Goal: Information Seeking & Learning: Check status

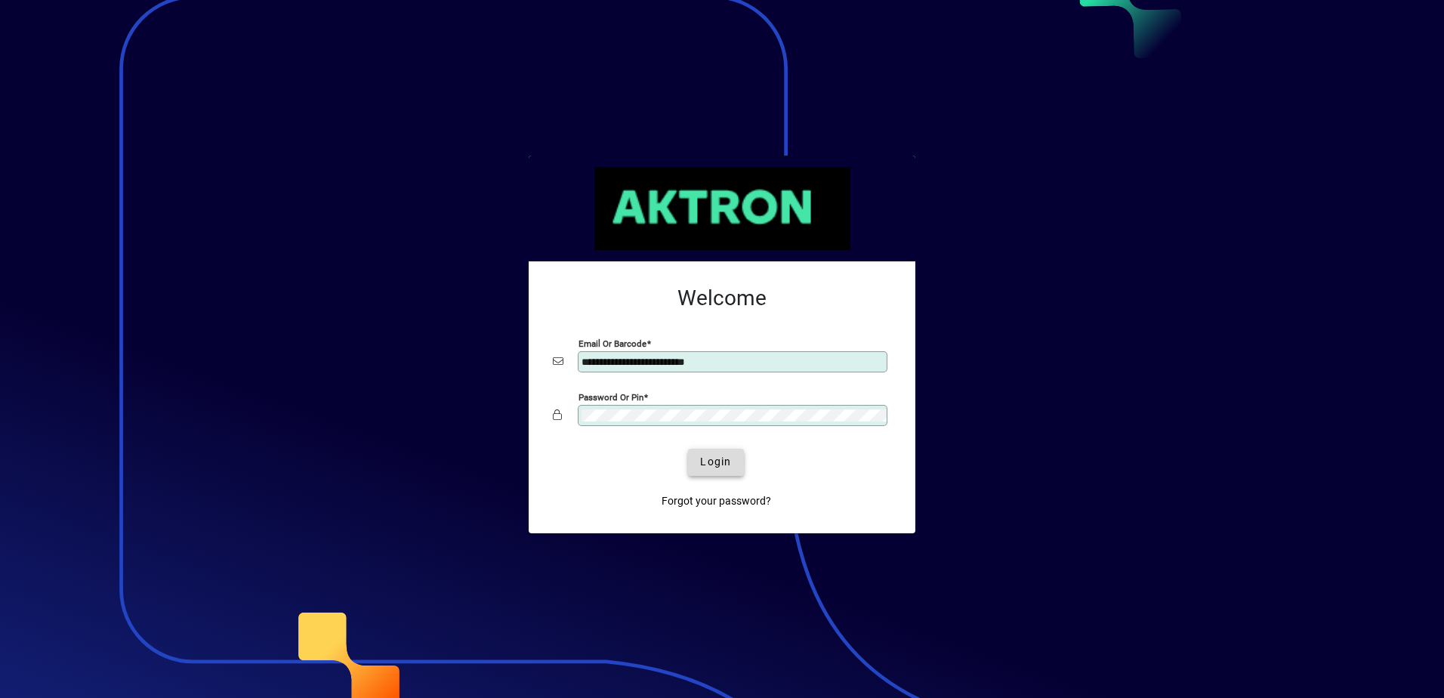
click at [723, 463] on span "Login" at bounding box center [715, 462] width 31 height 16
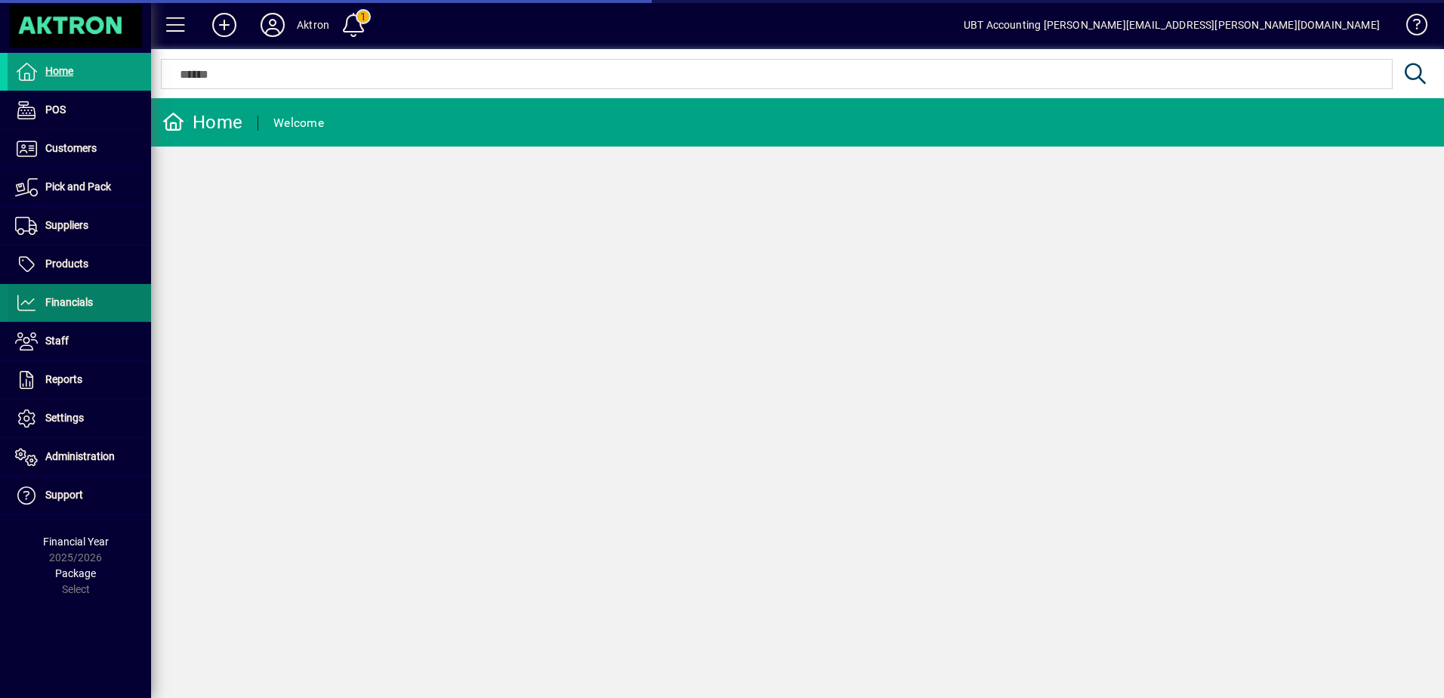
click at [88, 301] on span "Financials" at bounding box center [69, 302] width 48 height 12
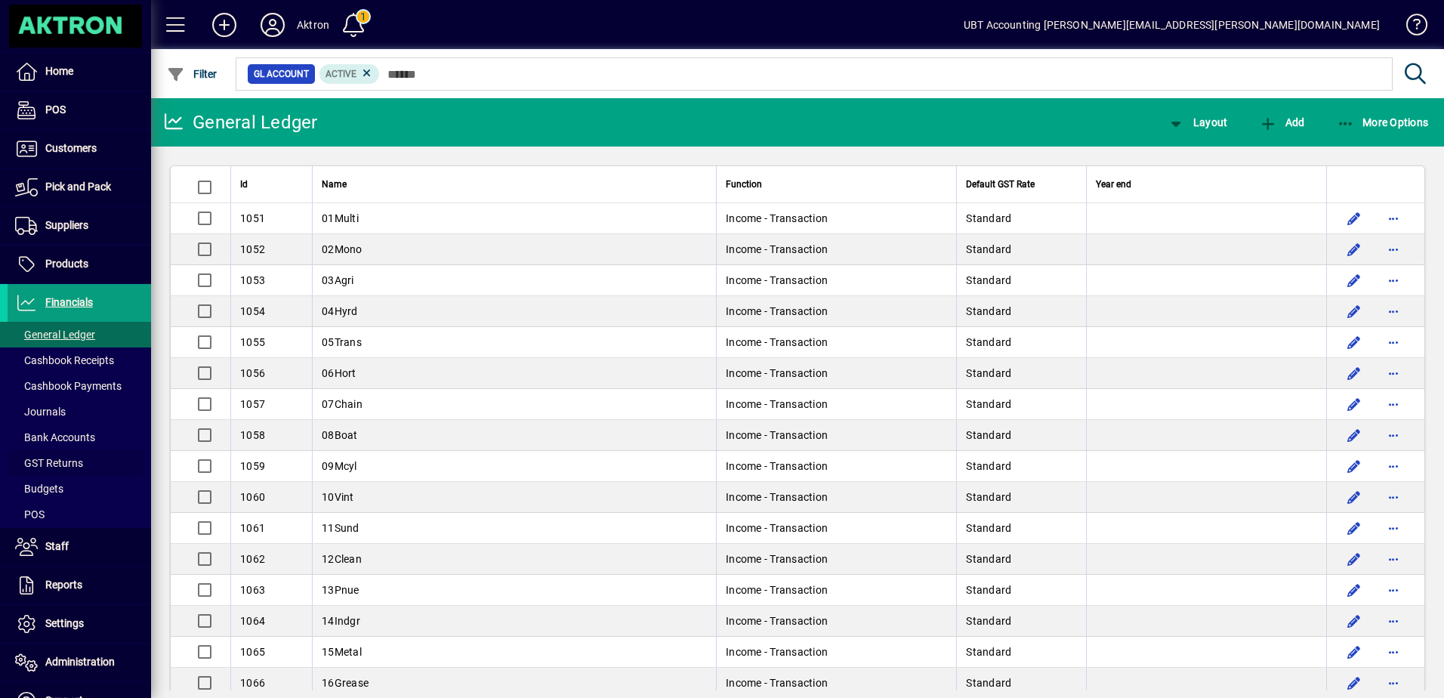
drag, startPoint x: 75, startPoint y: 463, endPoint x: 186, endPoint y: 446, distance: 112.2
click at [75, 463] on span "GST Returns" at bounding box center [49, 463] width 68 height 12
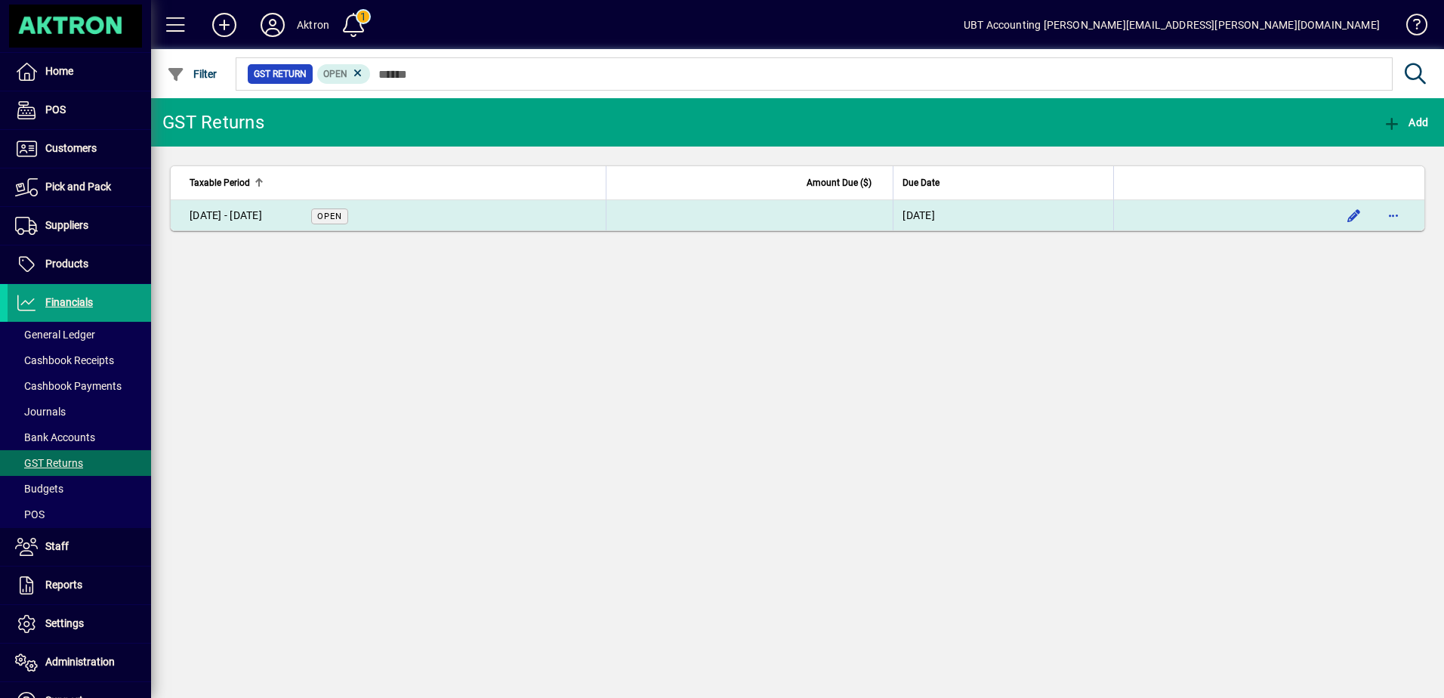
click at [1153, 221] on td at bounding box center [1268, 215] width 311 height 30
click at [700, 207] on td at bounding box center [749, 215] width 287 height 30
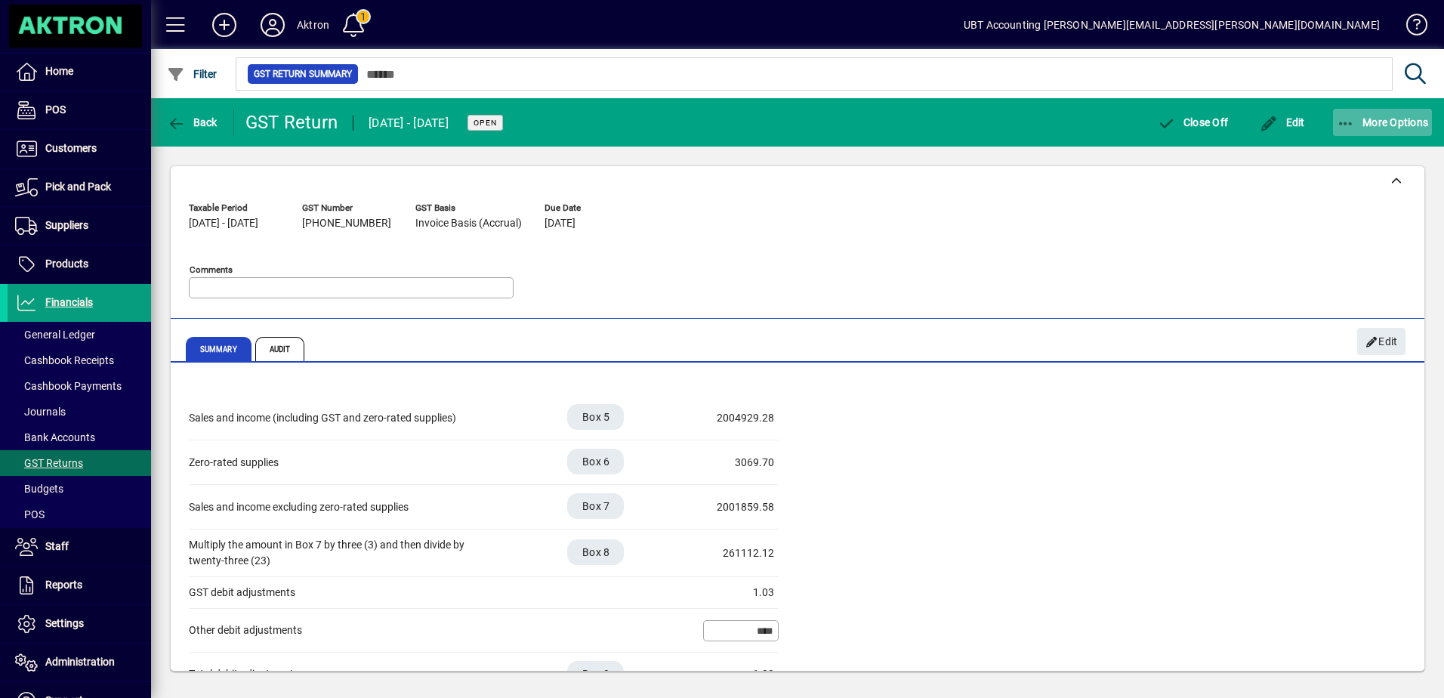
click at [1358, 125] on span "More Options" at bounding box center [1383, 122] width 92 height 12
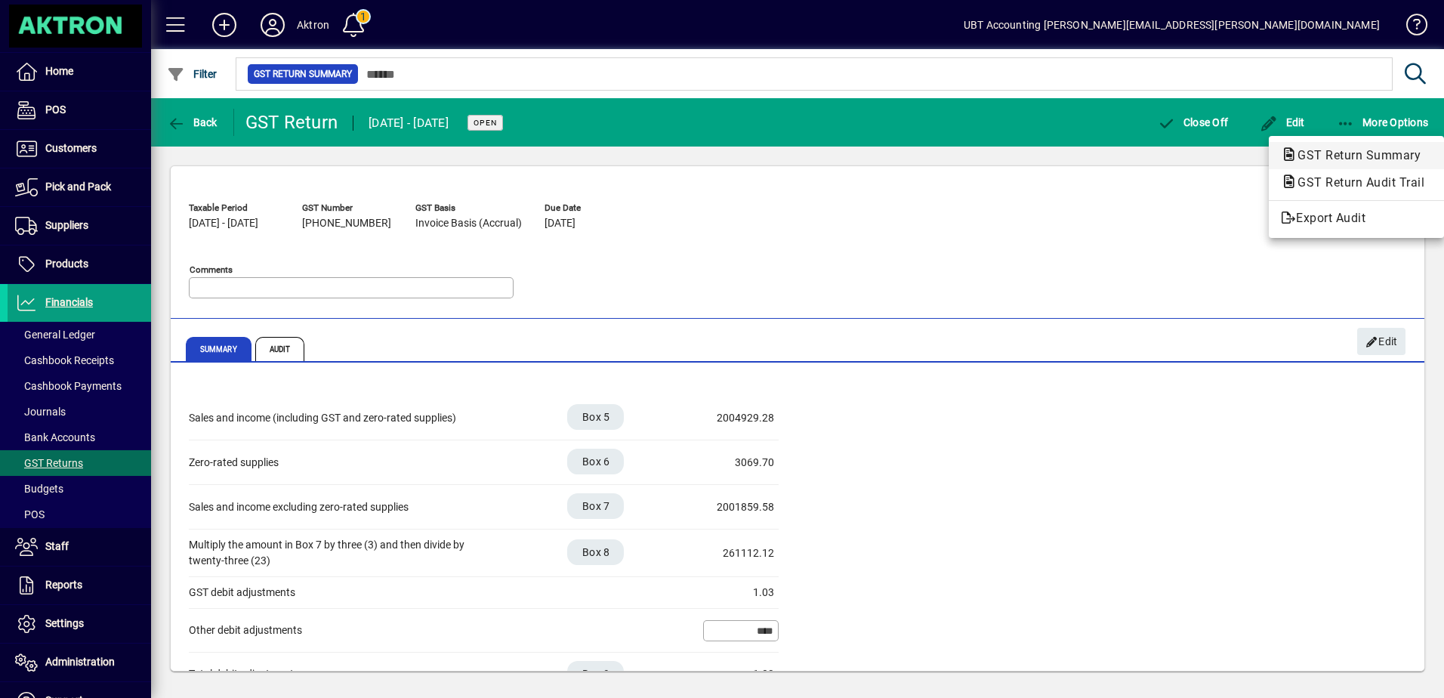
click at [1338, 155] on span "GST Return Summary" at bounding box center [1354, 155] width 147 height 14
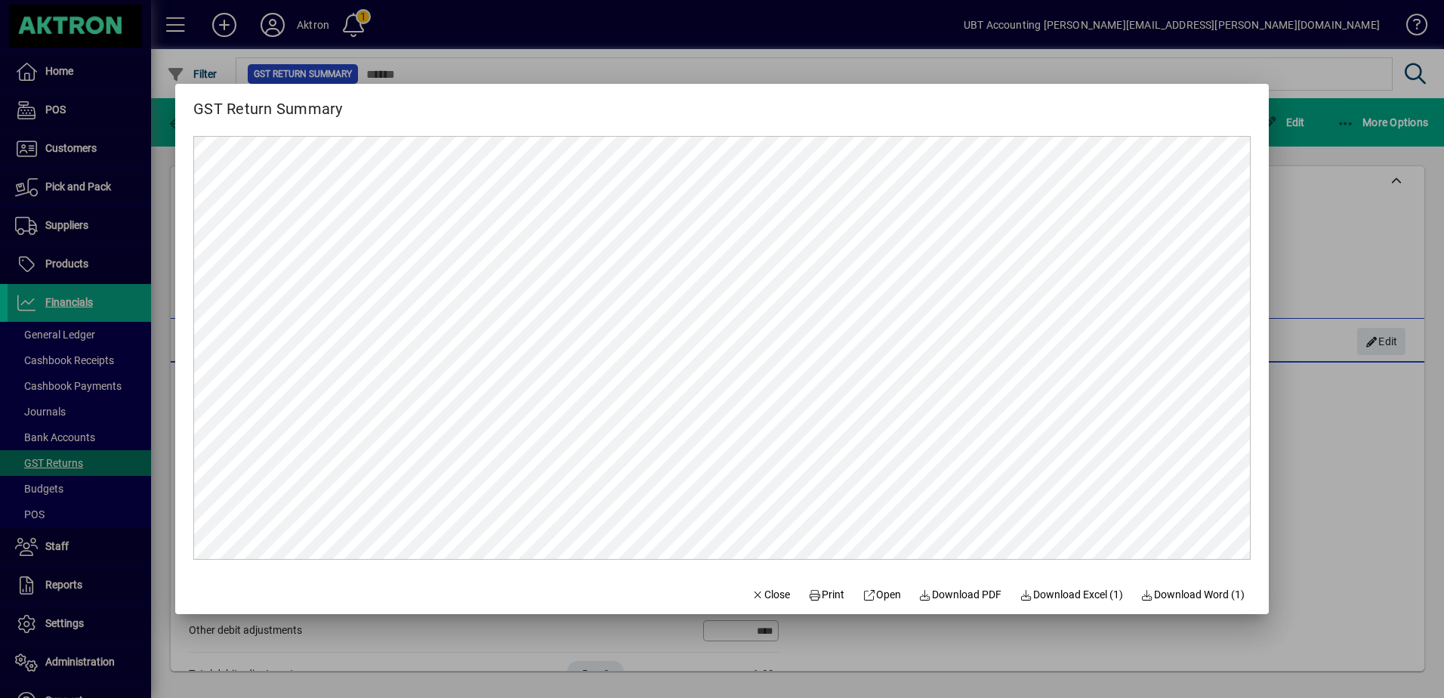
click at [1287, 286] on div at bounding box center [722, 349] width 1444 height 698
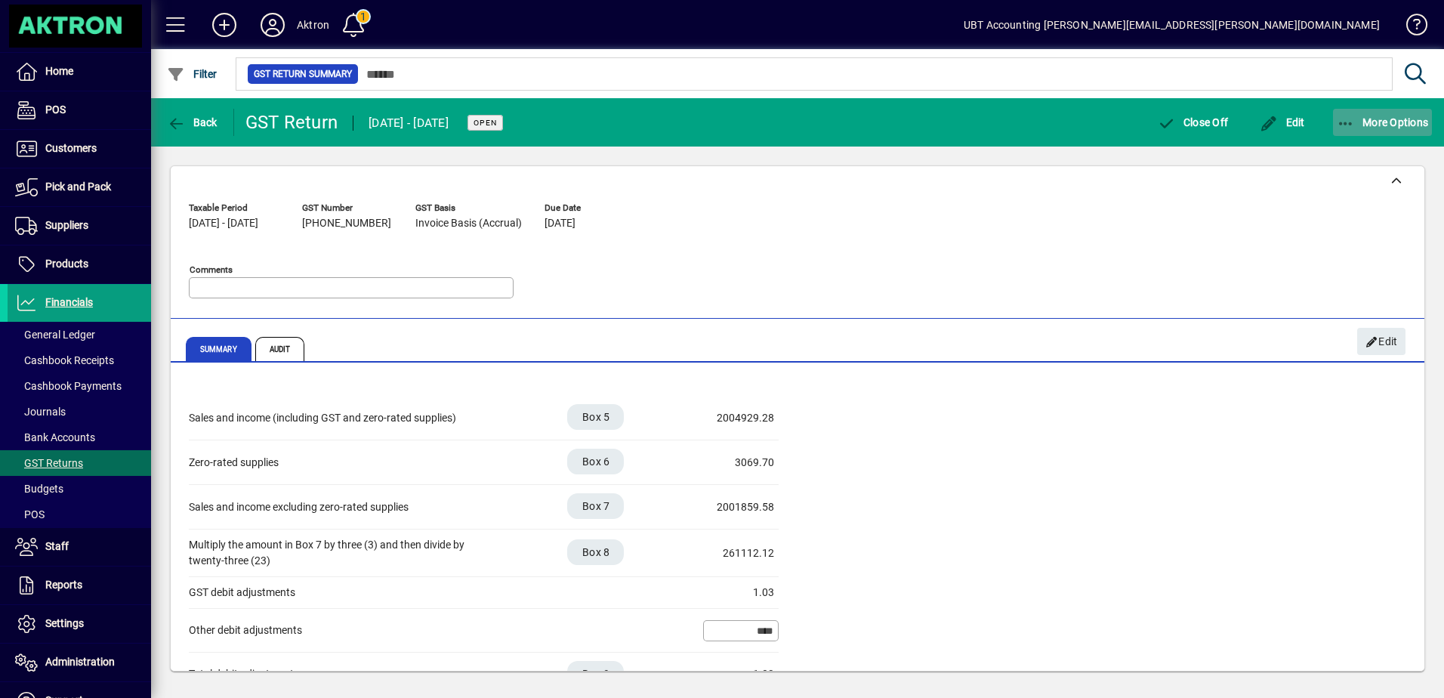
click at [1342, 112] on span "button" at bounding box center [1383, 122] width 100 height 36
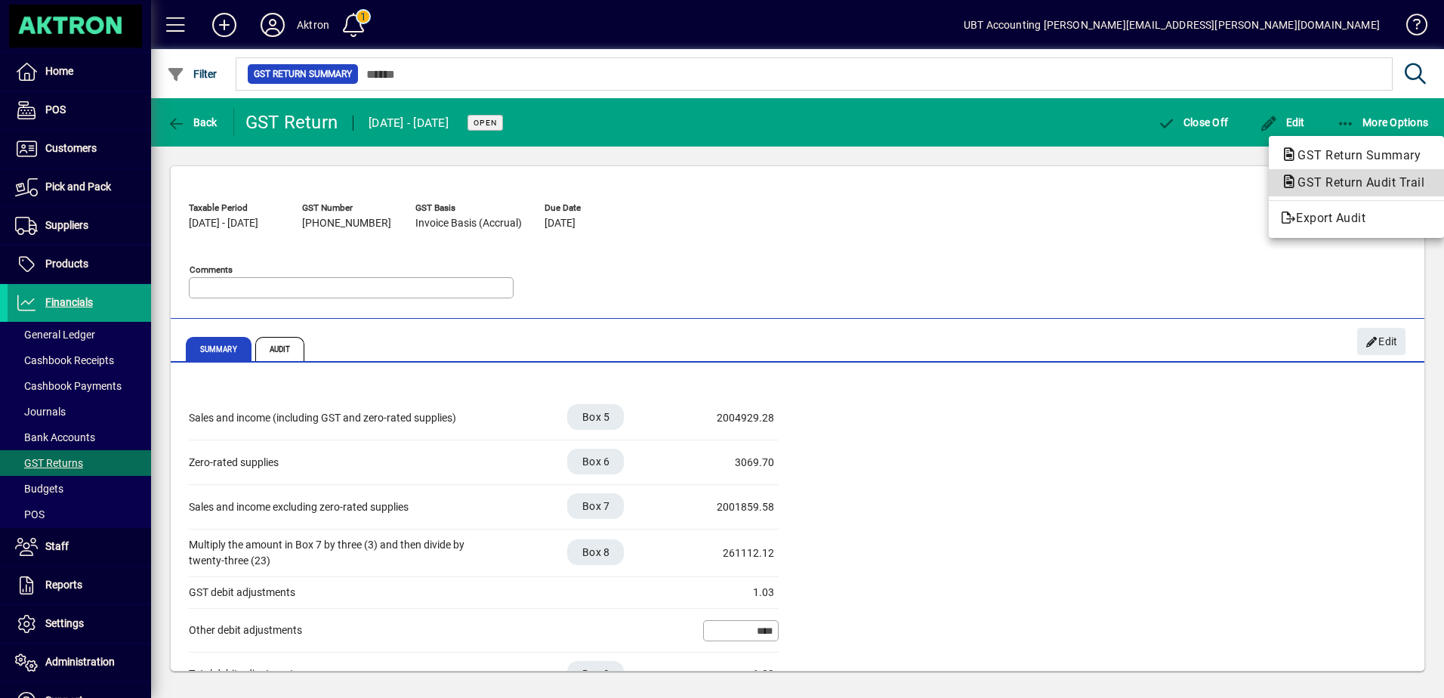
click at [1325, 177] on span "GST Return Audit Trail" at bounding box center [1356, 182] width 151 height 14
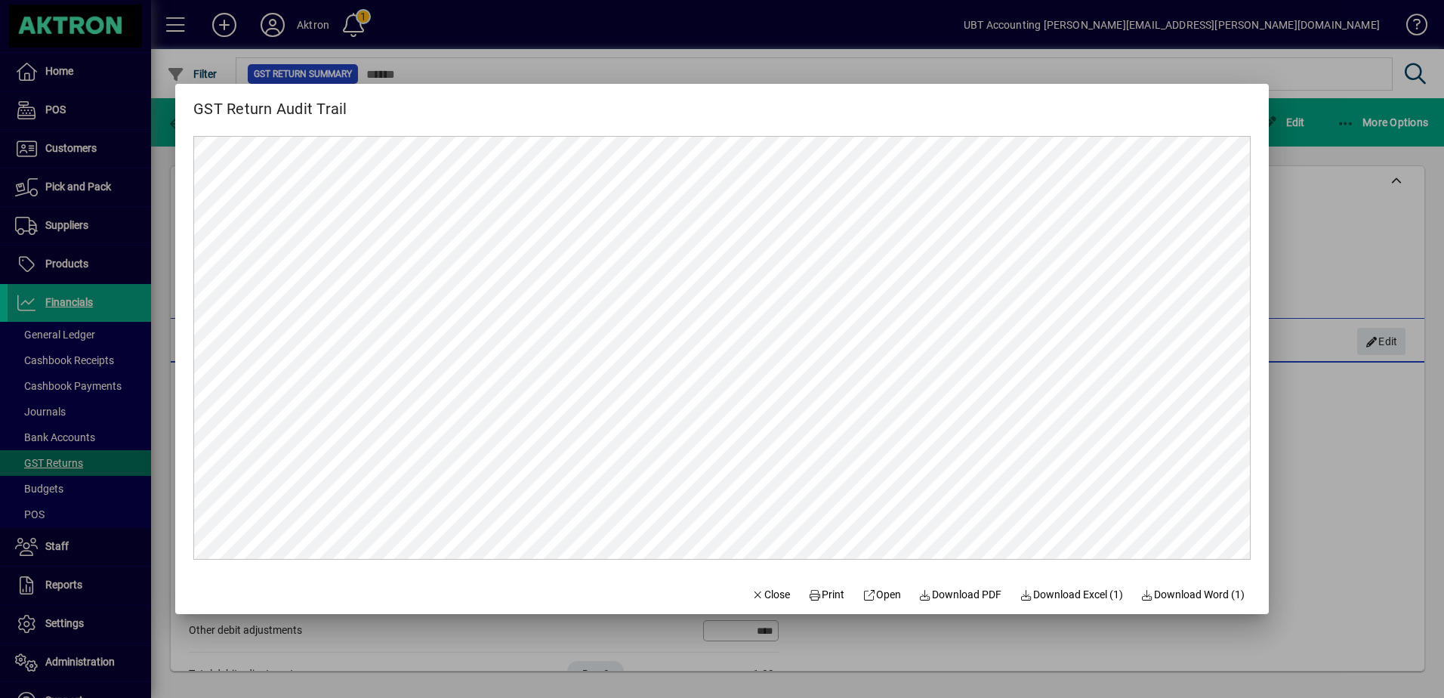
click at [1316, 282] on div at bounding box center [722, 349] width 1444 height 698
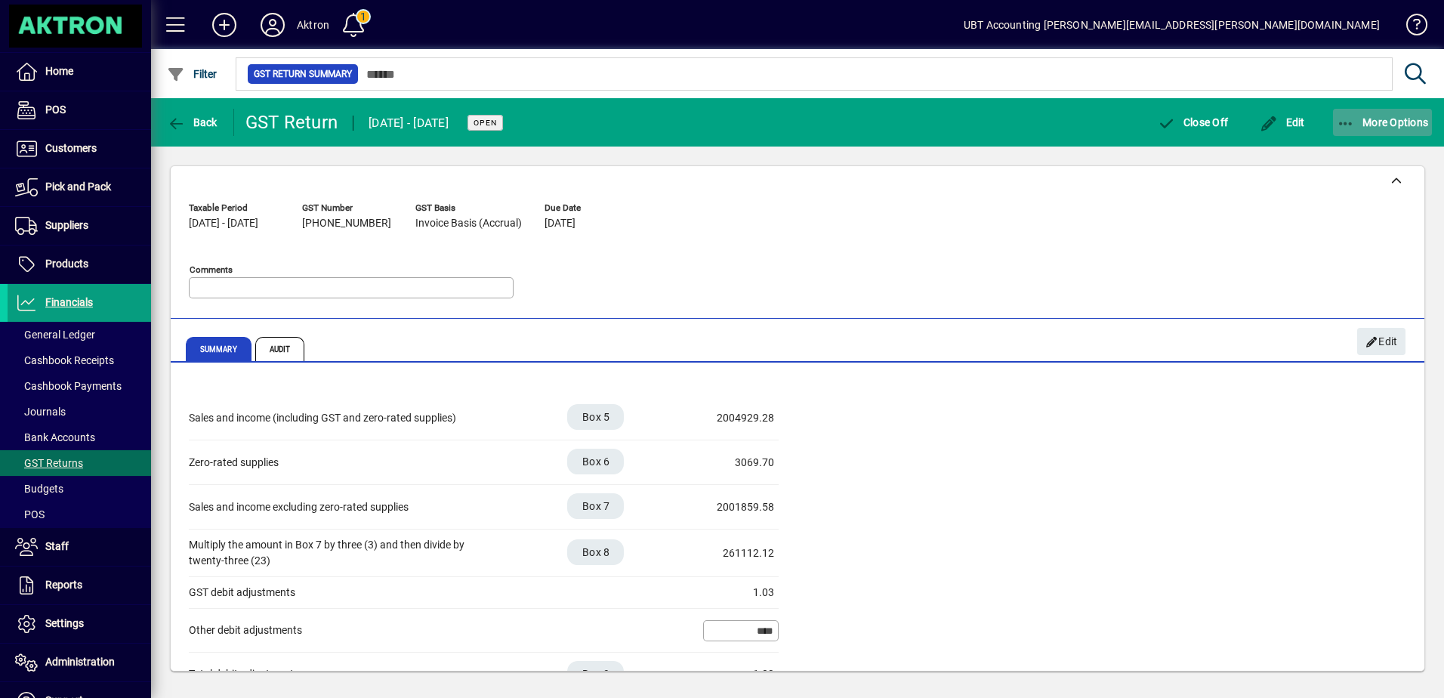
click at [1368, 116] on span "More Options" at bounding box center [1383, 122] width 92 height 12
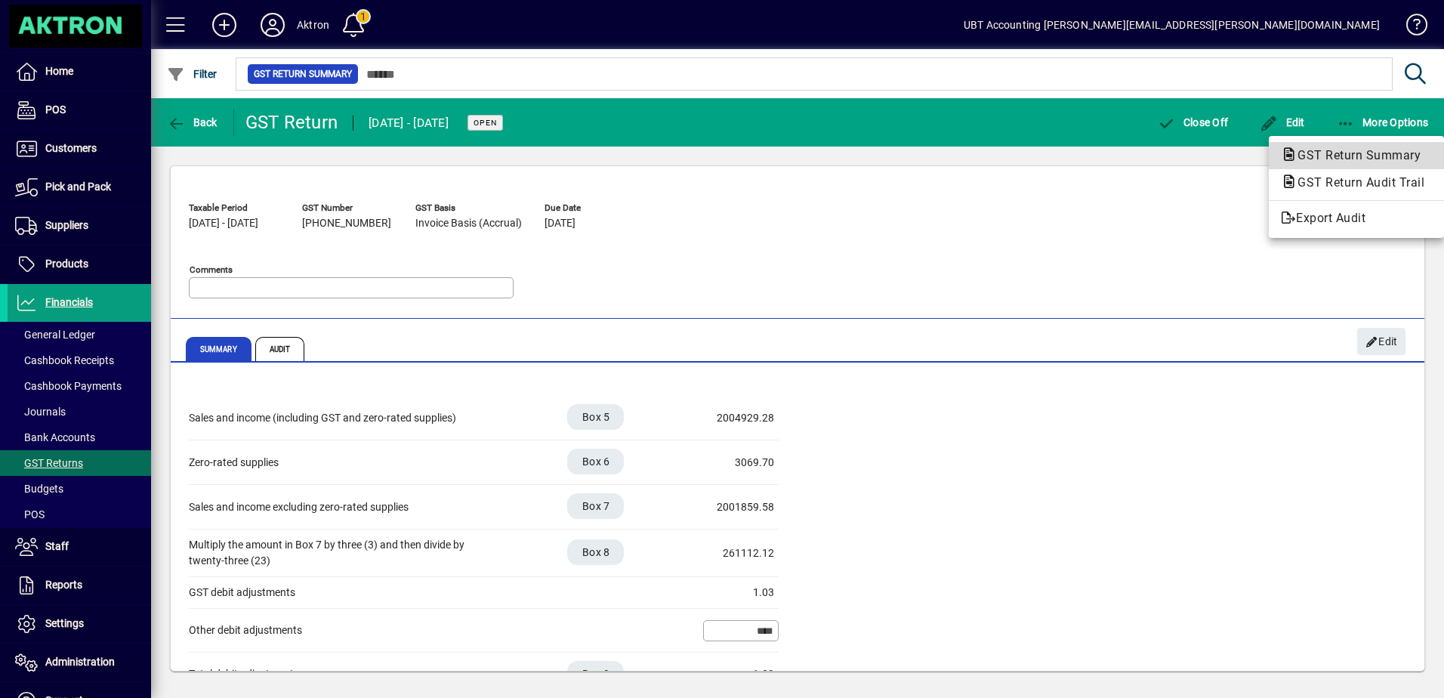
click at [1331, 157] on span "GST Return Summary" at bounding box center [1354, 155] width 147 height 14
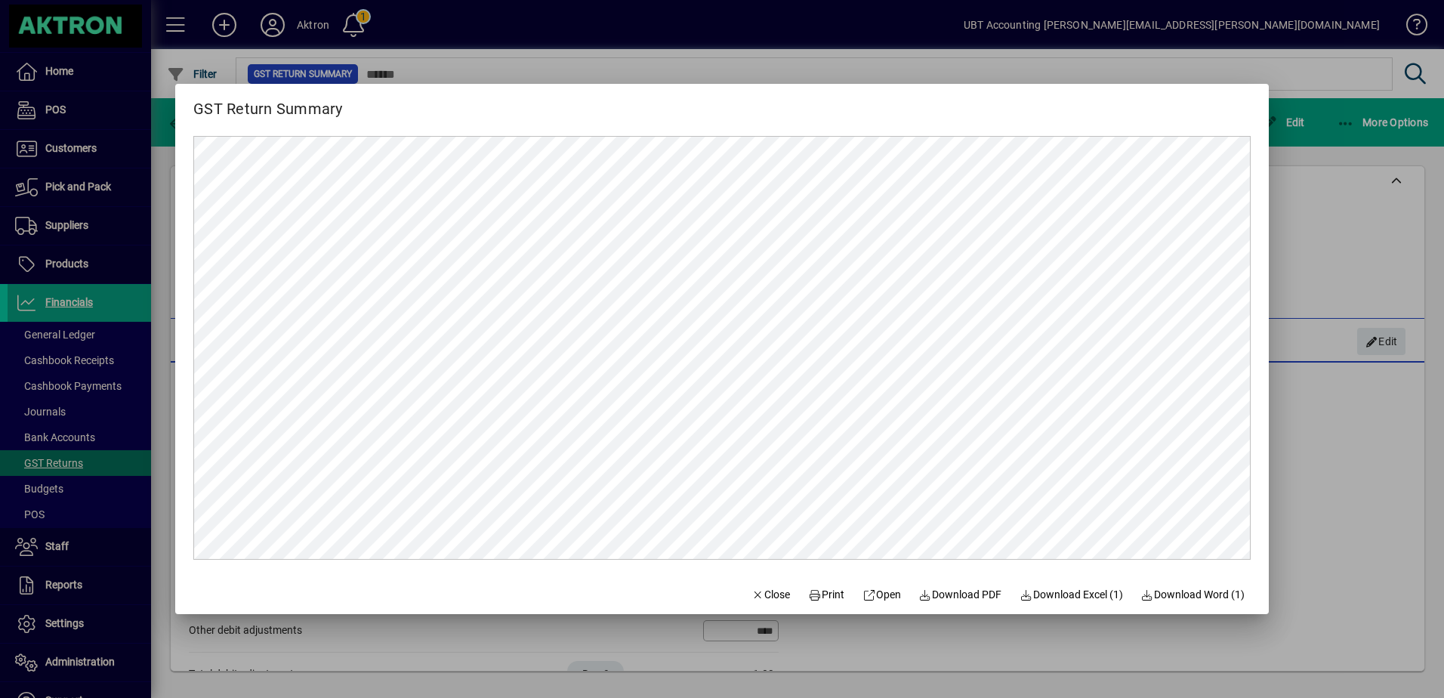
click at [1302, 269] on div at bounding box center [722, 349] width 1444 height 698
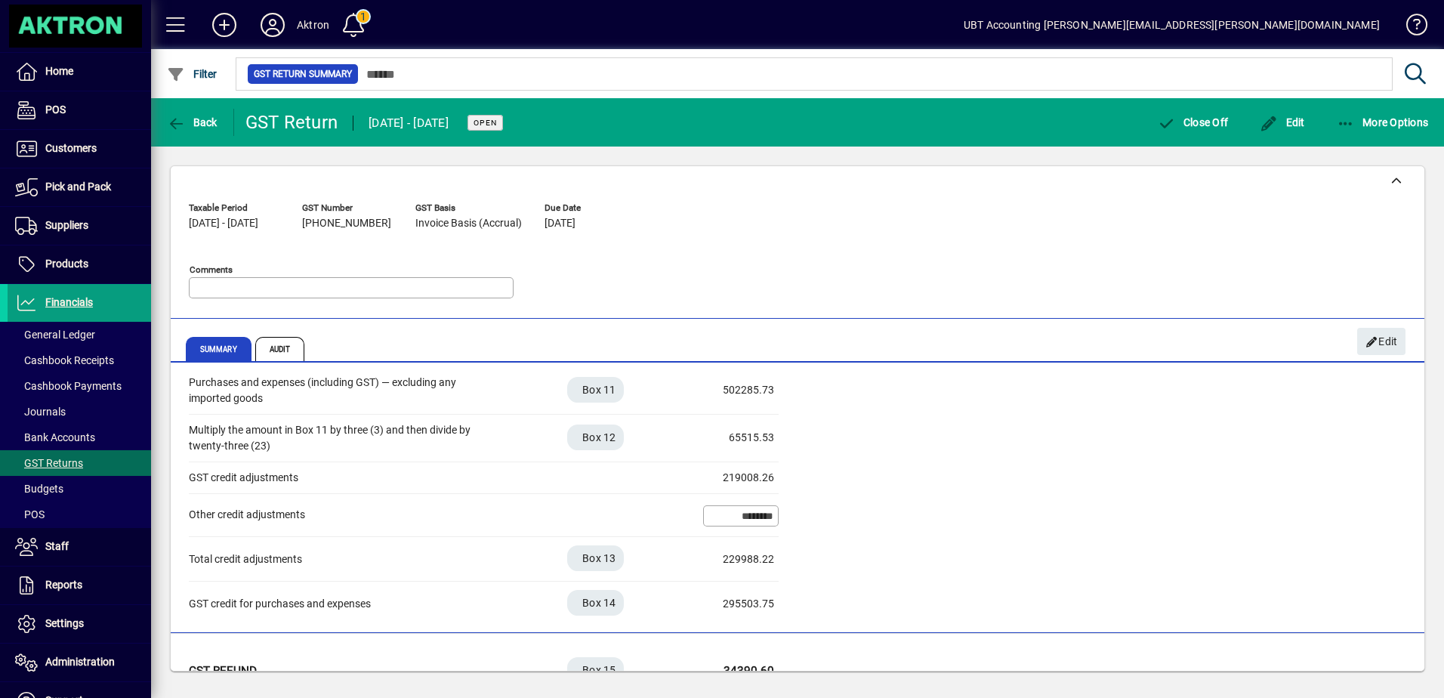
scroll to position [442, 0]
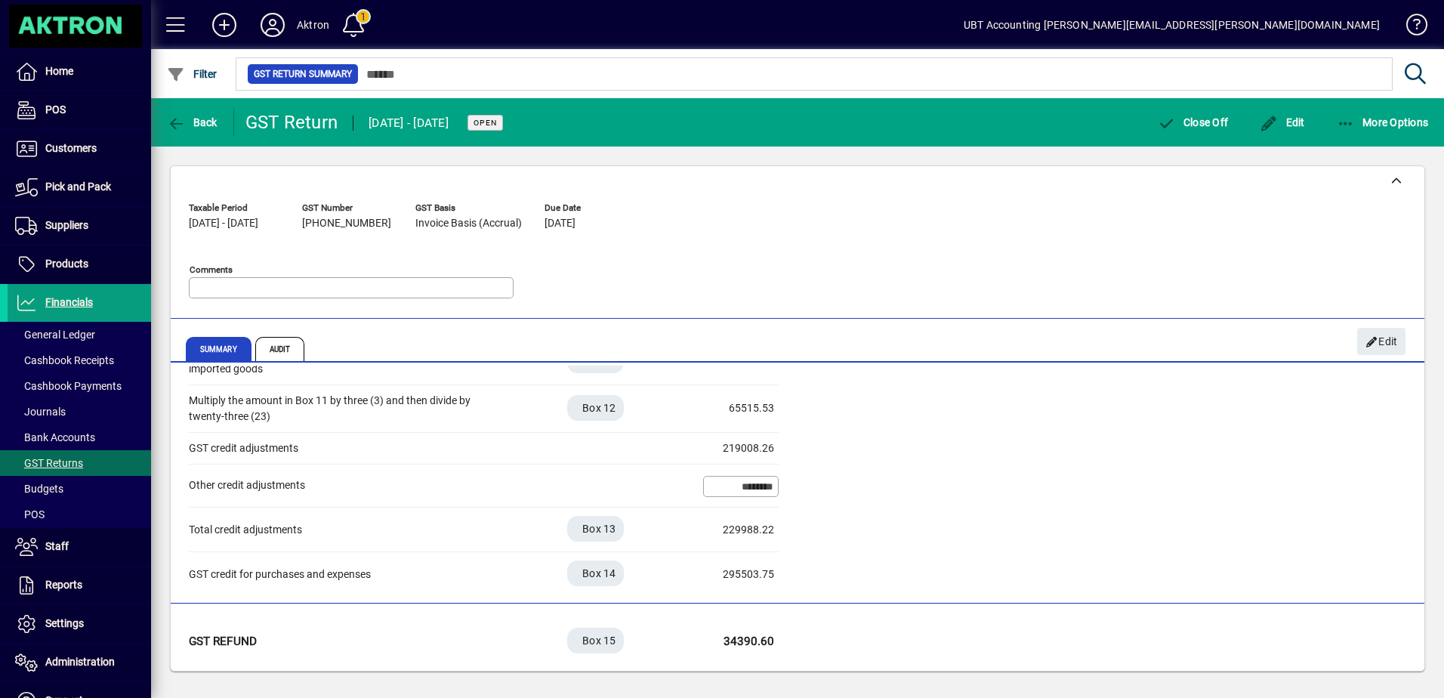
drag, startPoint x: 773, startPoint y: 643, endPoint x: 343, endPoint y: 550, distance: 439.8
click at [343, 550] on div "Sales and income Sales and income (including GST and zero-rated supplies) Box 5…" at bounding box center [798, 298] width 1254 height 748
drag, startPoint x: 343, startPoint y: 550, endPoint x: 313, endPoint y: 507, distance: 52.6
click at [313, 507] on div "Other credit adjustments ********" at bounding box center [484, 486] width 590 height 44
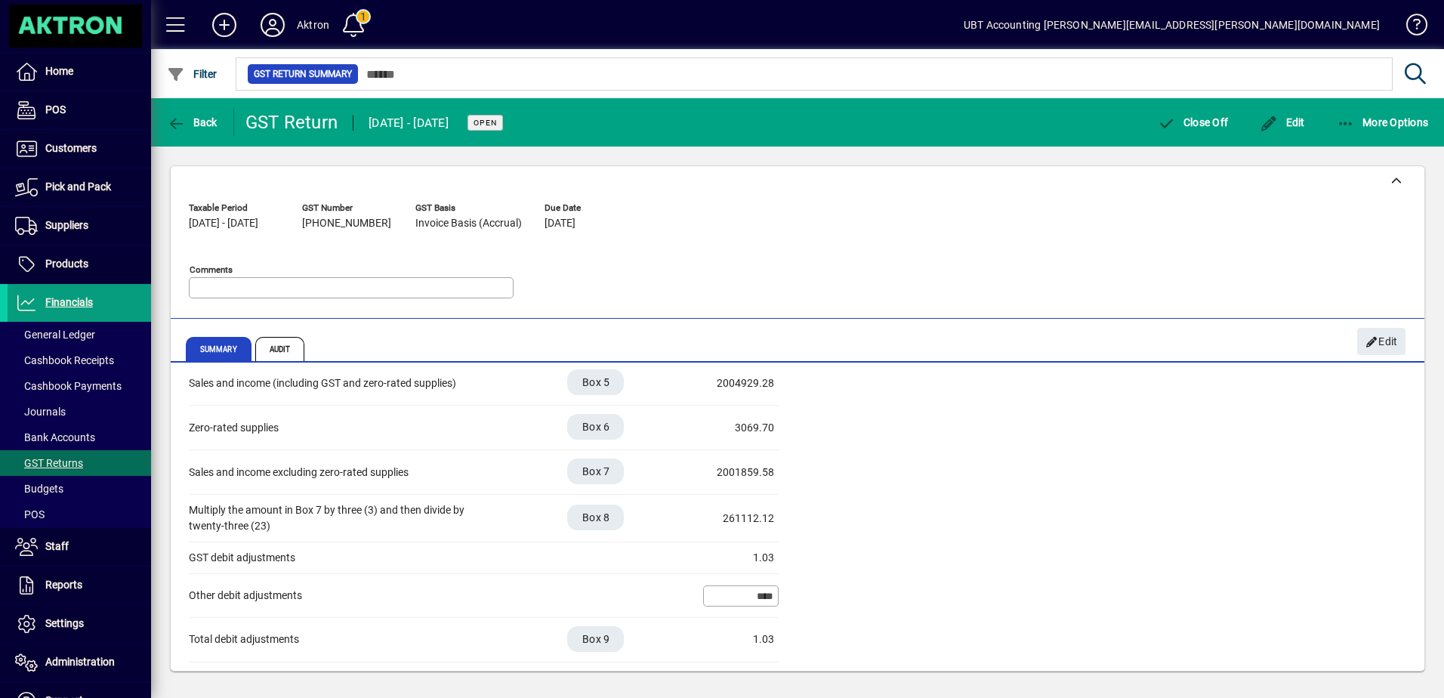
scroll to position [0, 0]
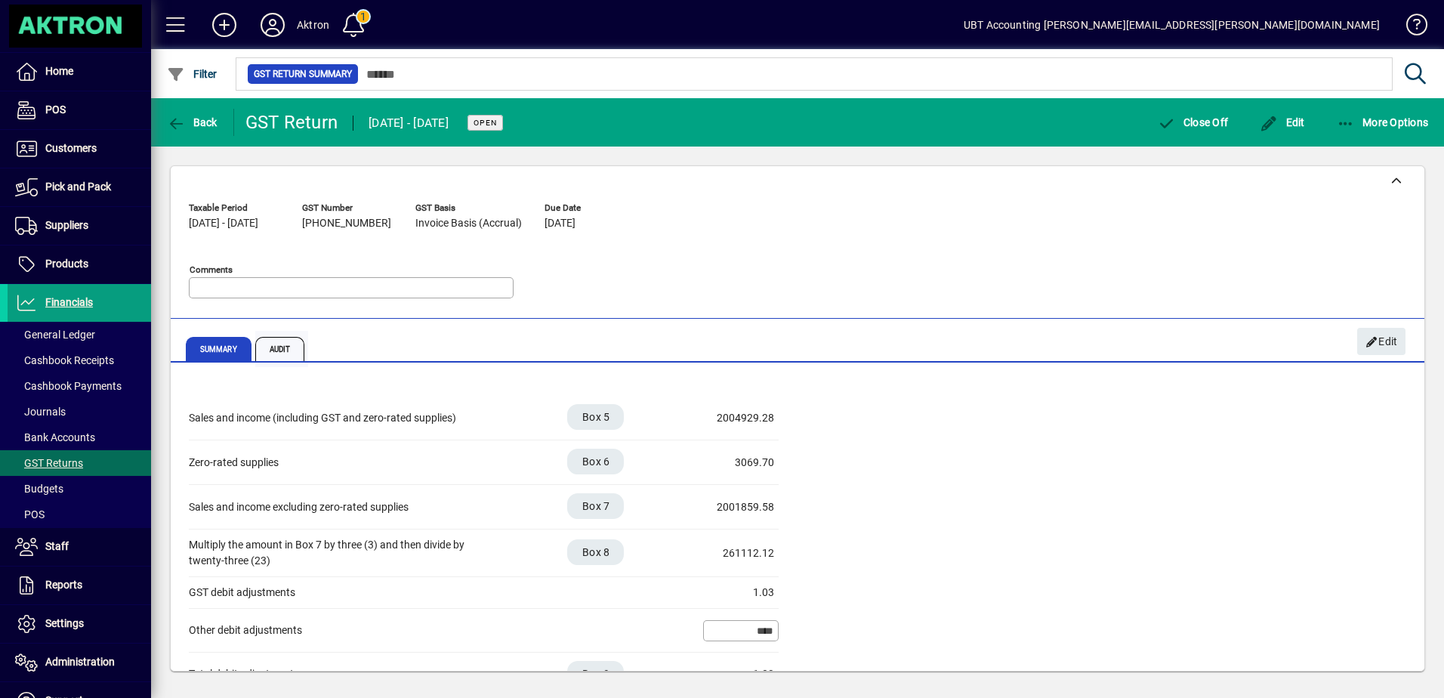
click at [264, 353] on span "Audit" at bounding box center [280, 349] width 50 height 24
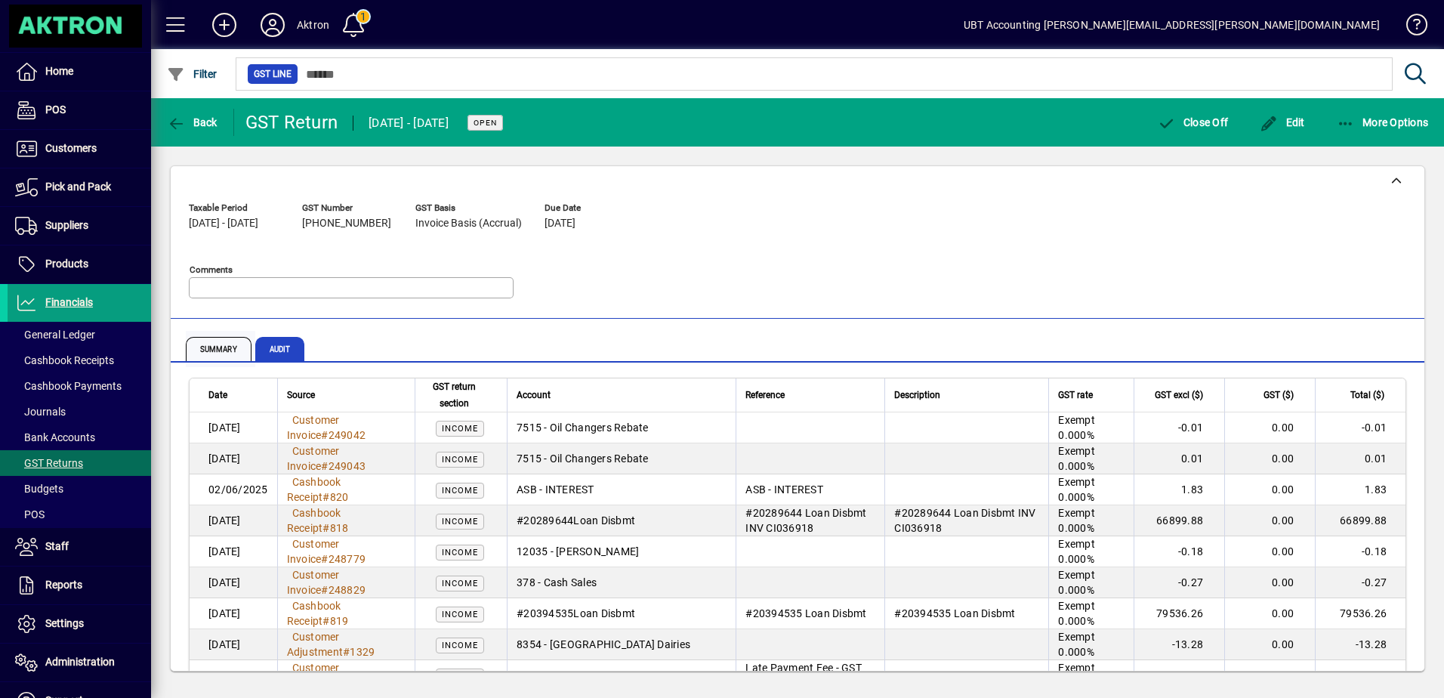
click at [233, 348] on span "Summary" at bounding box center [219, 349] width 66 height 24
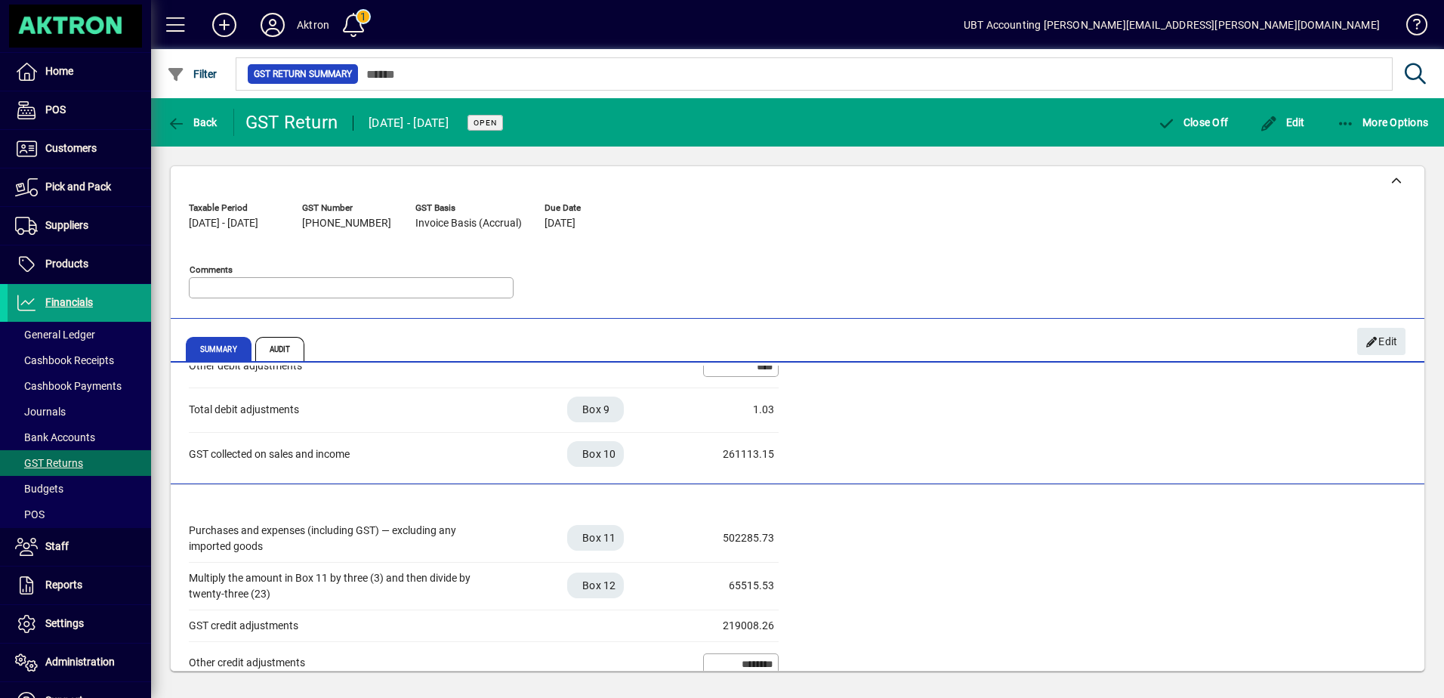
scroll to position [442, 0]
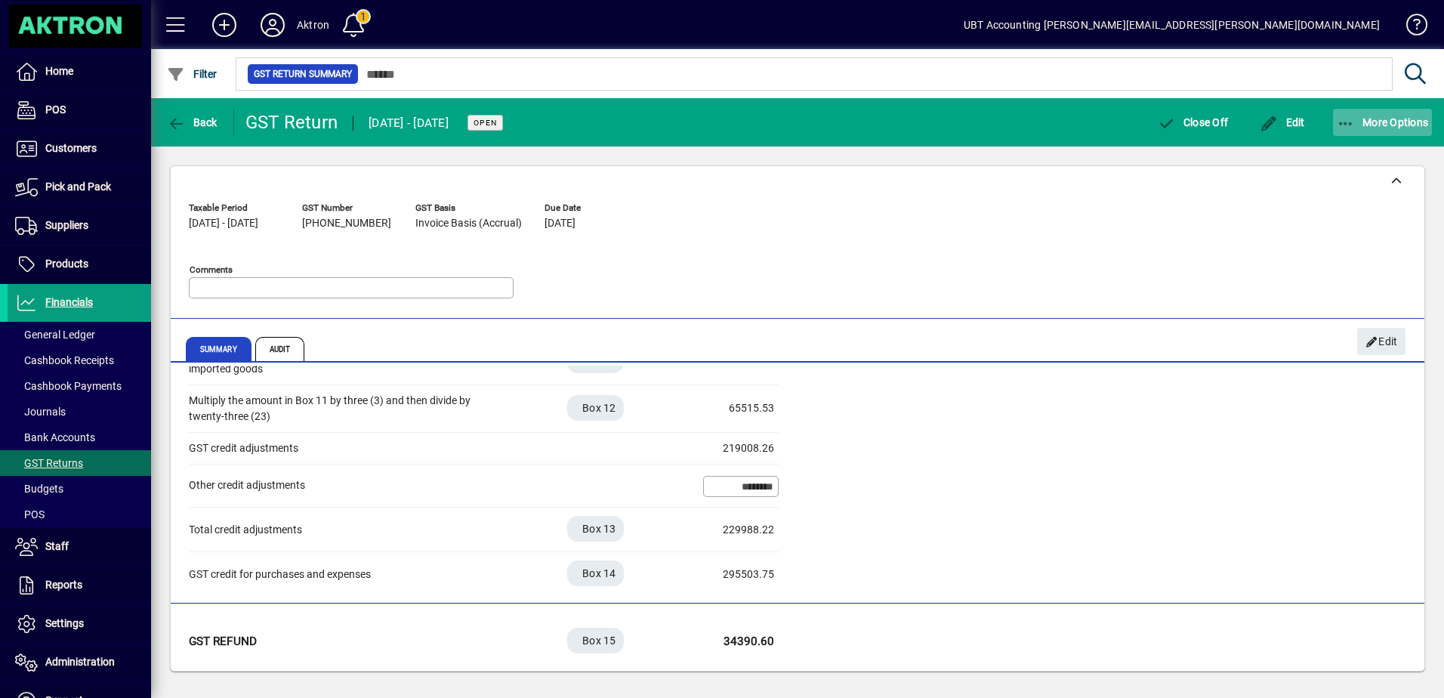
click at [1369, 123] on span "More Options" at bounding box center [1383, 122] width 92 height 12
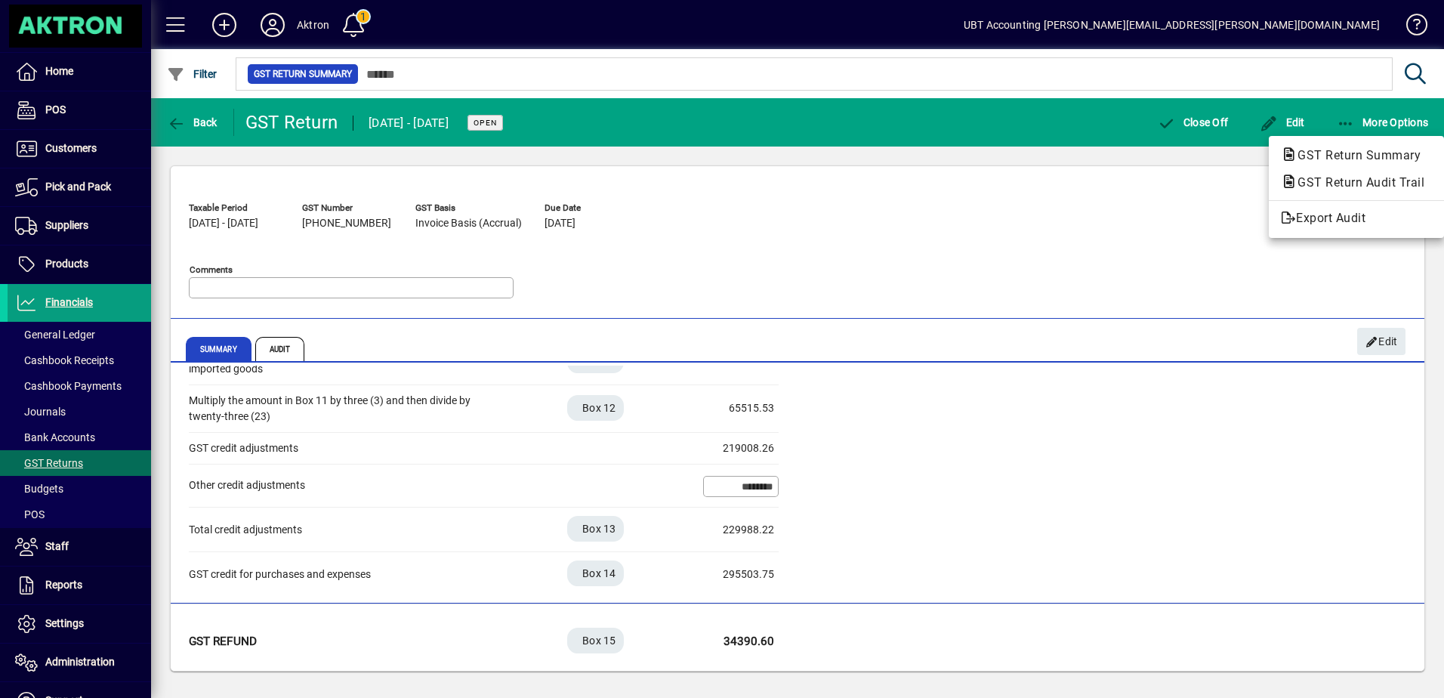
click at [909, 490] on div at bounding box center [722, 349] width 1444 height 698
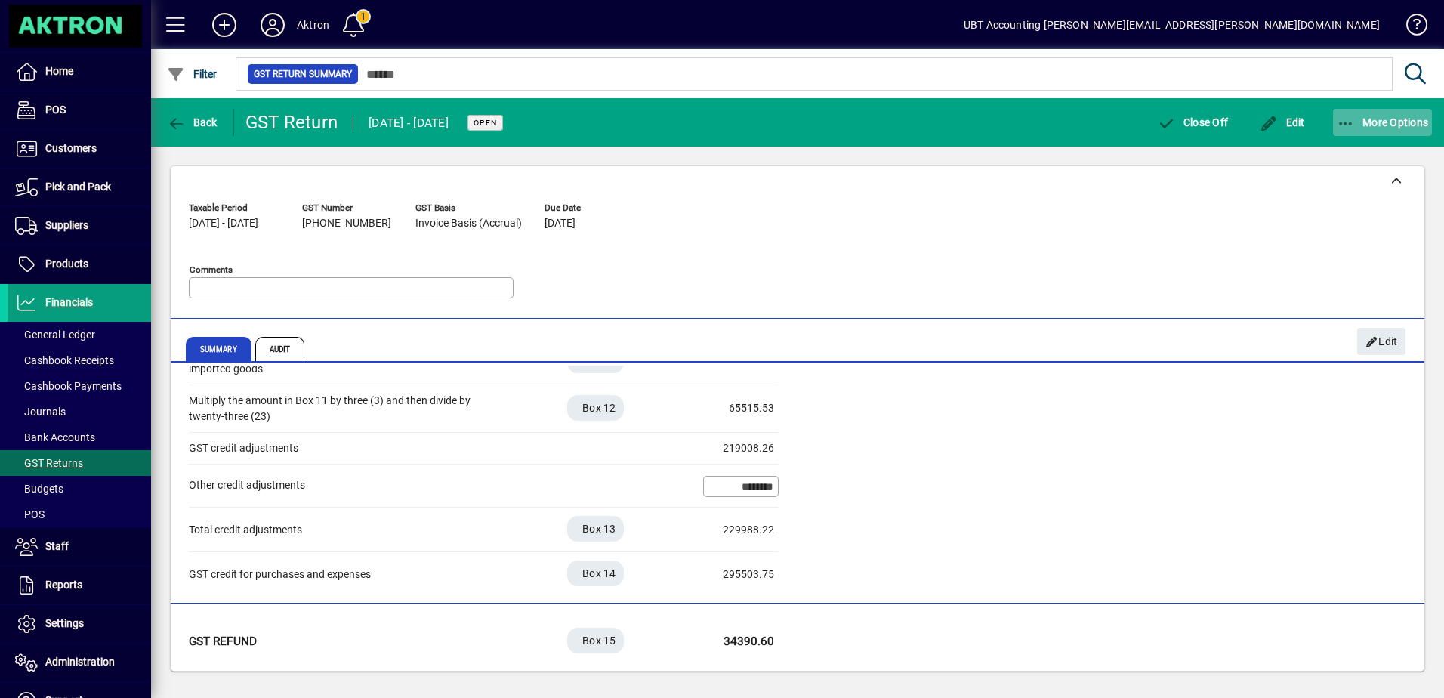
click at [1365, 118] on span "More Options" at bounding box center [1383, 122] width 92 height 12
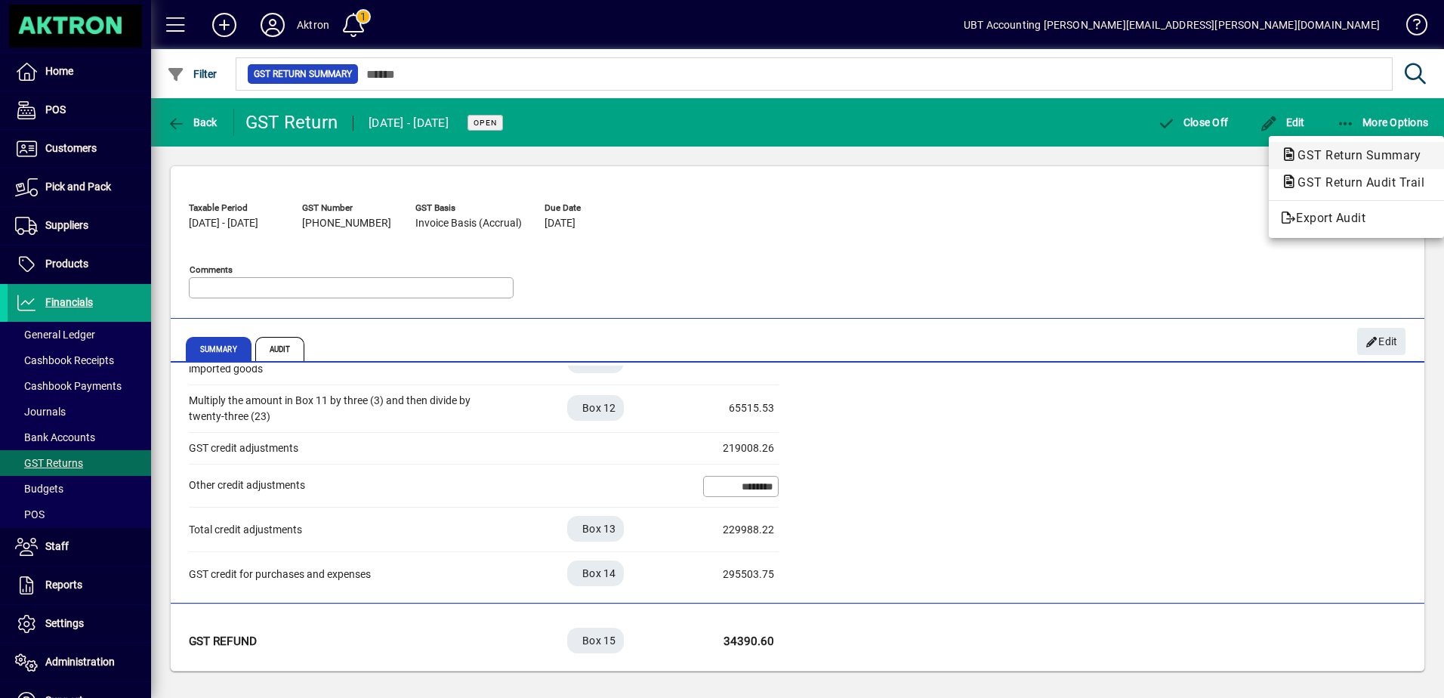
click at [1300, 156] on span "GST Return Summary" at bounding box center [1354, 155] width 147 height 14
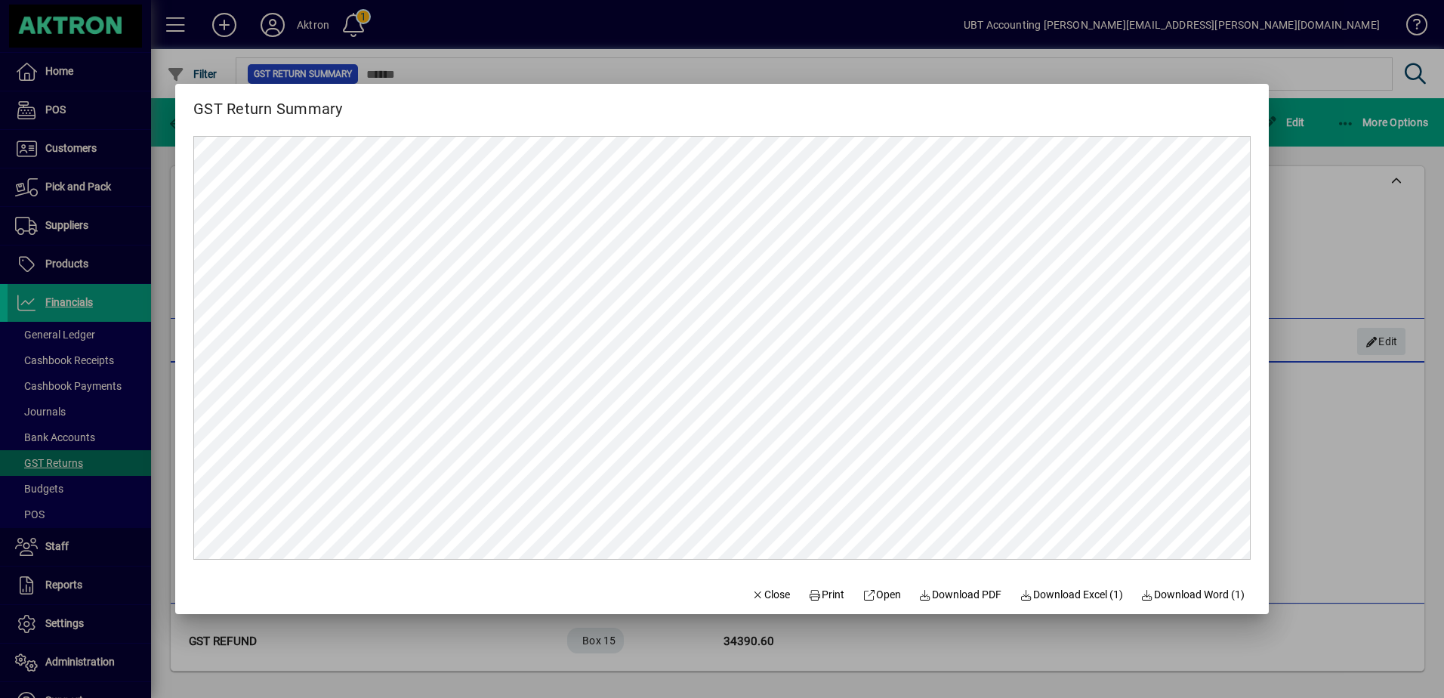
scroll to position [0, 0]
click at [1311, 433] on div at bounding box center [722, 349] width 1444 height 698
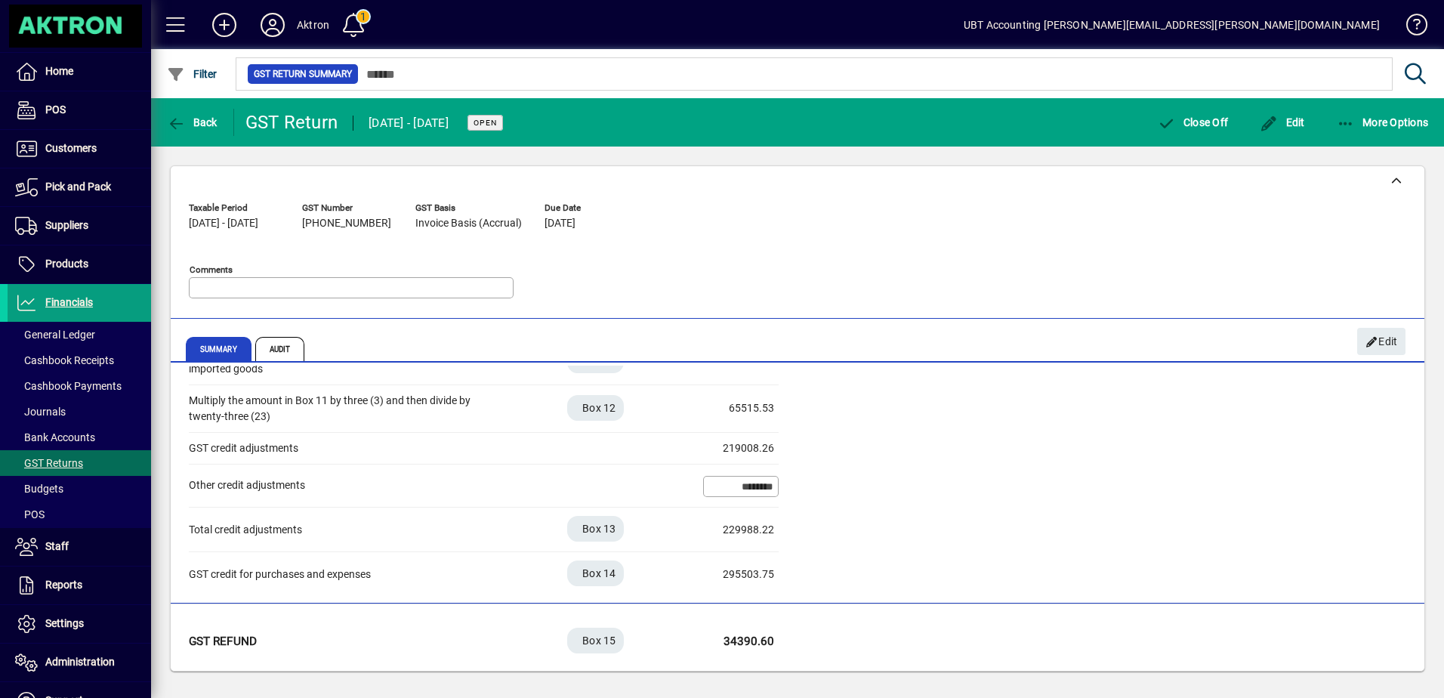
click at [838, 473] on div "Purchases and expenses (including GST) — excluding any imported goods Box 11 50…" at bounding box center [797, 467] width 1217 height 259
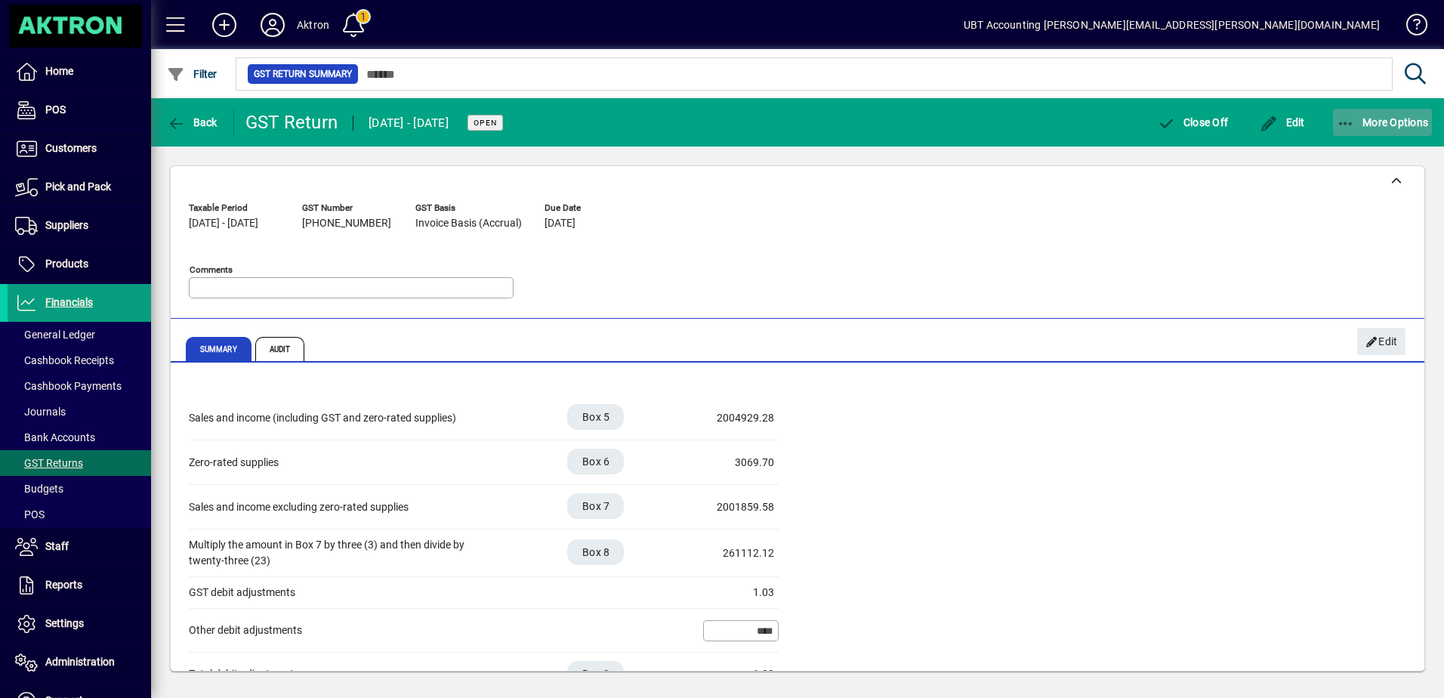
click at [1371, 122] on span "More Options" at bounding box center [1383, 122] width 92 height 12
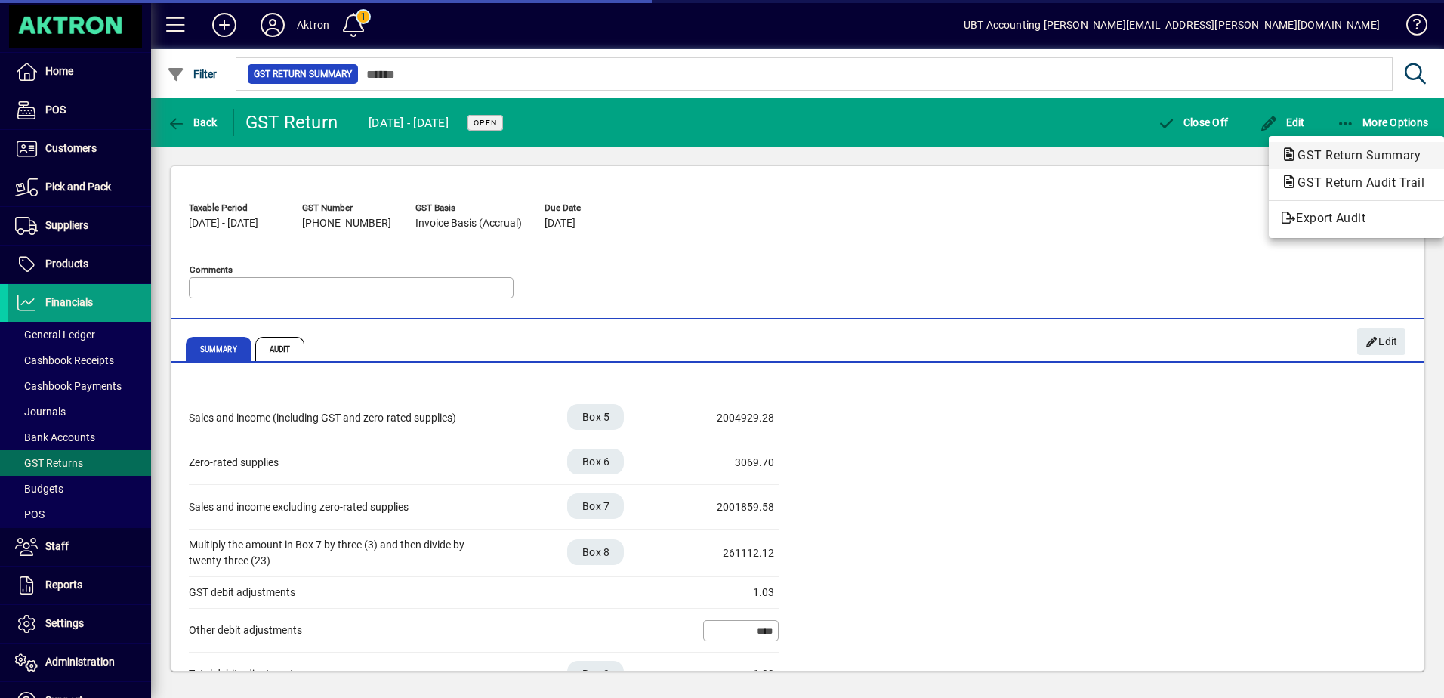
click at [1313, 153] on span "GST Return Summary" at bounding box center [1354, 155] width 147 height 14
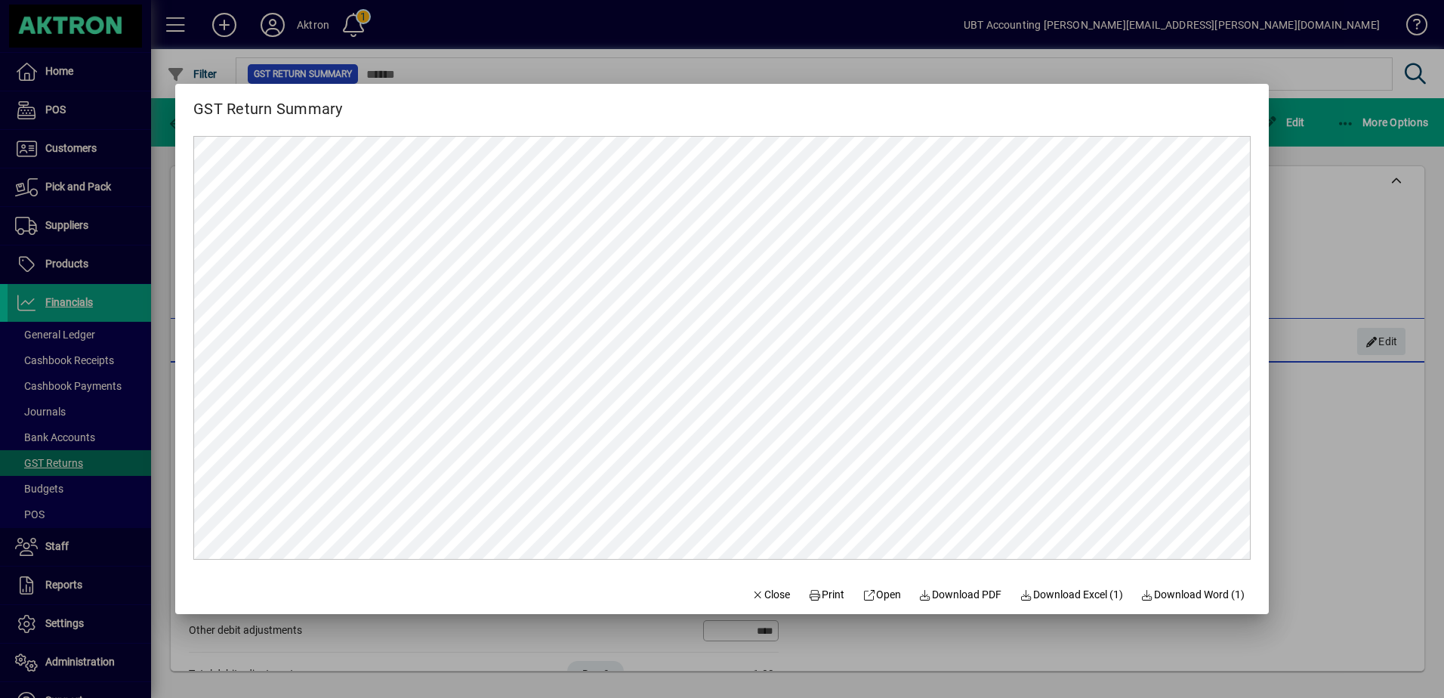
click at [1348, 470] on div at bounding box center [722, 349] width 1444 height 698
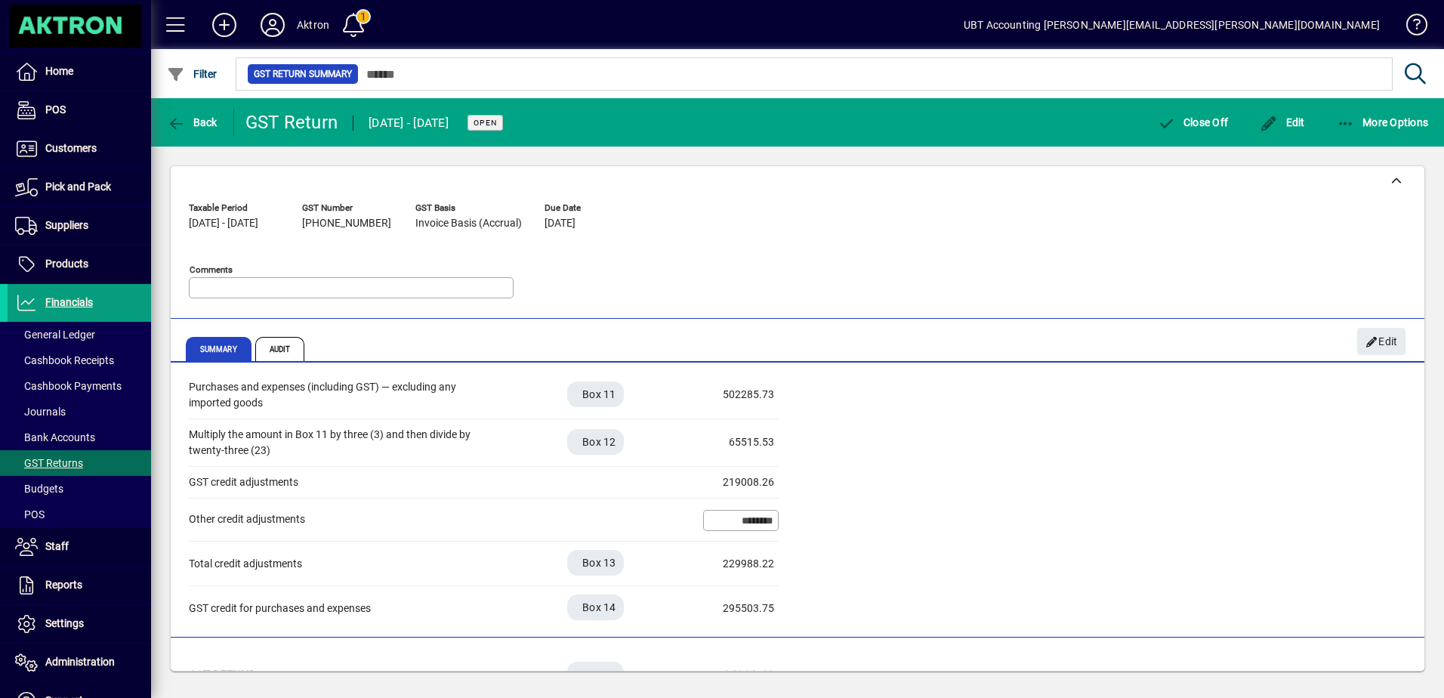
scroll to position [442, 0]
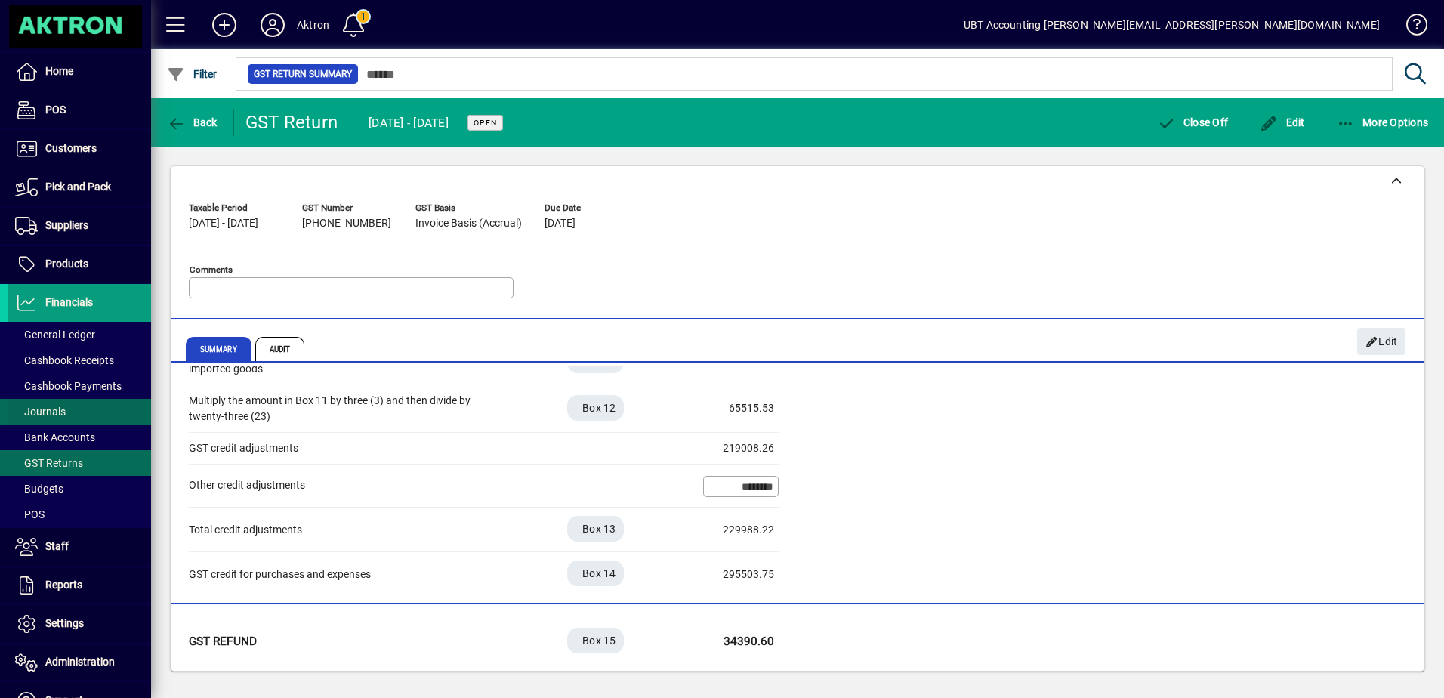
click at [94, 412] on span at bounding box center [79, 411] width 143 height 36
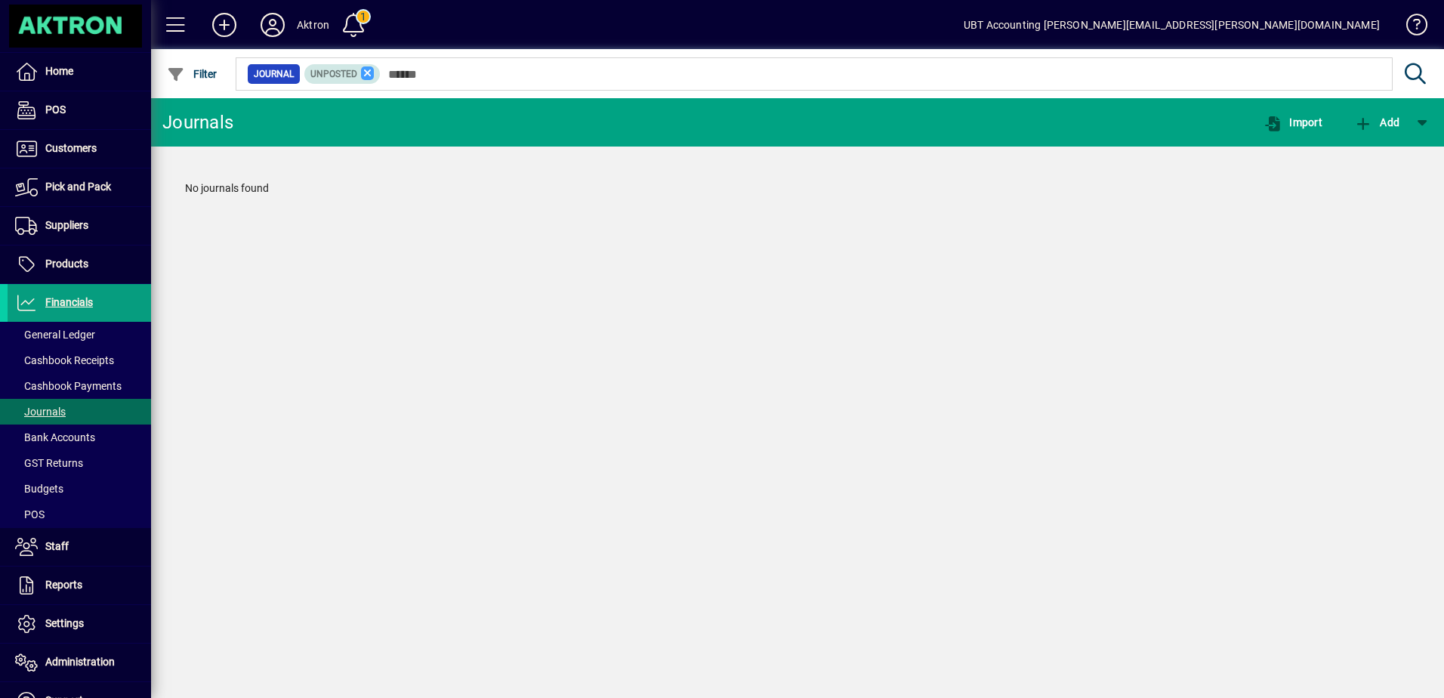
click at [369, 74] on icon at bounding box center [368, 73] width 14 height 14
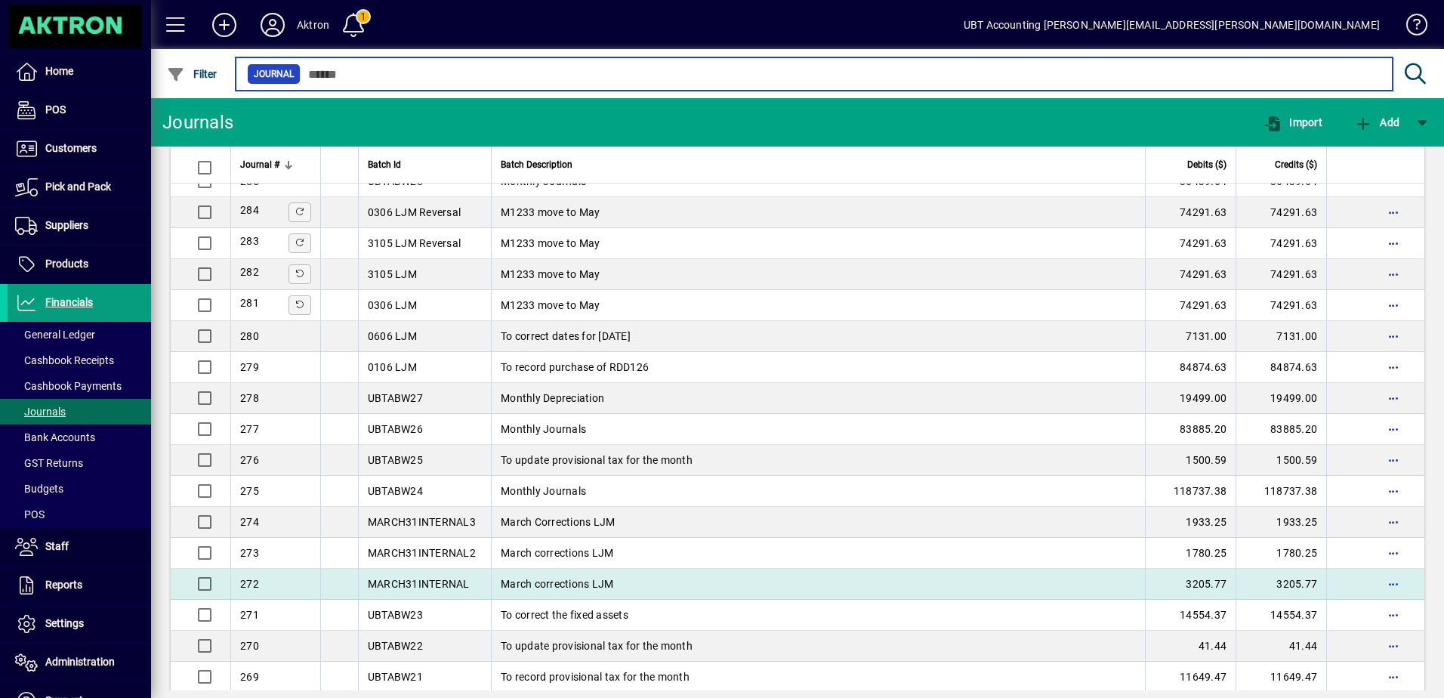
scroll to position [755, 0]
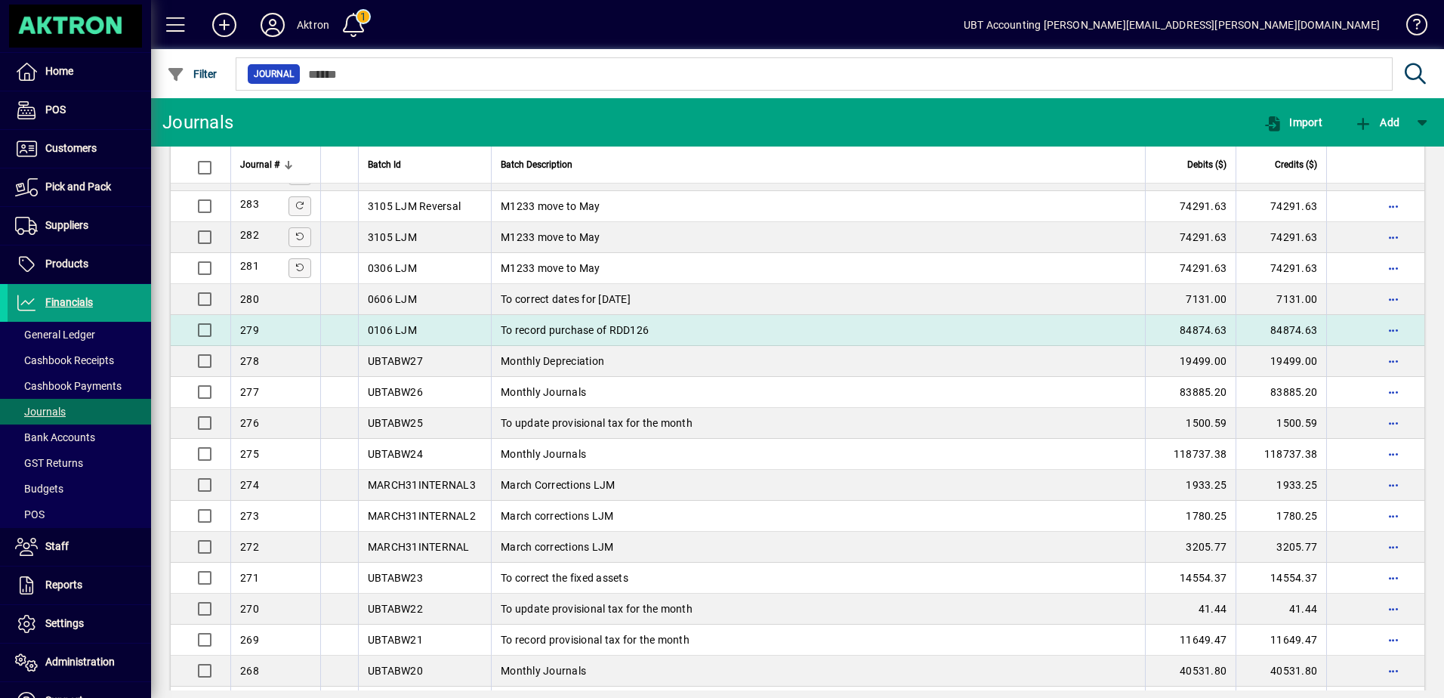
click at [671, 322] on td "To record purchase of RDD126" at bounding box center [818, 330] width 654 height 31
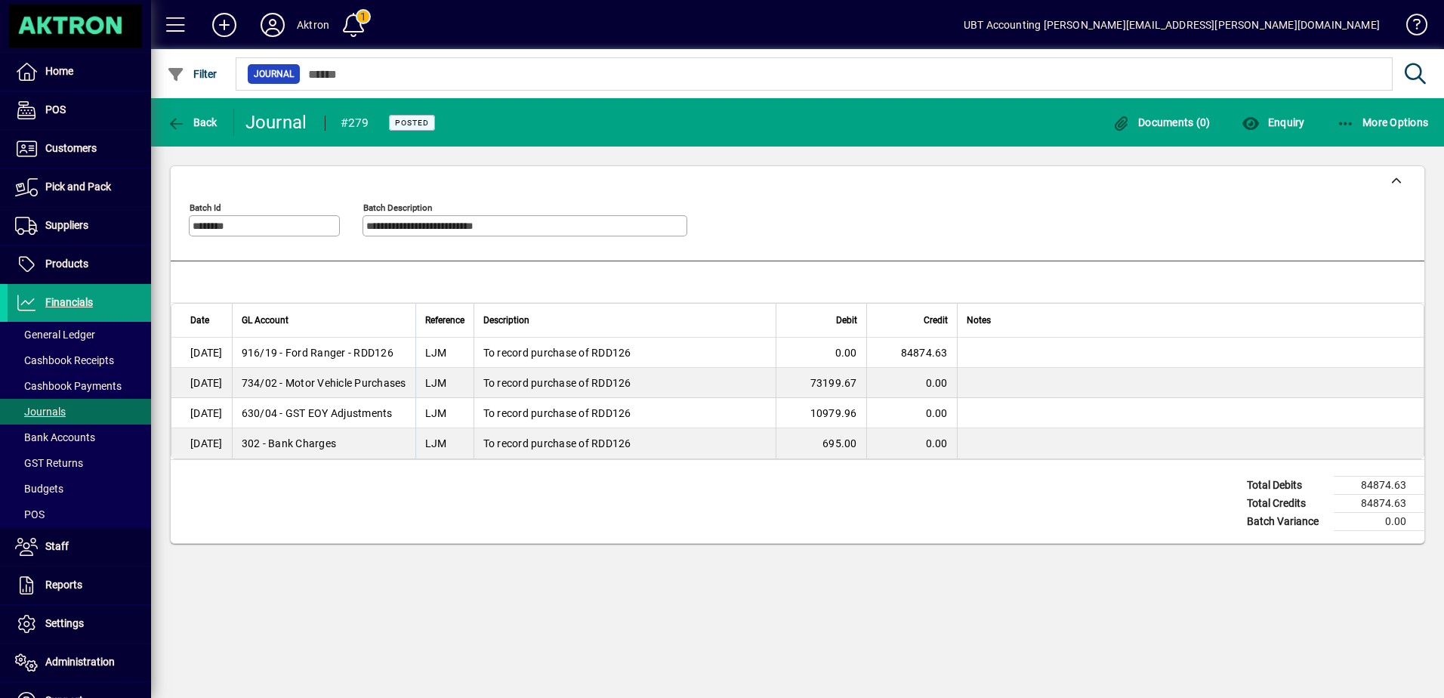
click at [636, 597] on div "**********" at bounding box center [797, 398] width 1293 height 600
click at [505, 494] on div "Total Debits 84874.63 Total Credits 84874.63 Batch Variance 0.00" at bounding box center [798, 501] width 1254 height 83
click at [96, 330] on span at bounding box center [79, 334] width 143 height 36
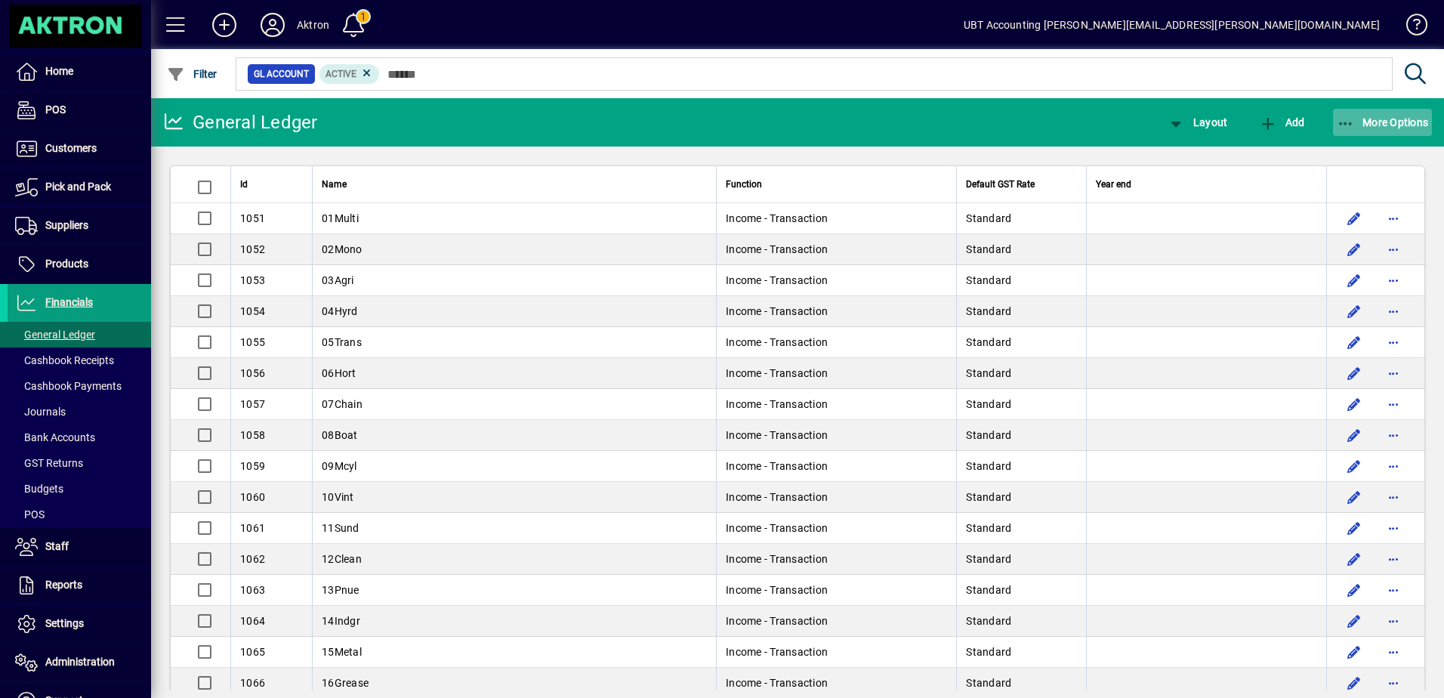
click at [1368, 115] on span "button" at bounding box center [1383, 122] width 100 height 36
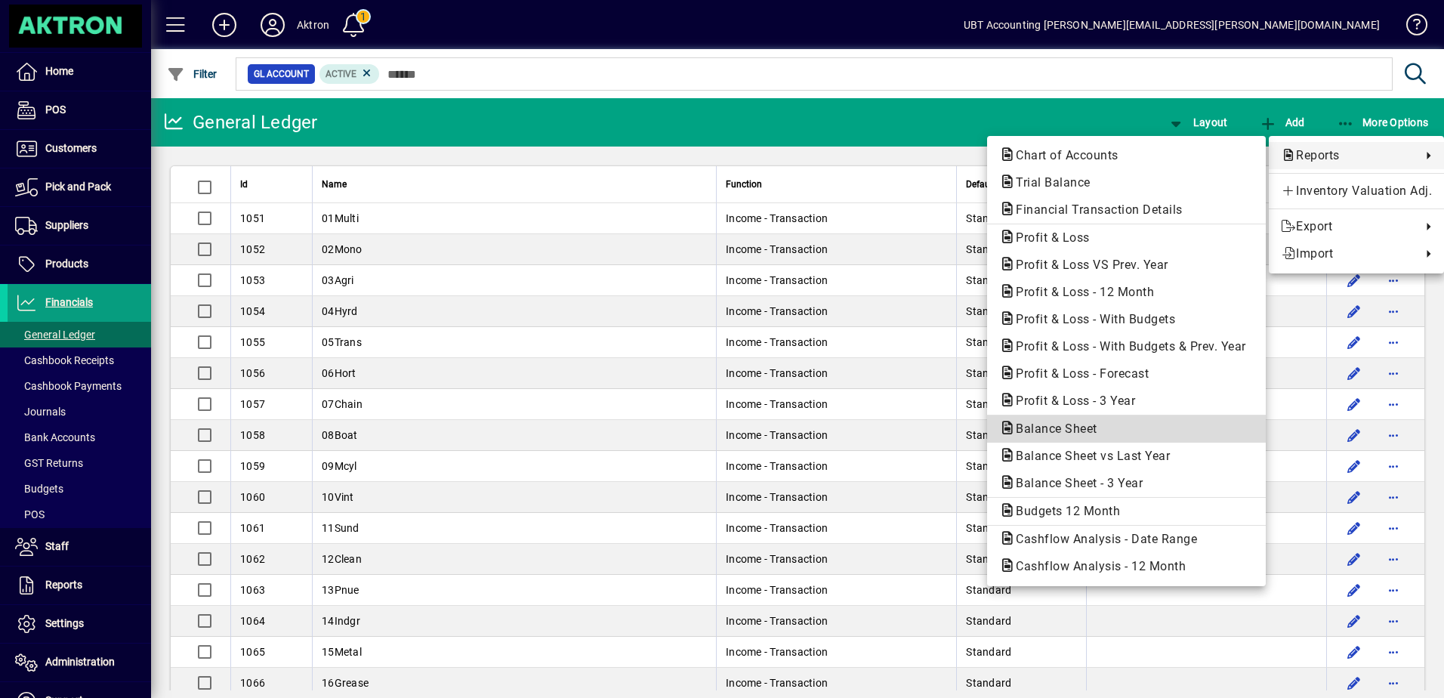
click at [1035, 418] on button "Balance Sheet" at bounding box center [1126, 428] width 279 height 27
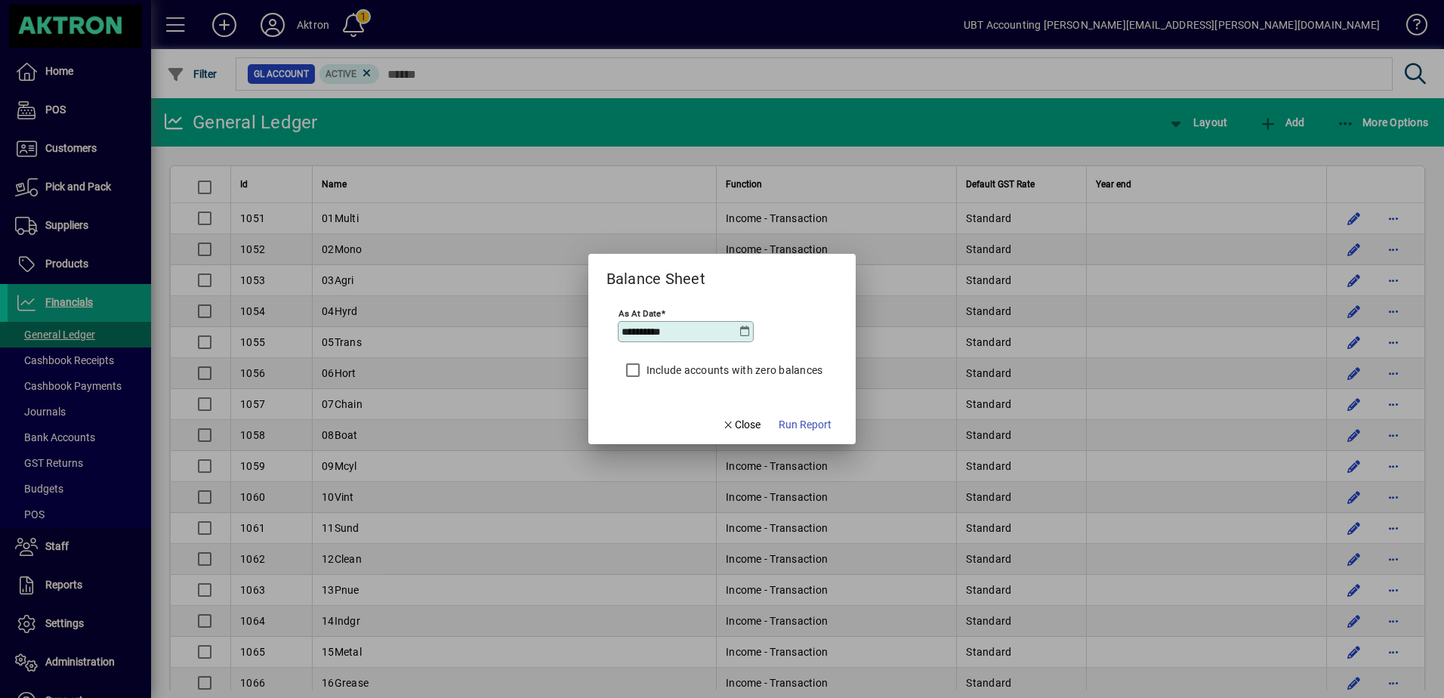
click at [748, 329] on icon at bounding box center [745, 331] width 12 height 12
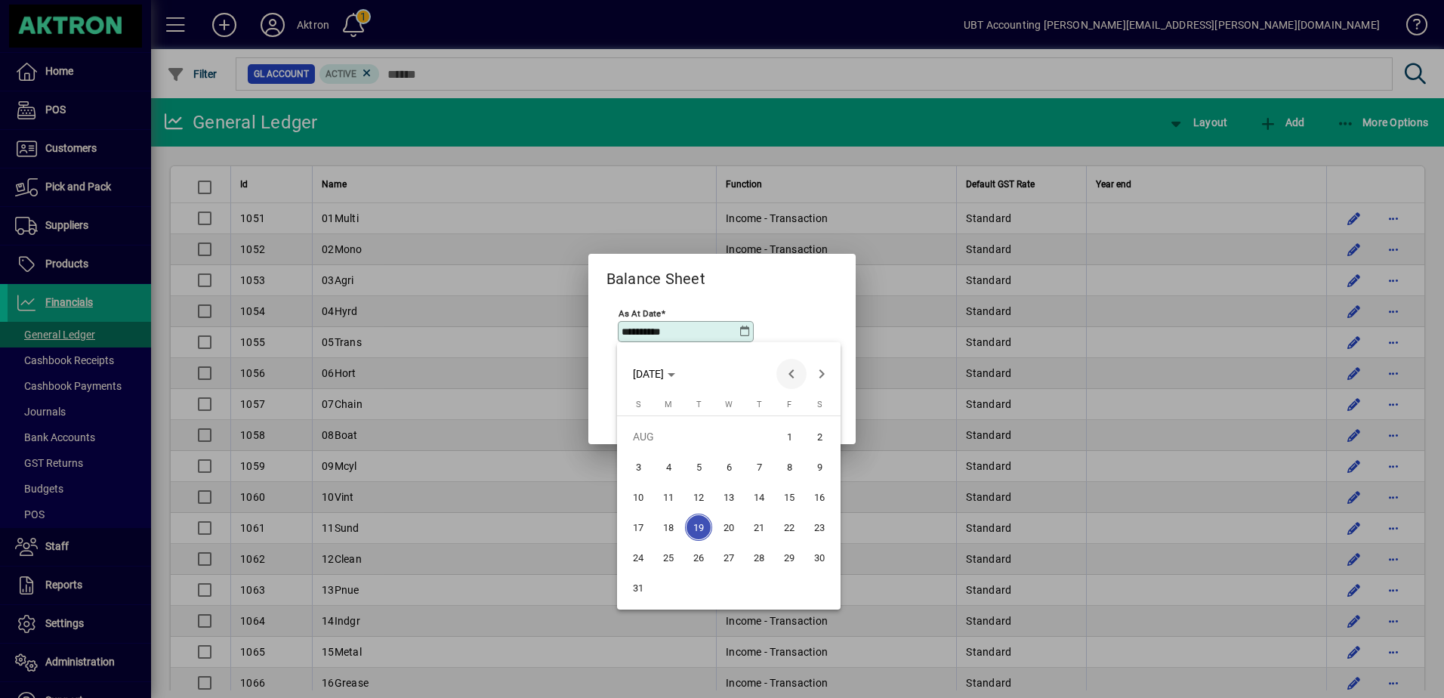
click at [794, 371] on span "Previous month" at bounding box center [791, 374] width 30 height 30
click at [753, 593] on span "31" at bounding box center [758, 587] width 27 height 27
type input "**********"
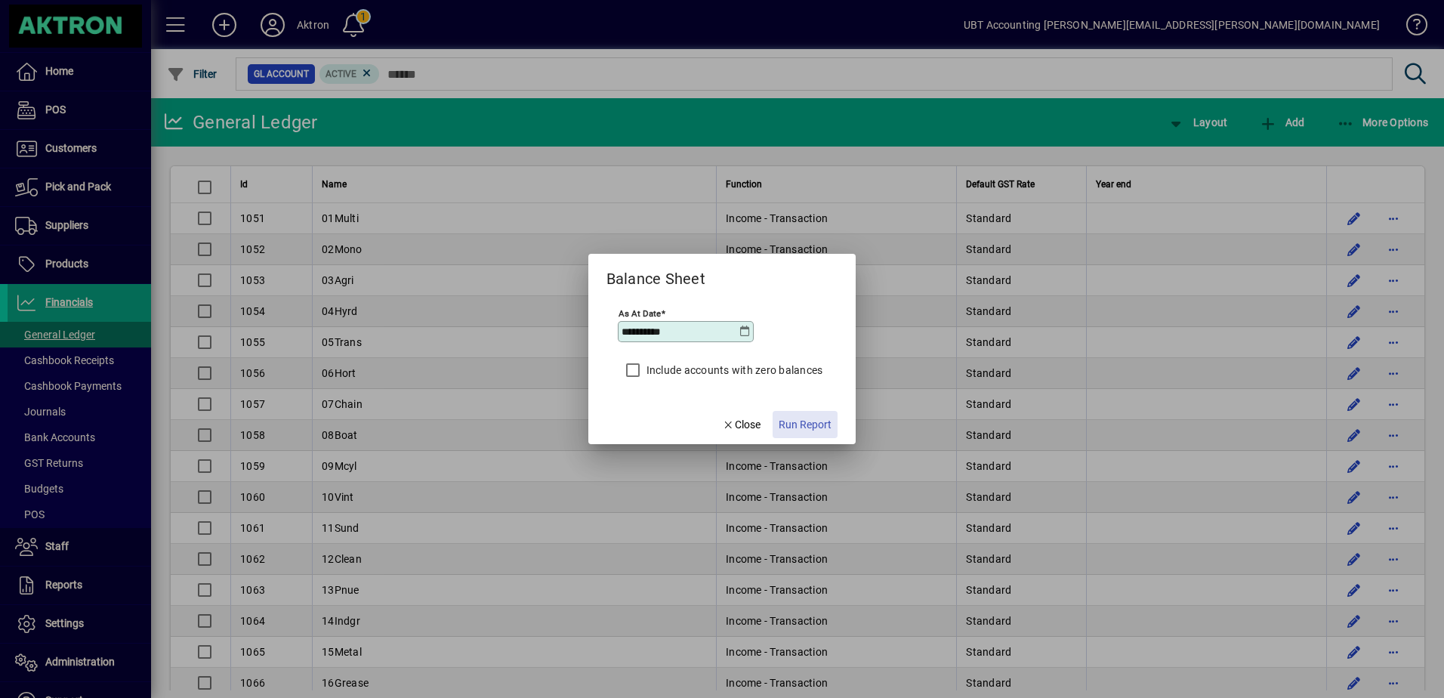
click at [809, 424] on span "Run Report" at bounding box center [805, 425] width 53 height 16
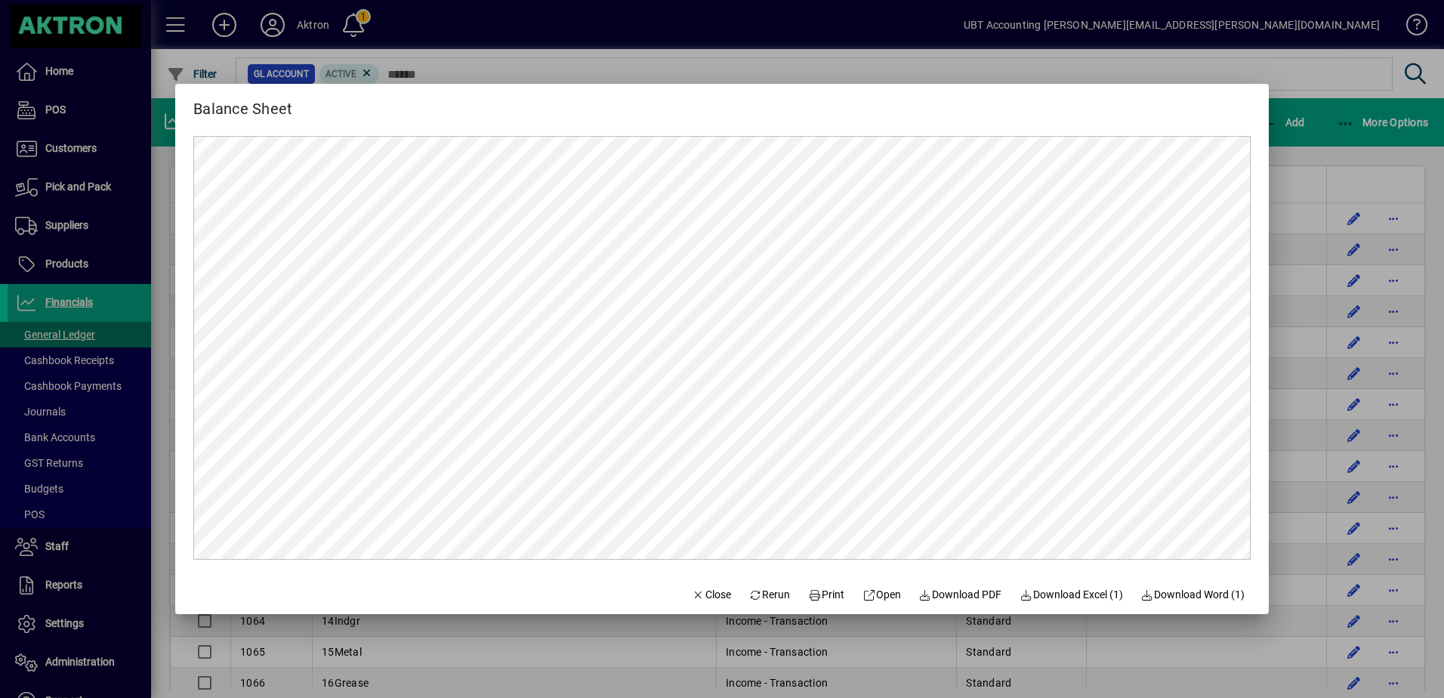
click at [1305, 271] on div at bounding box center [722, 349] width 1444 height 698
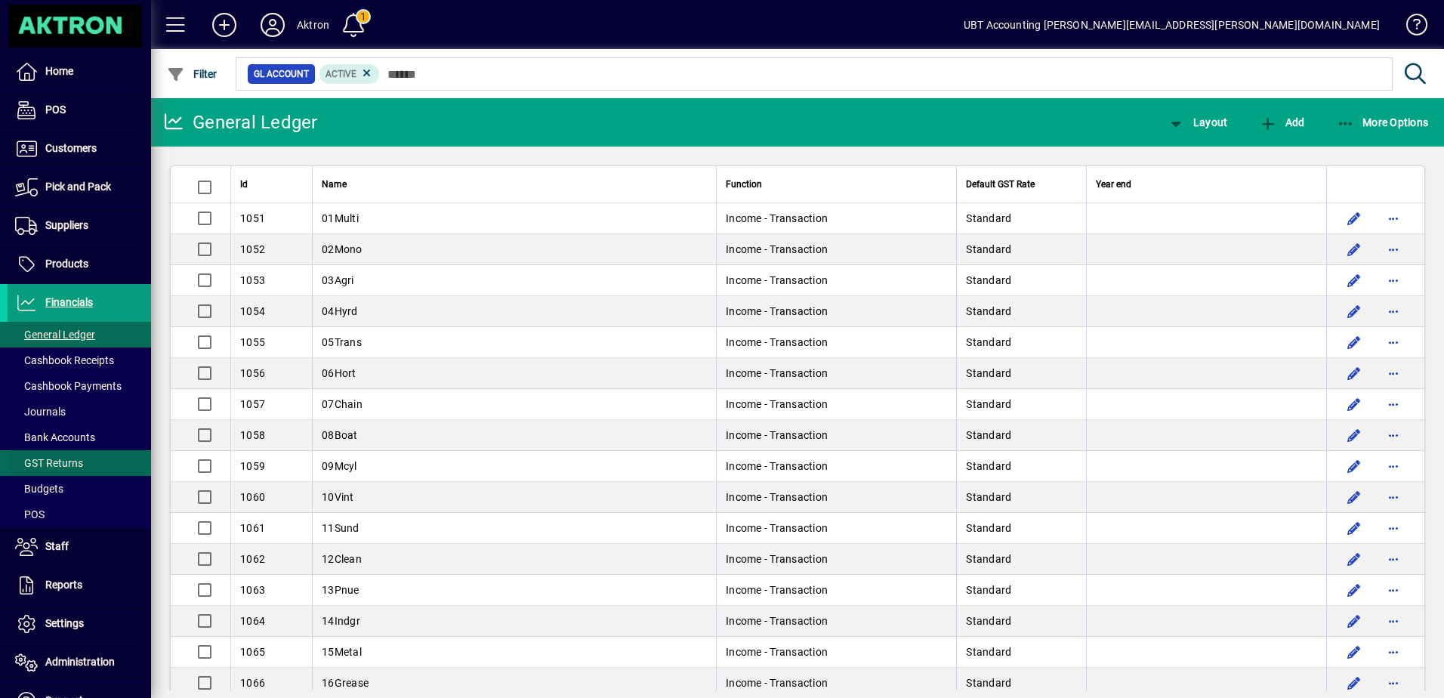
click at [76, 457] on span "GST Returns" at bounding box center [49, 463] width 68 height 12
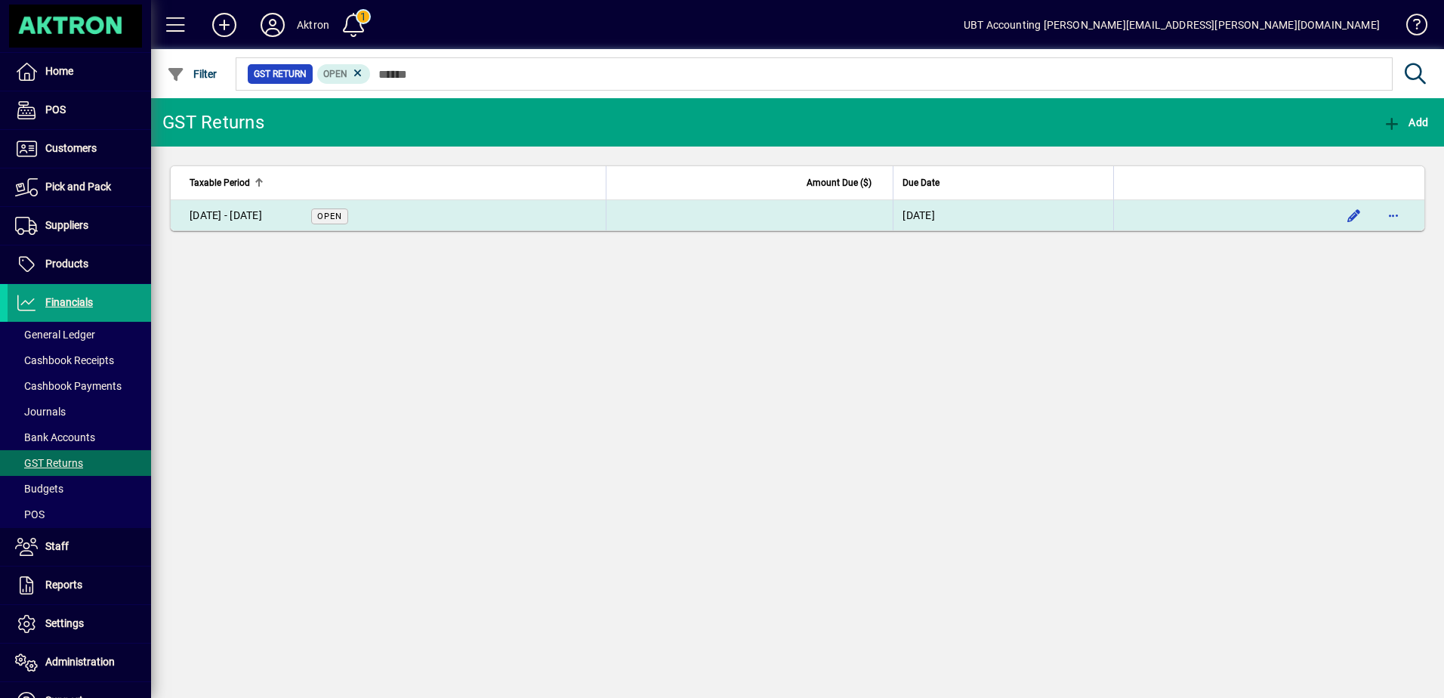
click at [468, 208] on td "[DATE] - [DATE] Open" at bounding box center [388, 215] width 435 height 30
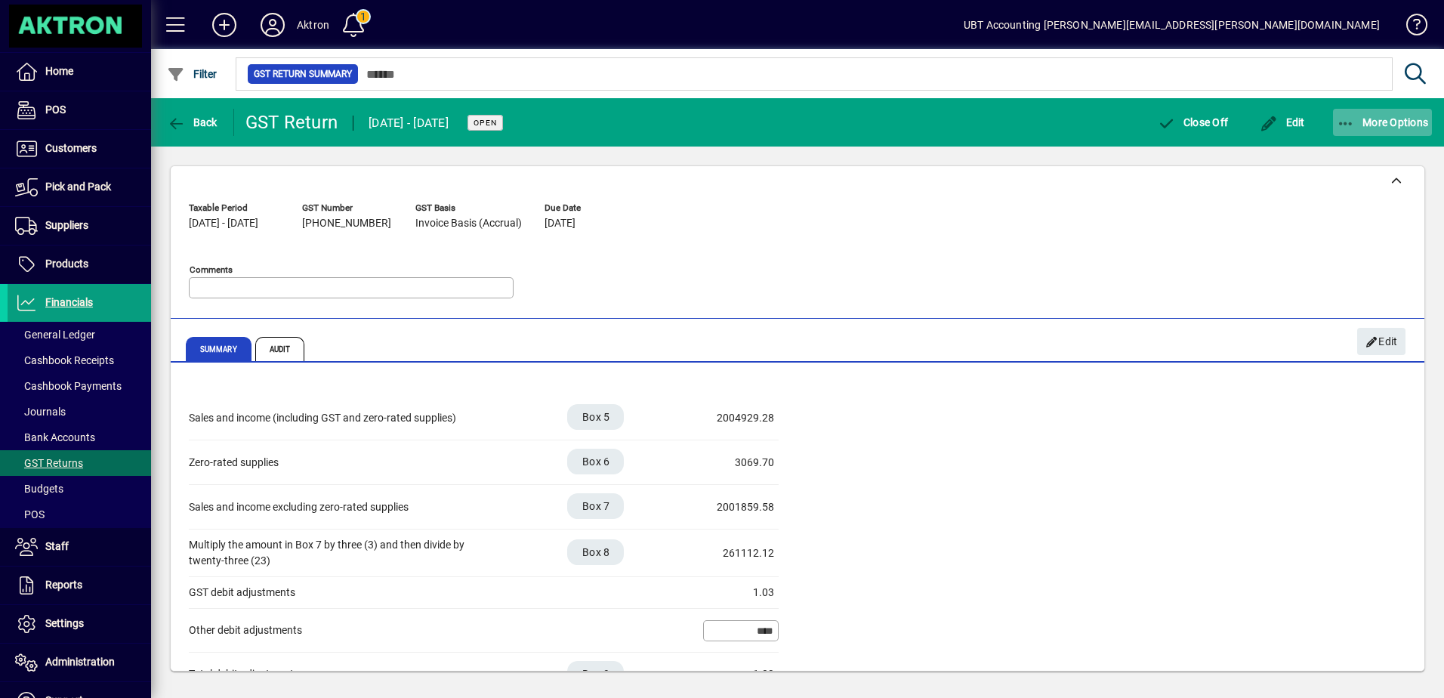
click at [1349, 117] on icon "button" at bounding box center [1346, 123] width 19 height 15
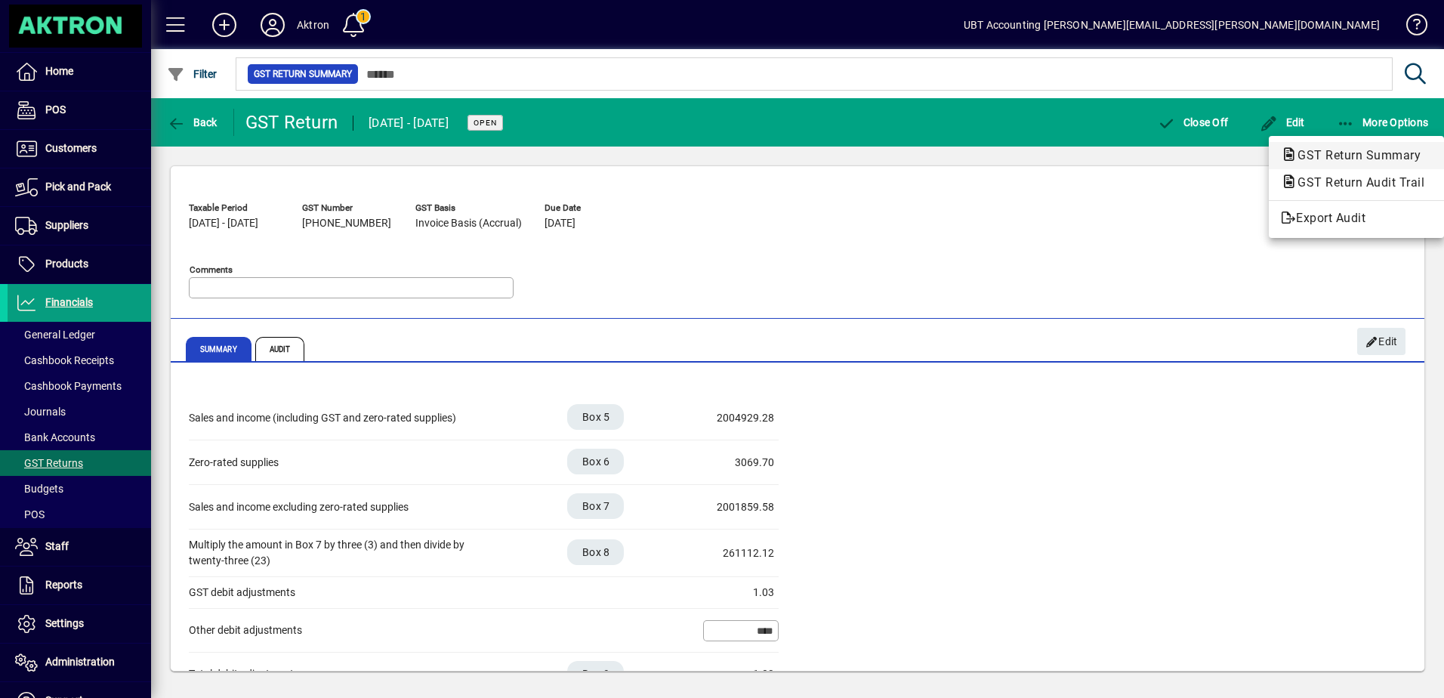
click at [1332, 157] on span "GST Return Summary" at bounding box center [1354, 155] width 147 height 14
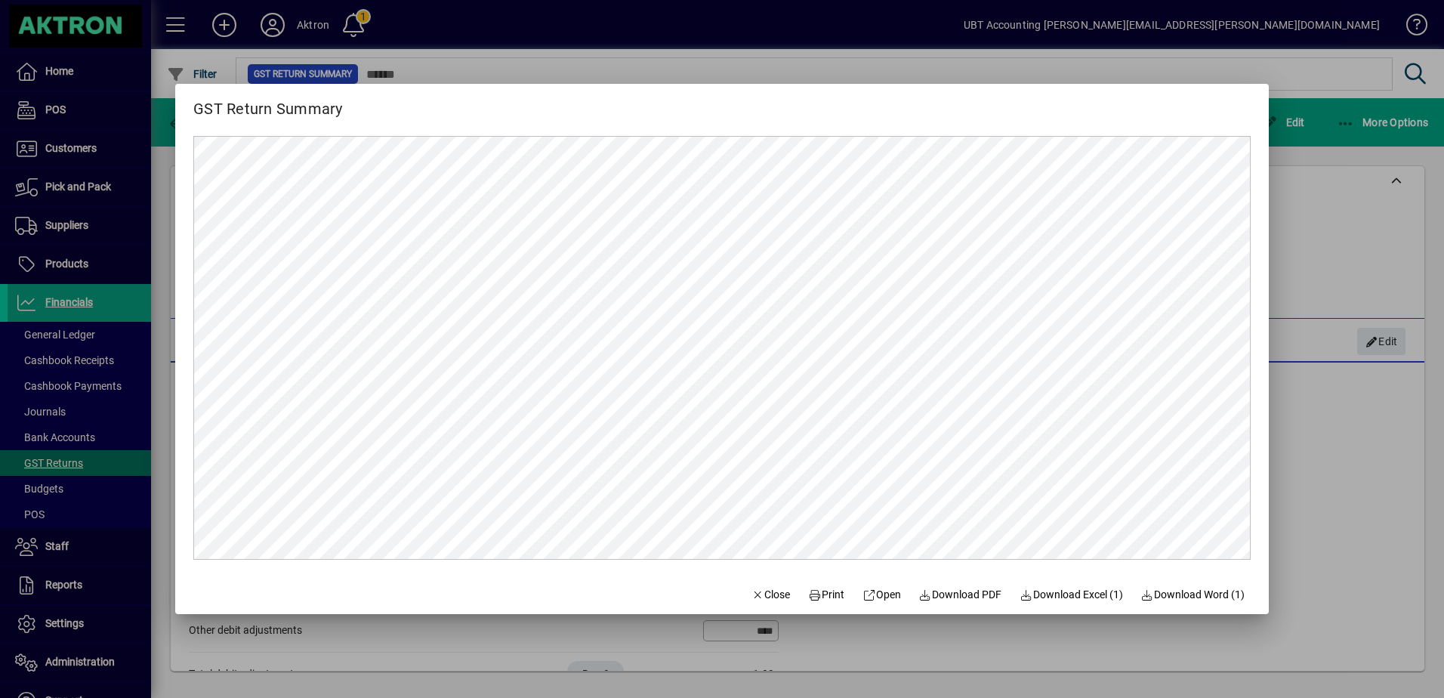
click at [610, 51] on div at bounding box center [722, 349] width 1444 height 698
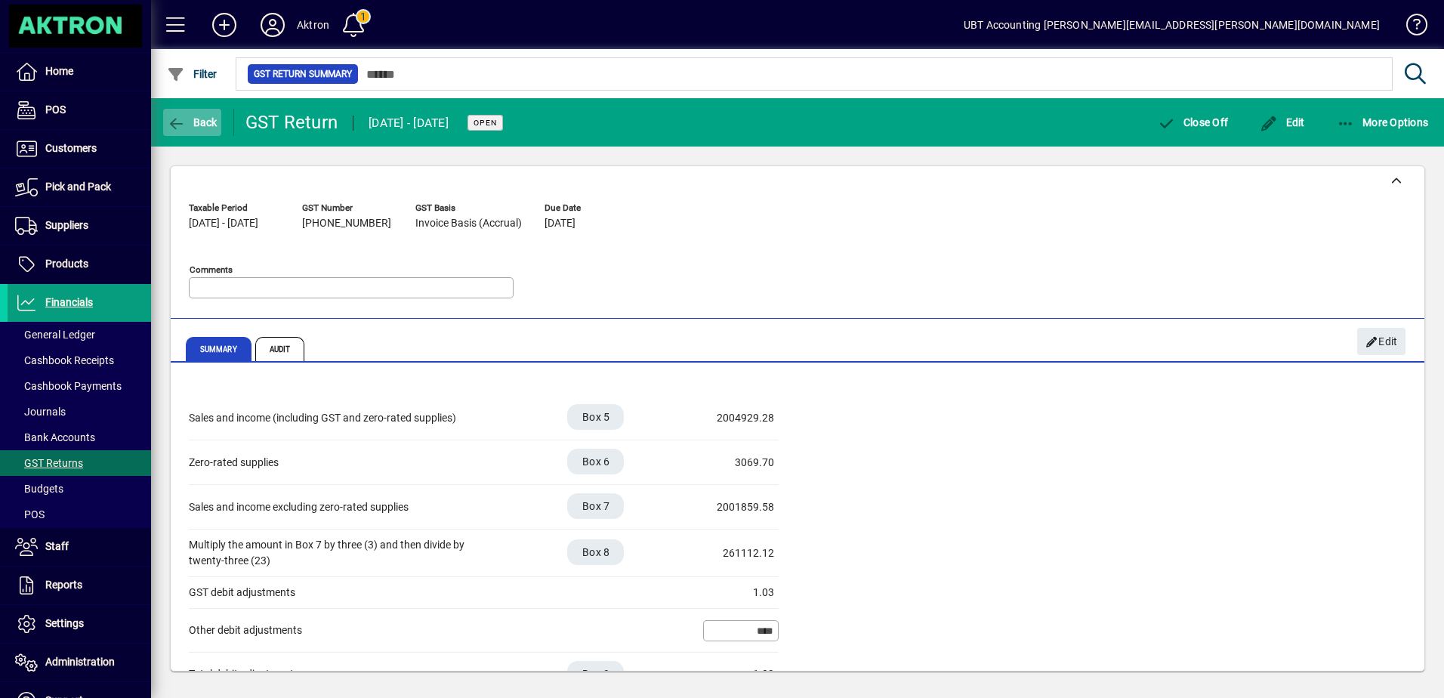
click at [202, 126] on span "Back" at bounding box center [192, 122] width 51 height 12
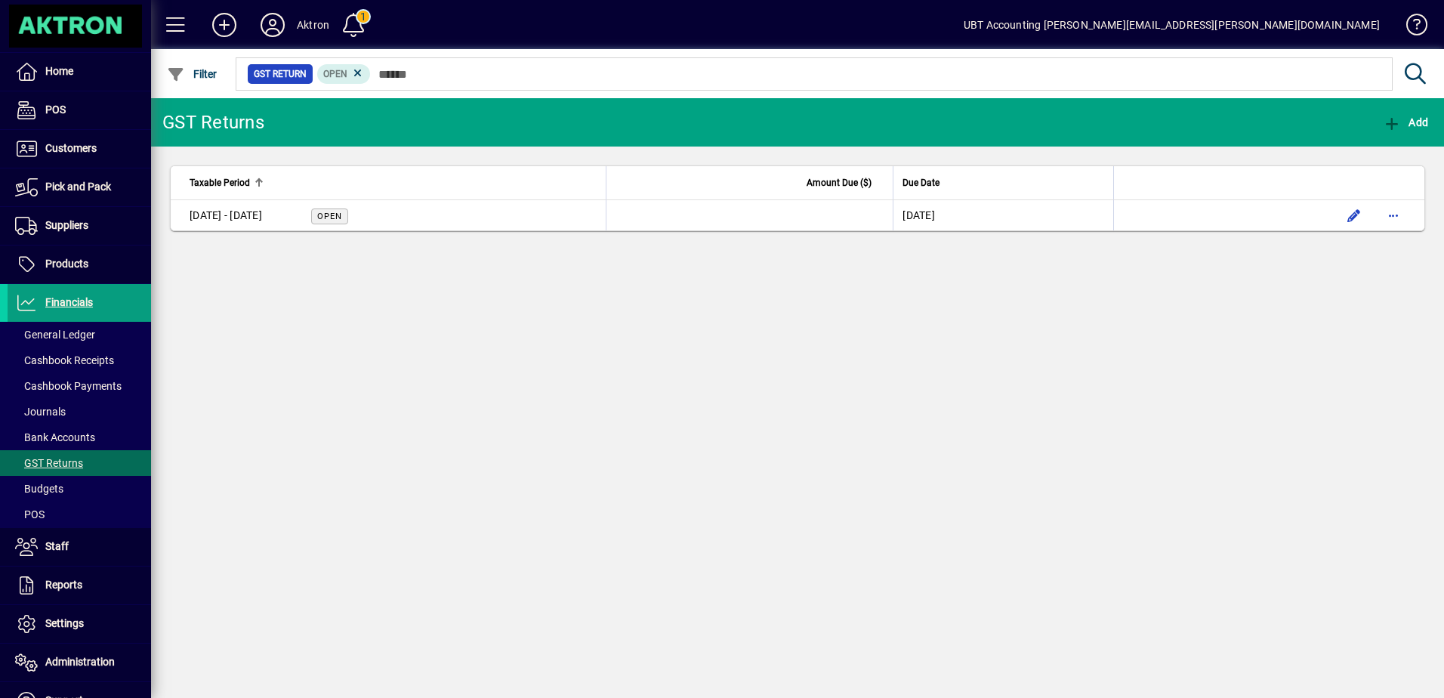
click at [483, 231] on app-page-flat "Taxable Period Amount Due ($) Due Date [DATE] - [DATE] Open [DATE]" at bounding box center [797, 197] width 1293 height 103
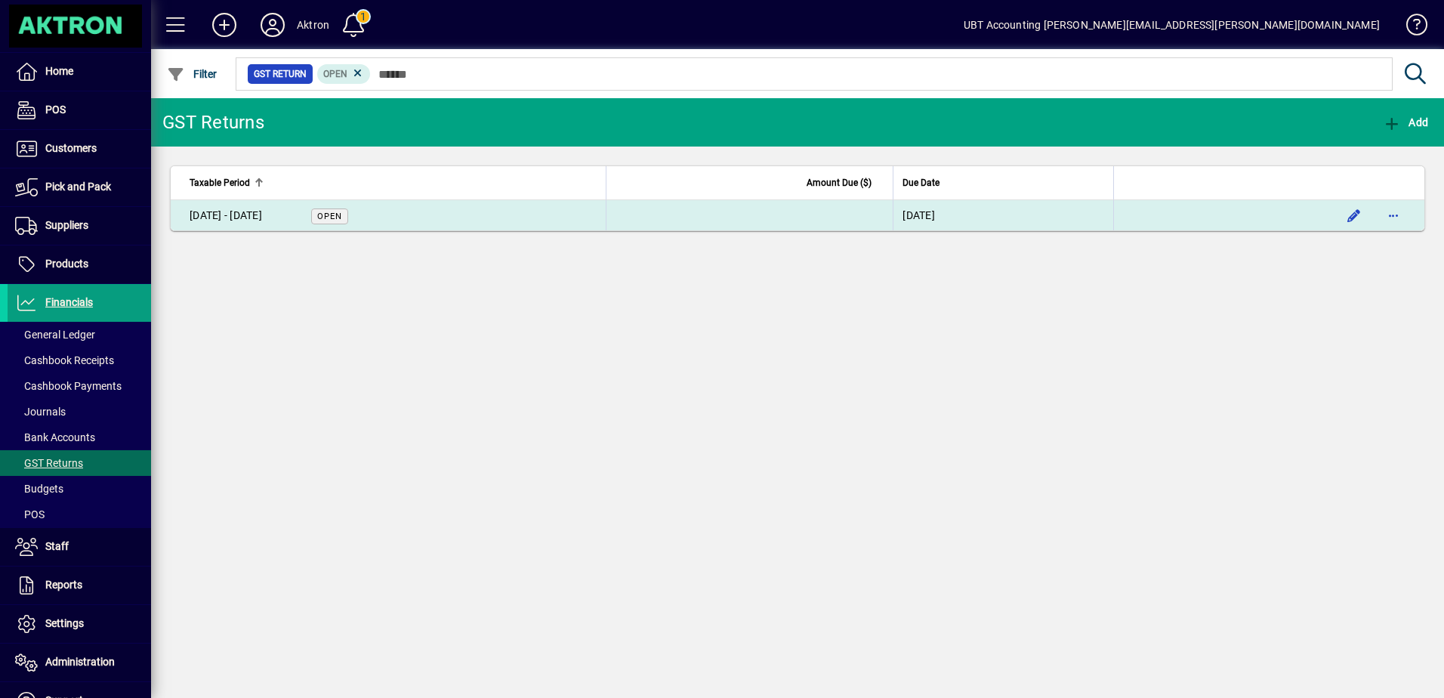
click at [489, 225] on td "[DATE] - [DATE] Open" at bounding box center [388, 215] width 435 height 30
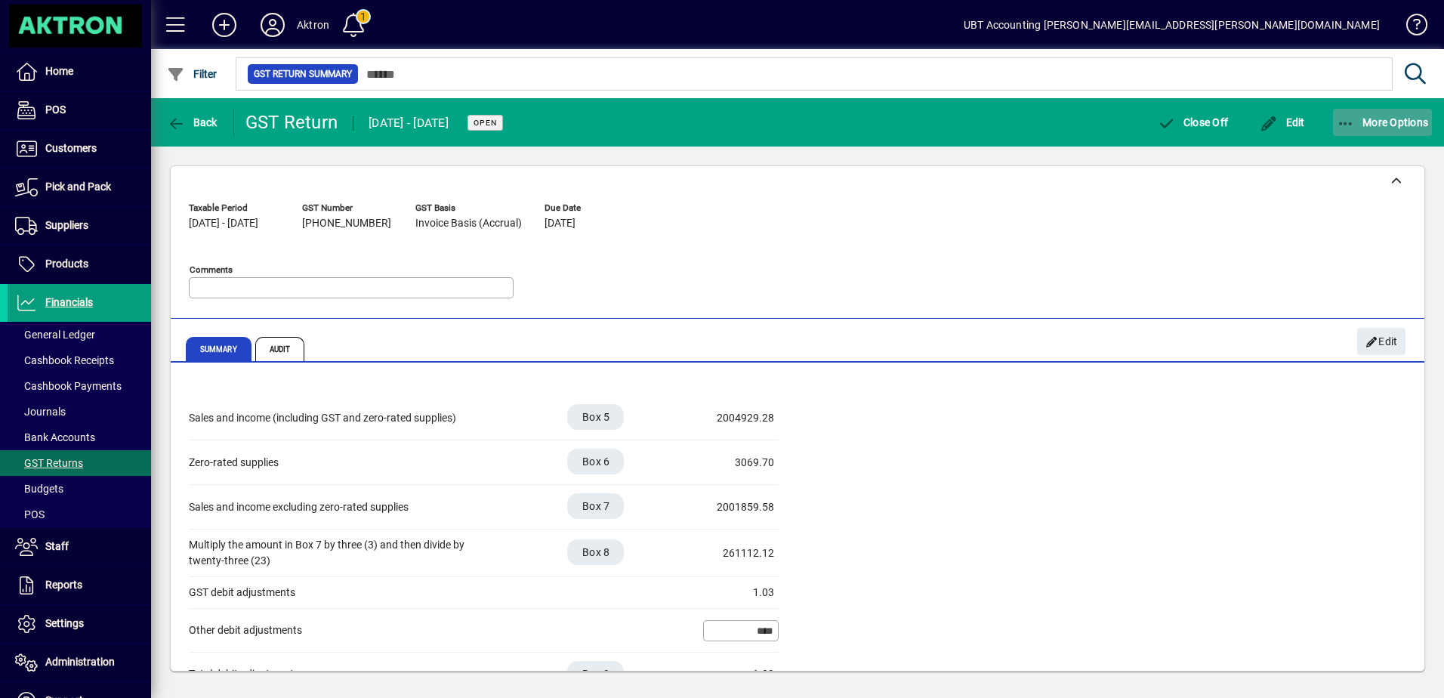
click at [1362, 116] on span "More Options" at bounding box center [1383, 122] width 92 height 12
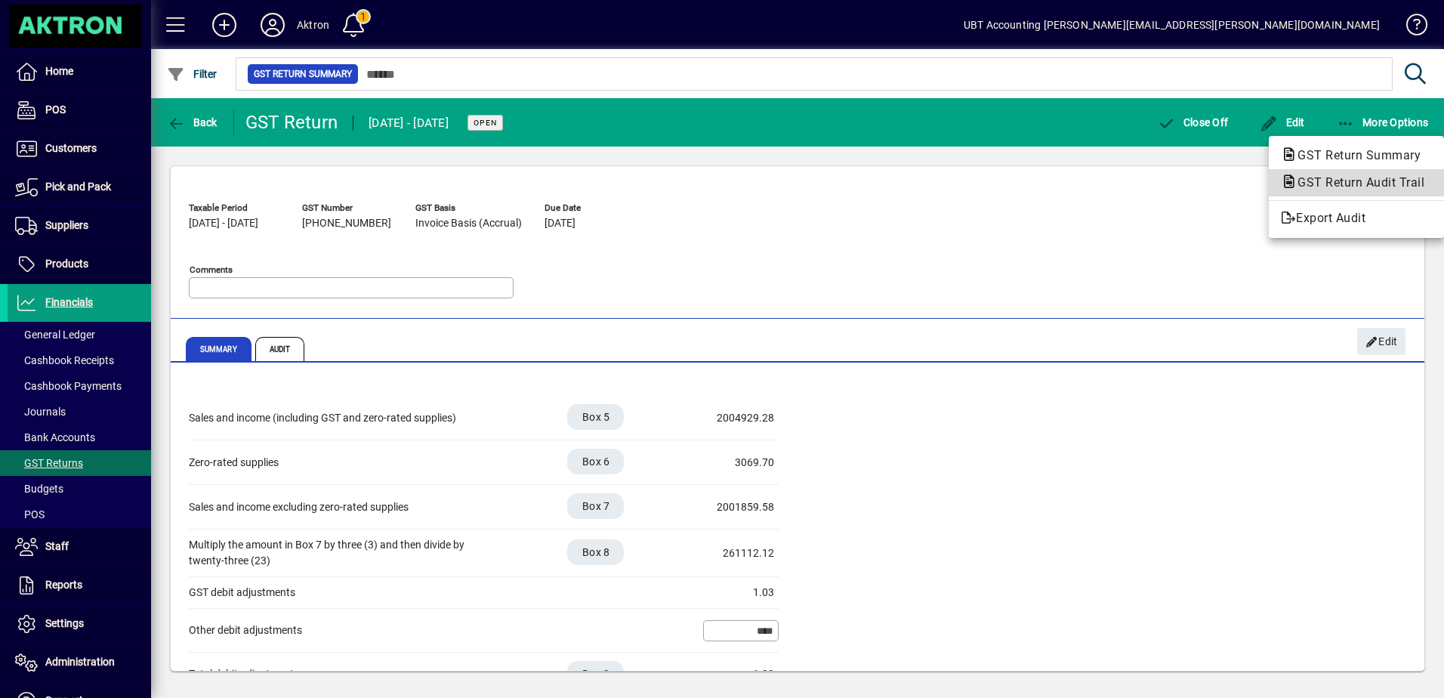
click at [1330, 184] on span "GST Return Audit Trail" at bounding box center [1356, 182] width 151 height 14
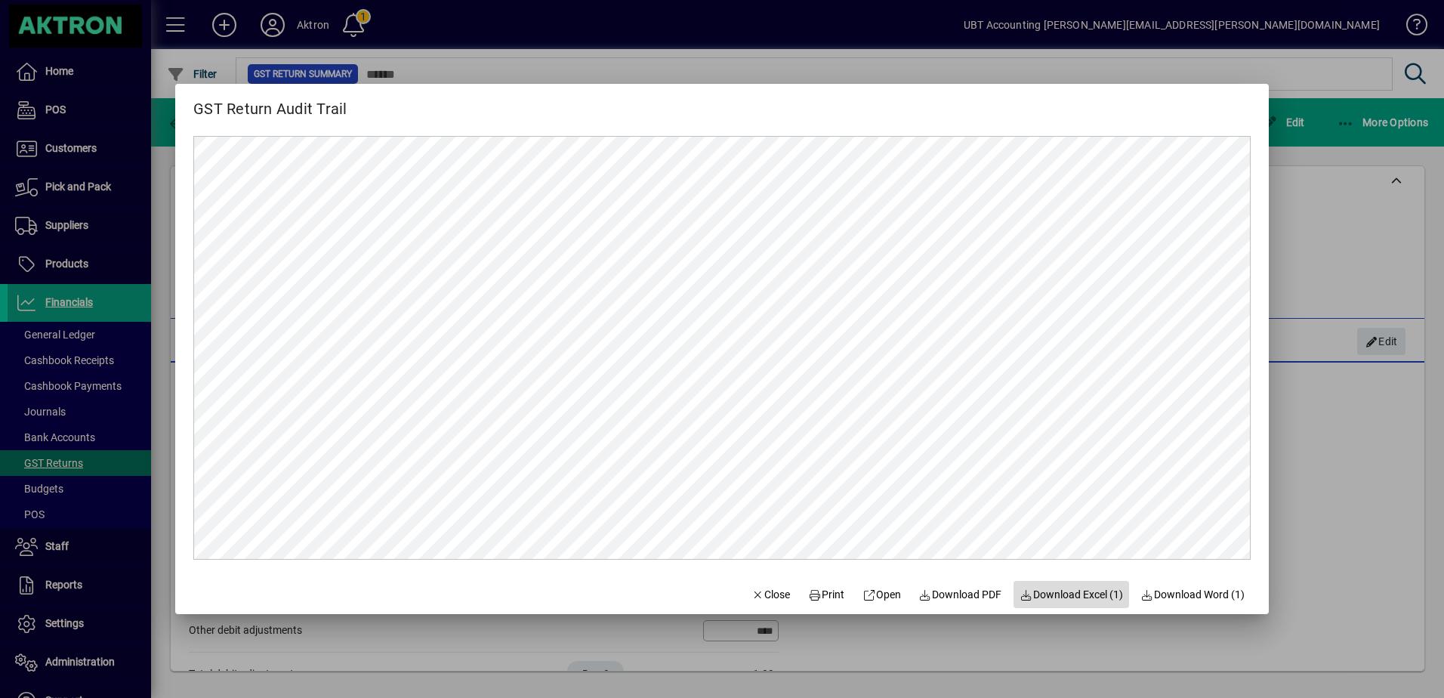
click at [1051, 589] on span "Download Excel (1)" at bounding box center [1070, 595] width 103 height 16
click at [723, 45] on div at bounding box center [722, 349] width 1444 height 698
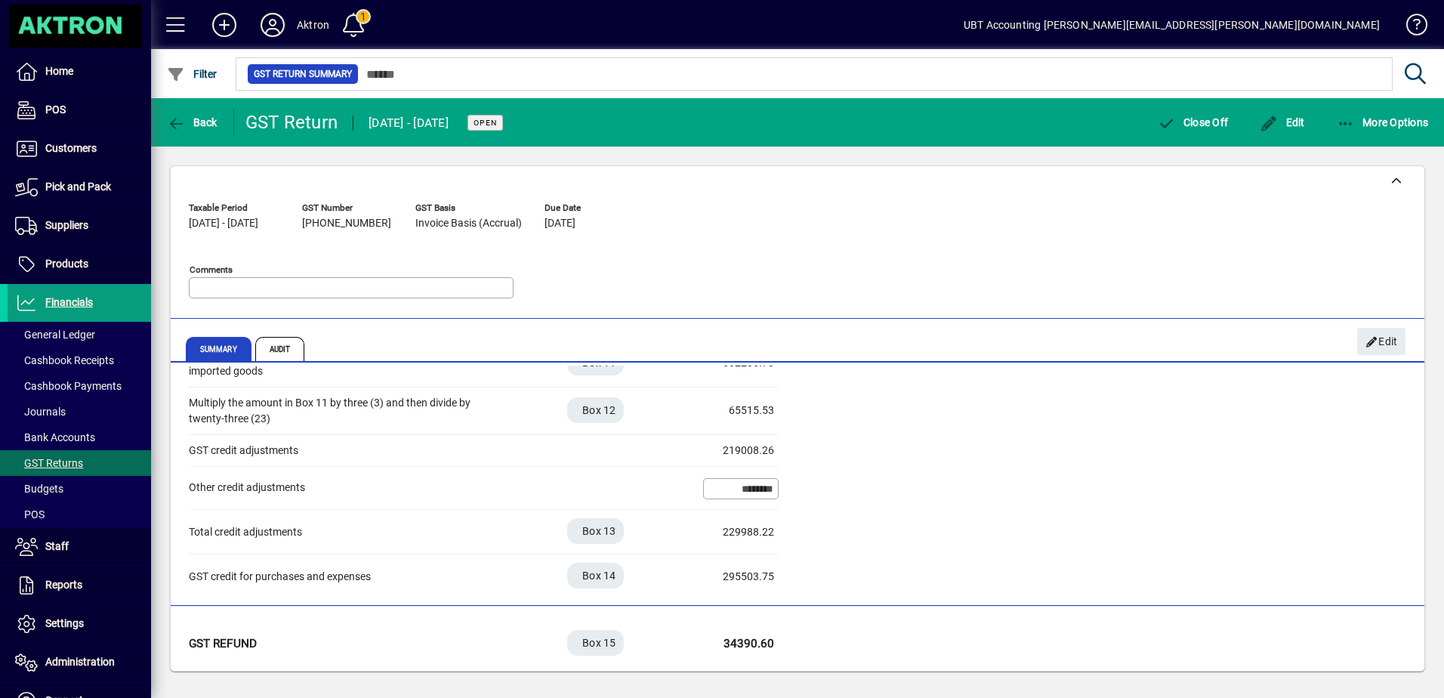
scroll to position [442, 0]
click at [210, 118] on span "Back" at bounding box center [192, 122] width 51 height 12
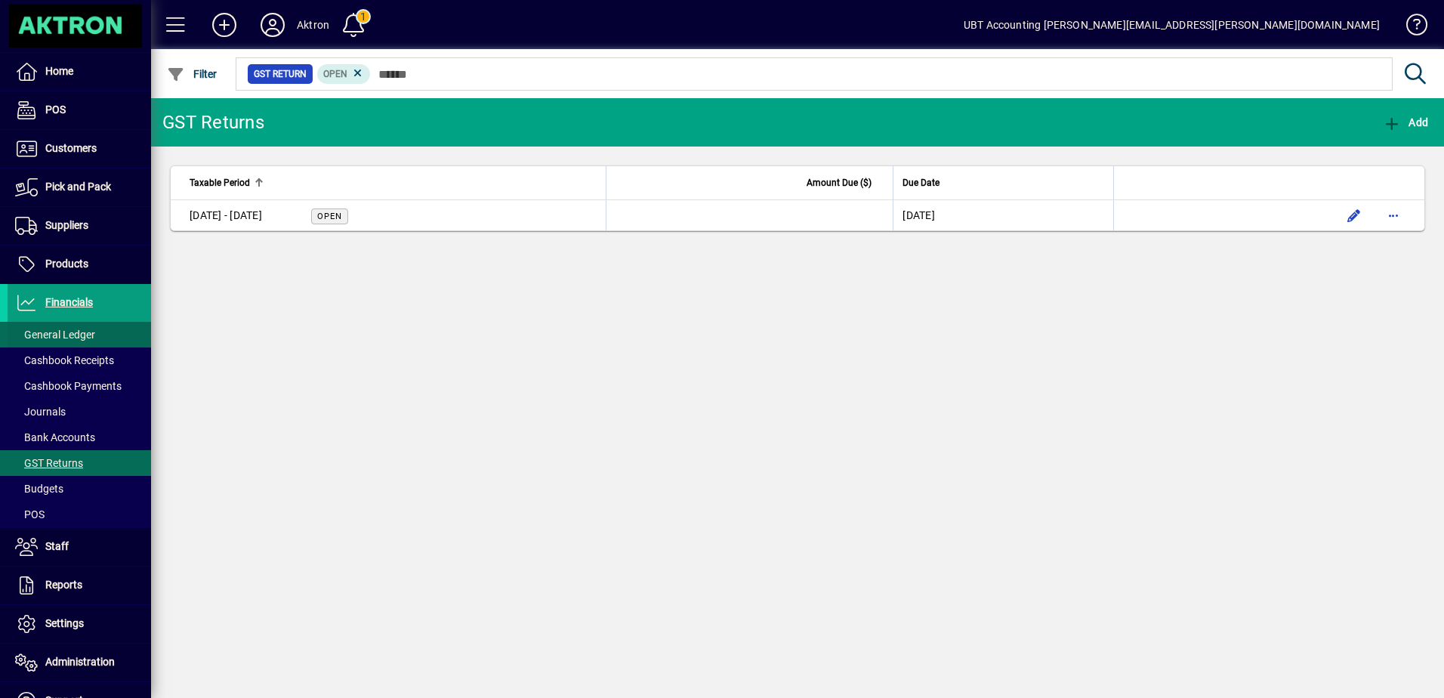
click at [78, 336] on span "General Ledger" at bounding box center [55, 334] width 80 height 12
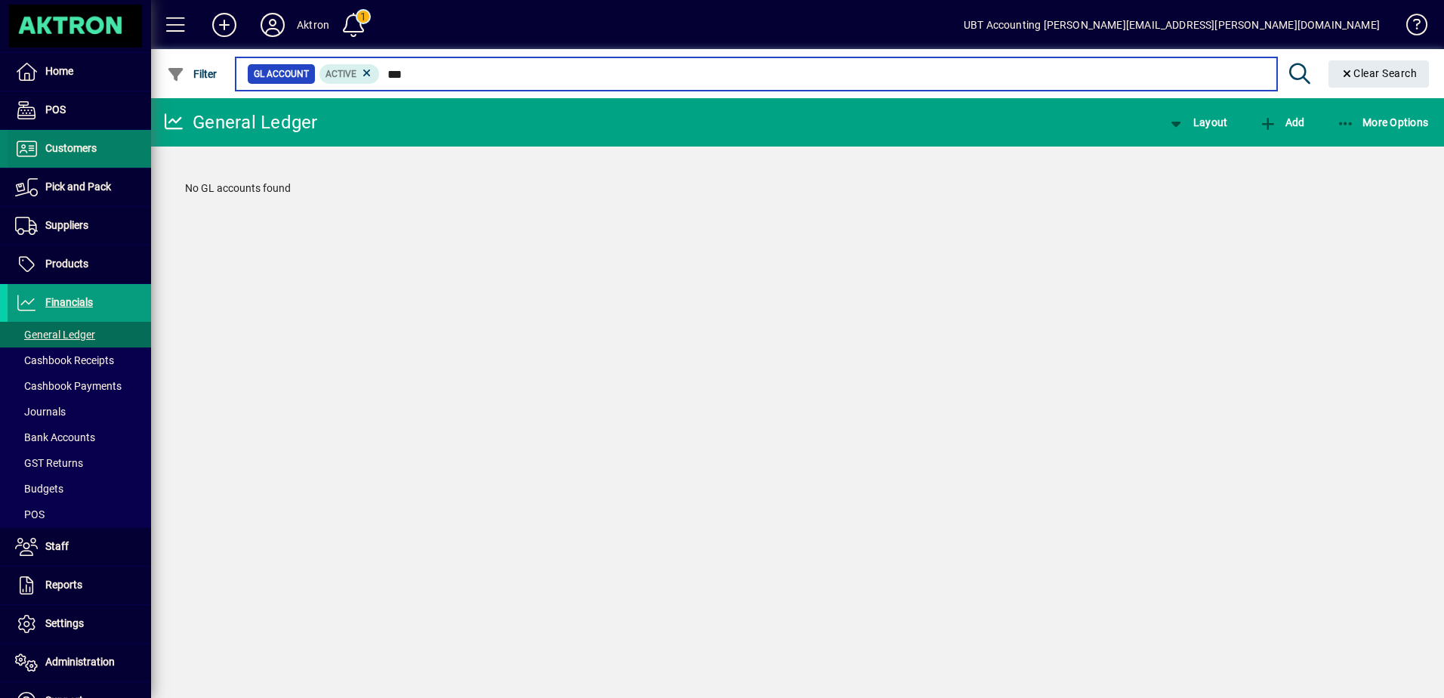
type input "***"
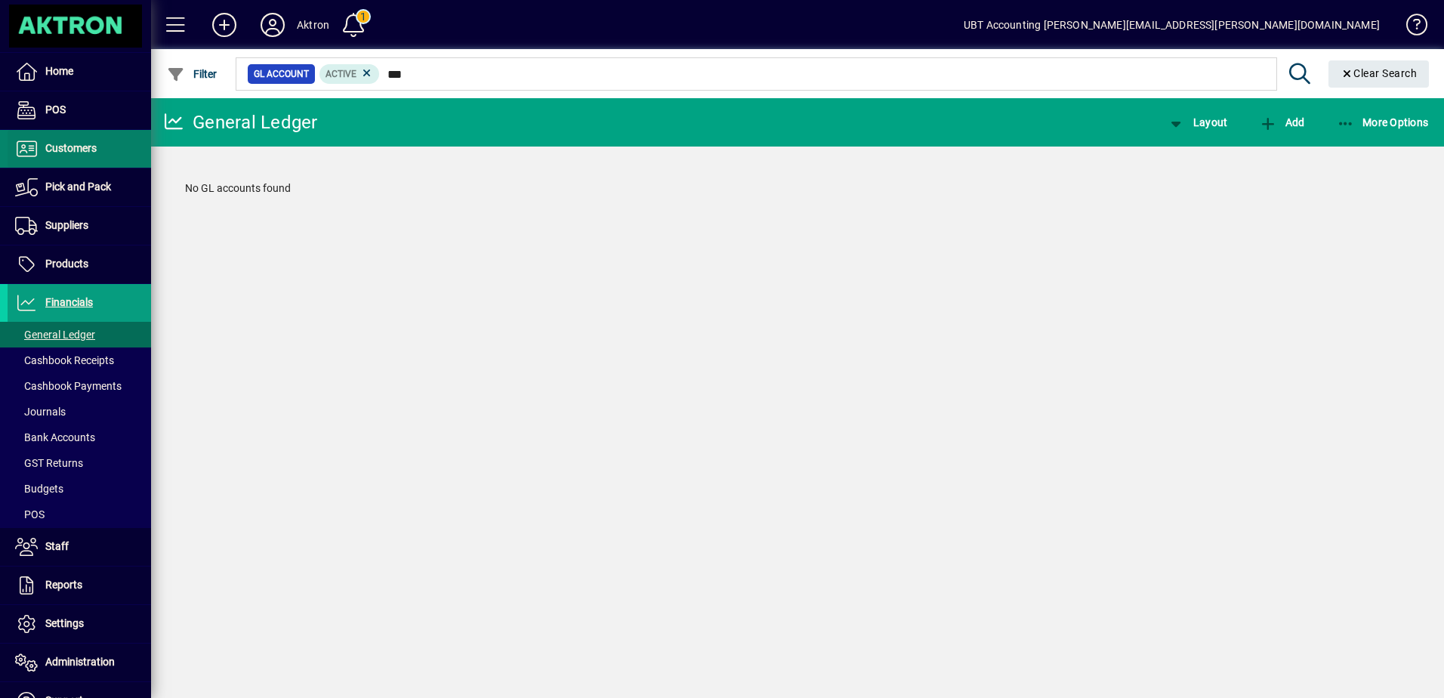
click at [77, 156] on span "Customers" at bounding box center [52, 149] width 89 height 18
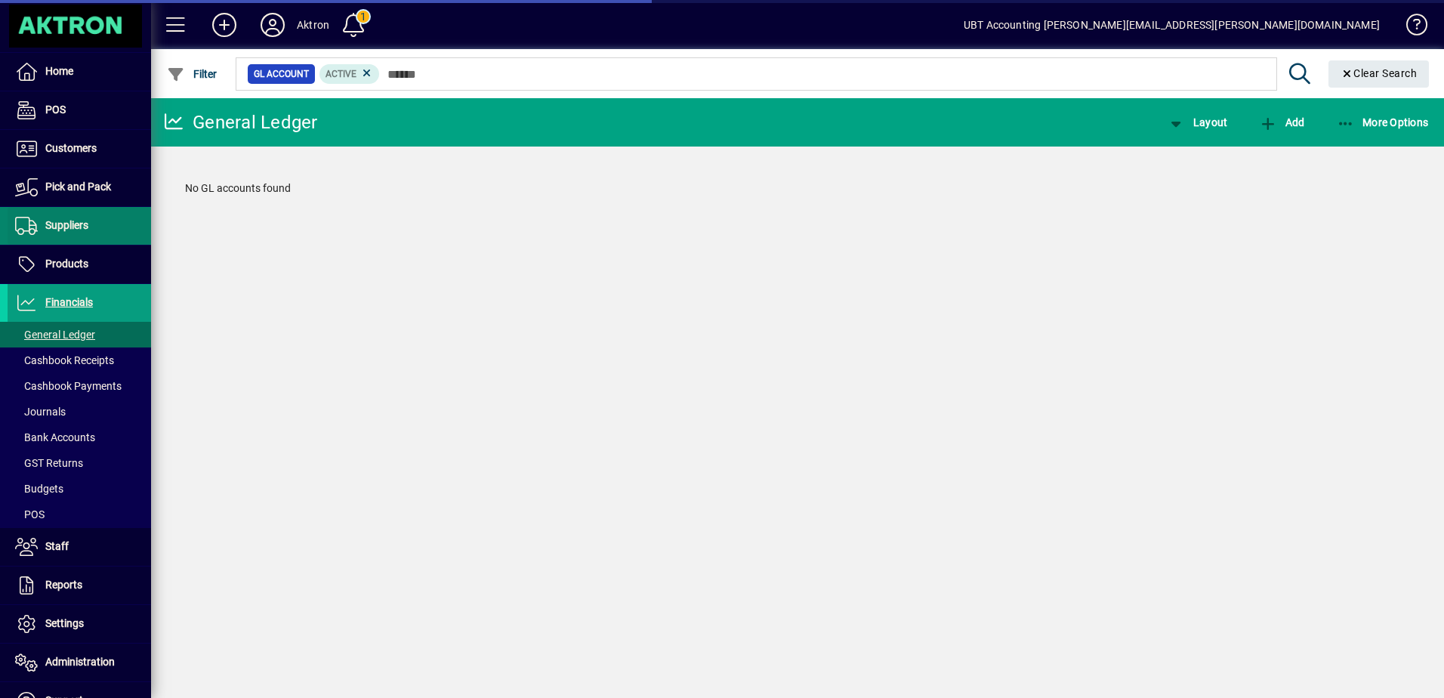
click at [87, 213] on ul "Home POS Customers Invoices Payments Quotes Backorders Communications Pick and …" at bounding box center [75, 387] width 151 height 668
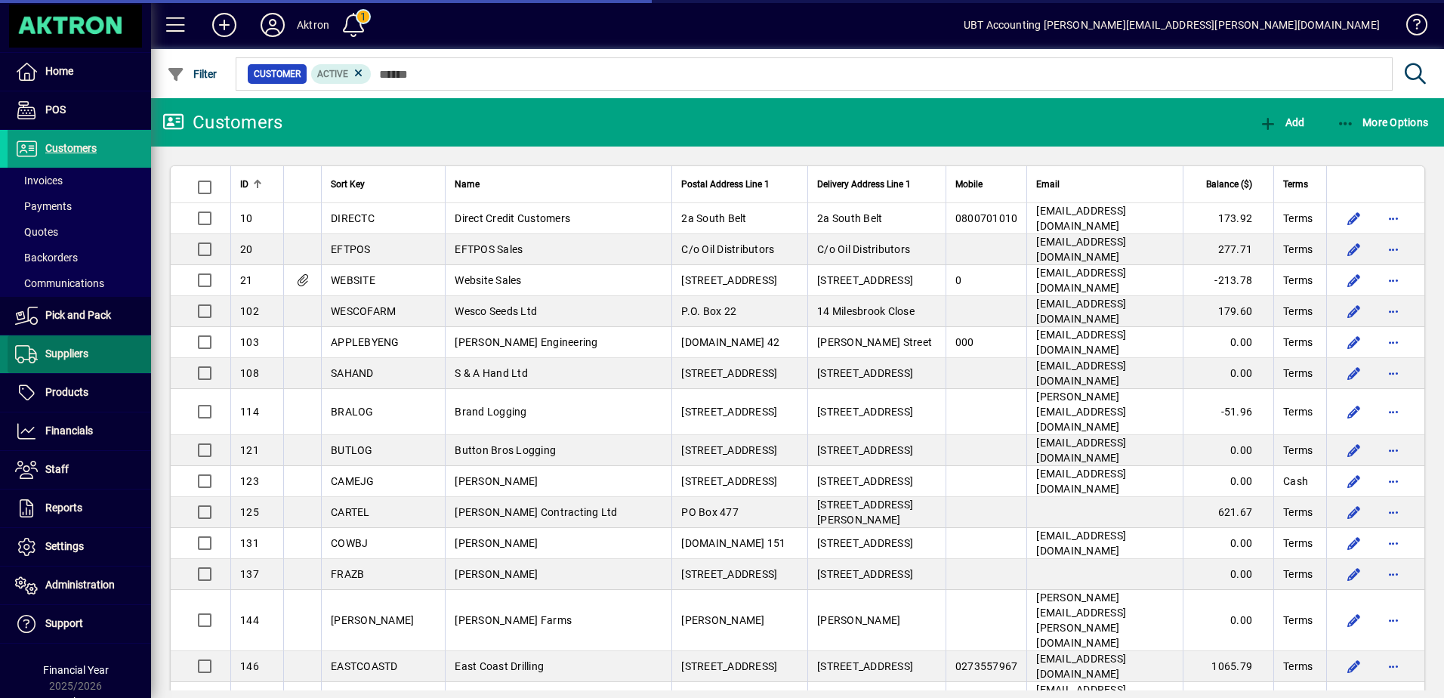
click at [94, 357] on span at bounding box center [79, 354] width 143 height 36
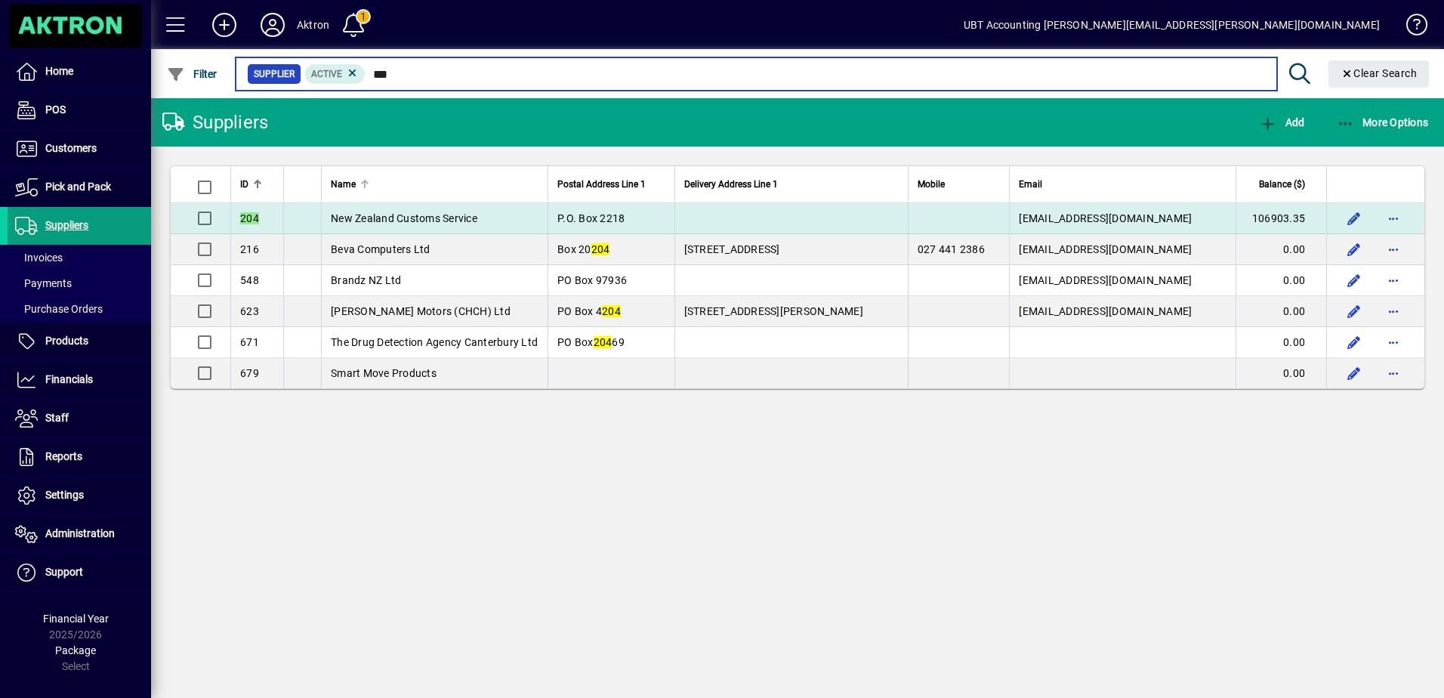
type input "***"
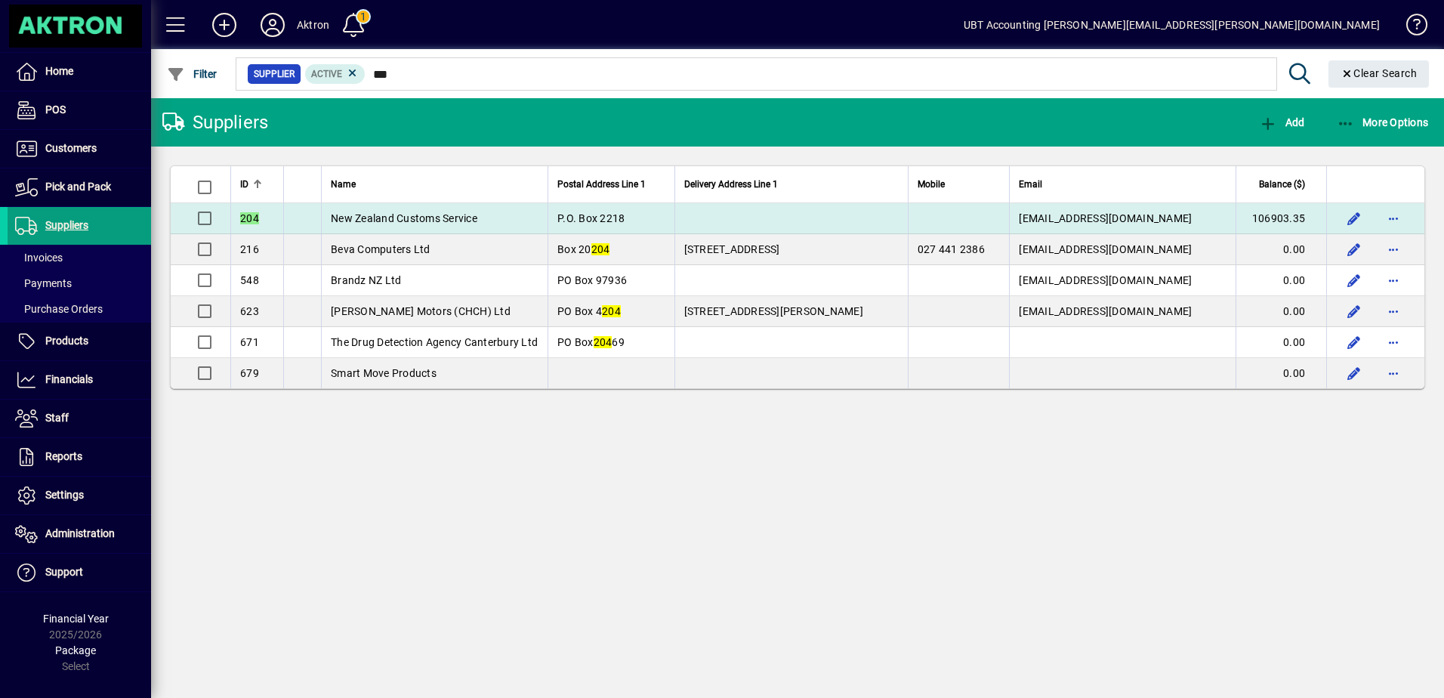
click at [498, 221] on td "New Zealand Customs Service" at bounding box center [434, 218] width 227 height 31
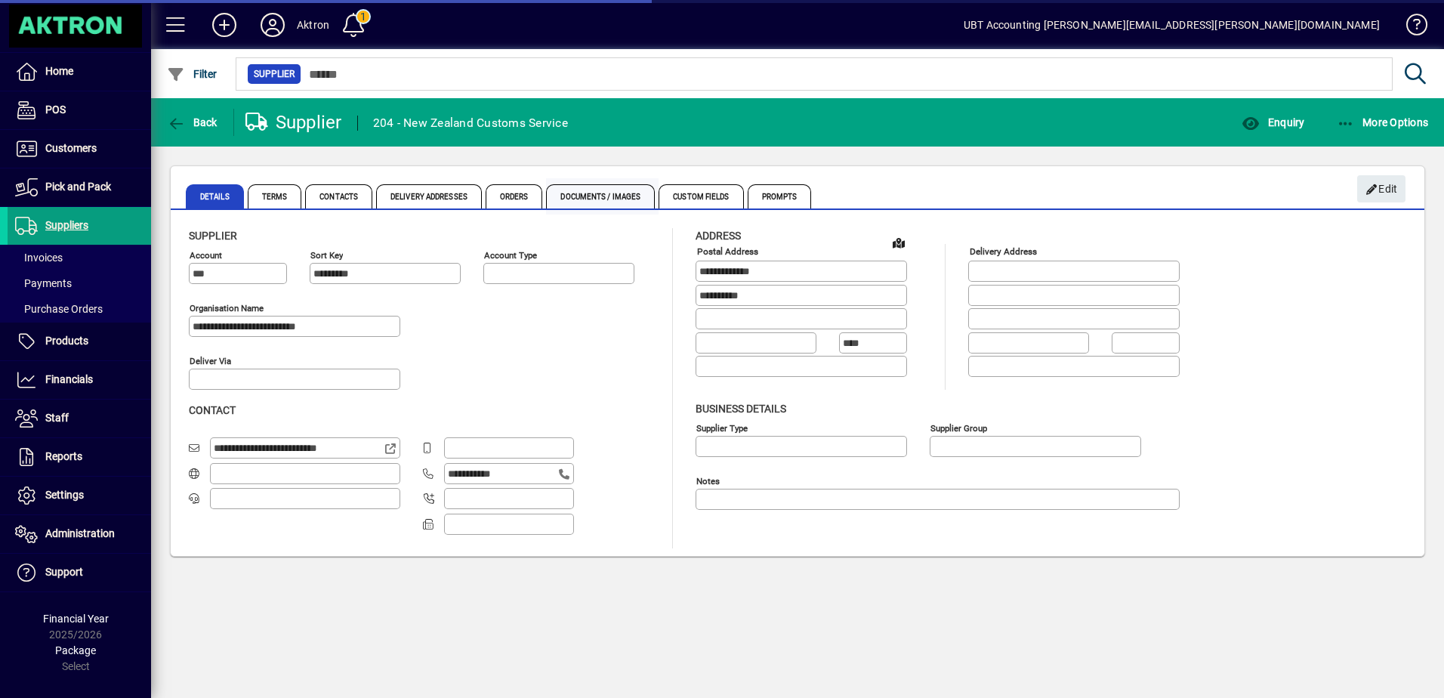
type input "**********"
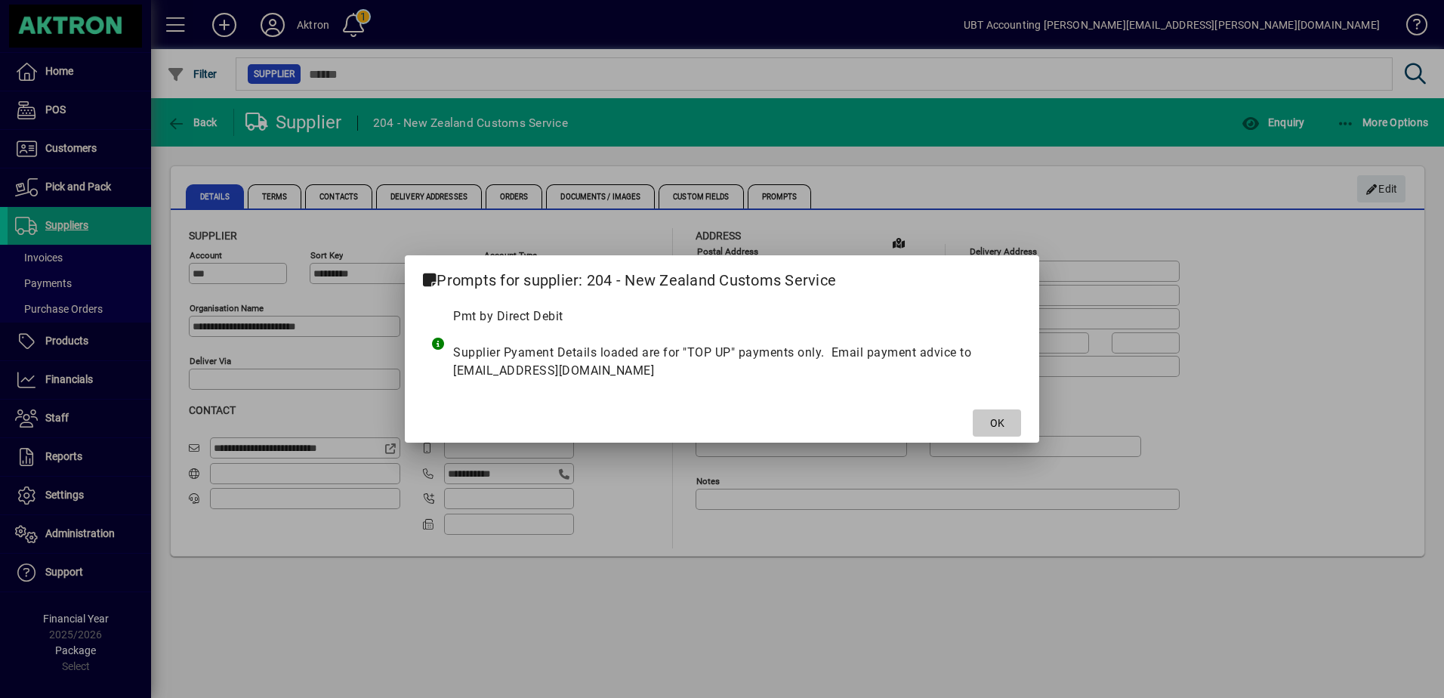
click at [983, 413] on span at bounding box center [997, 423] width 48 height 36
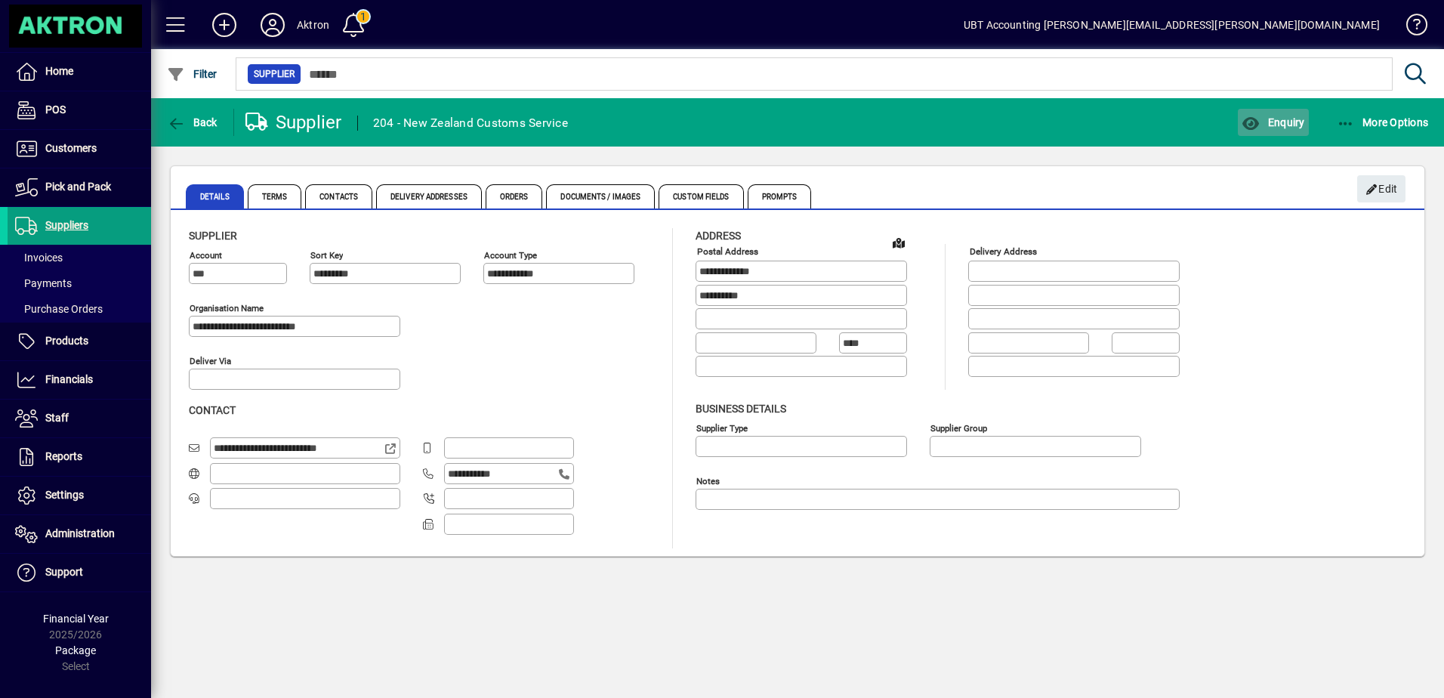
click at [1264, 116] on span "Enquiry" at bounding box center [1272, 122] width 63 height 12
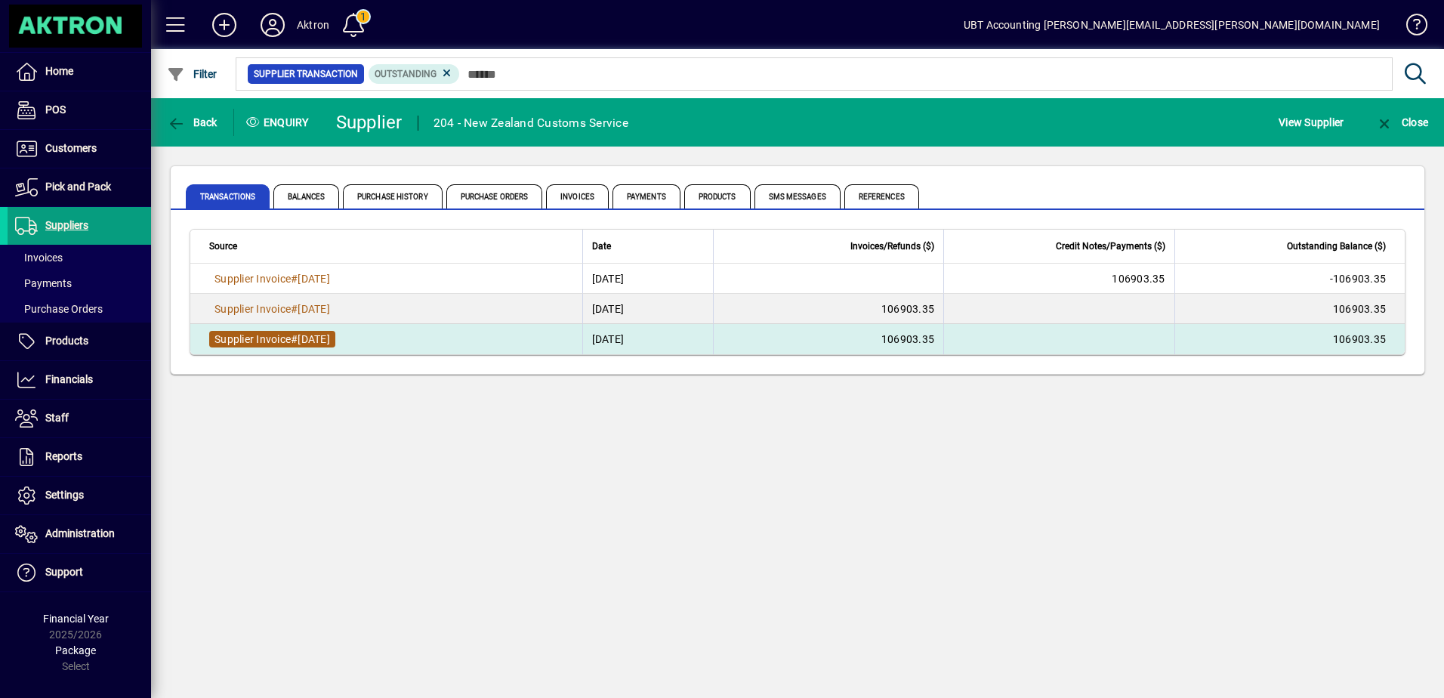
click at [282, 338] on span "Supplier Invoice" at bounding box center [252, 339] width 76 height 12
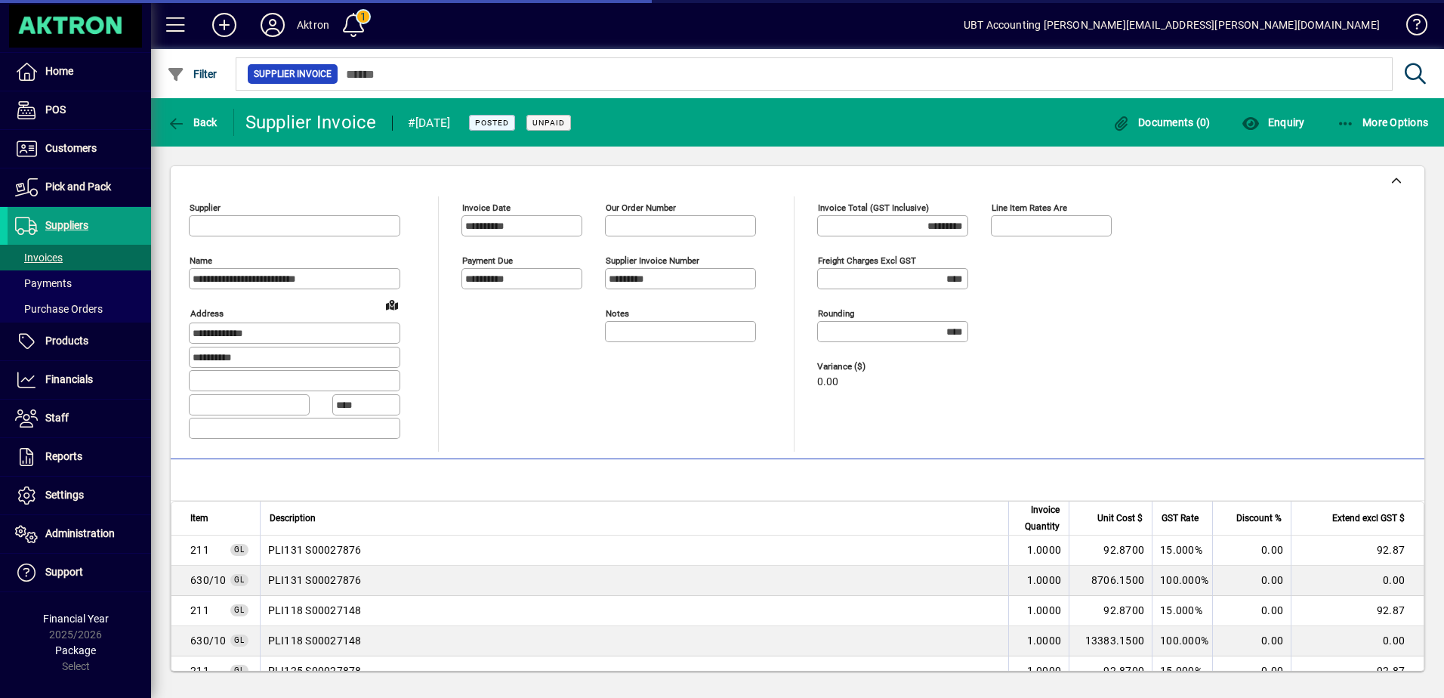
type input "**********"
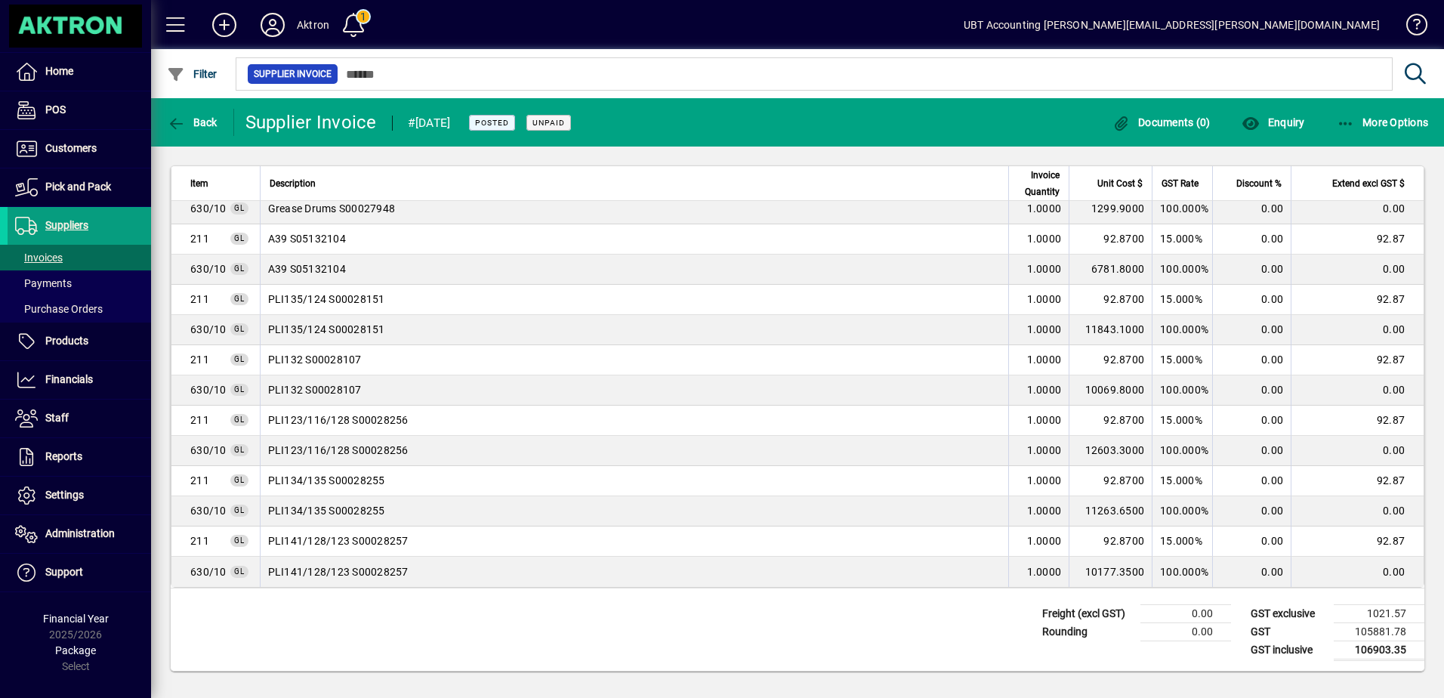
scroll to position [615, 0]
click at [1168, 113] on span "button" at bounding box center [1162, 122] width 106 height 36
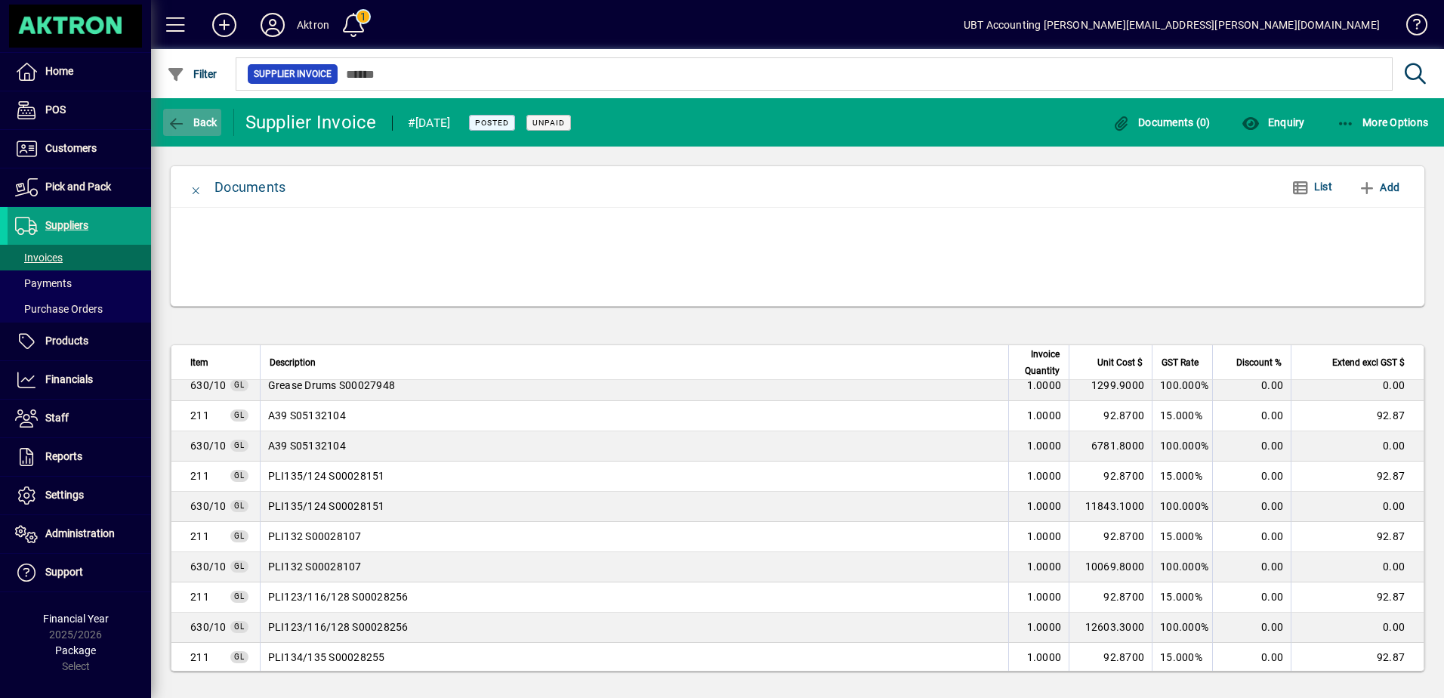
click at [215, 117] on span "Back" at bounding box center [192, 122] width 51 height 12
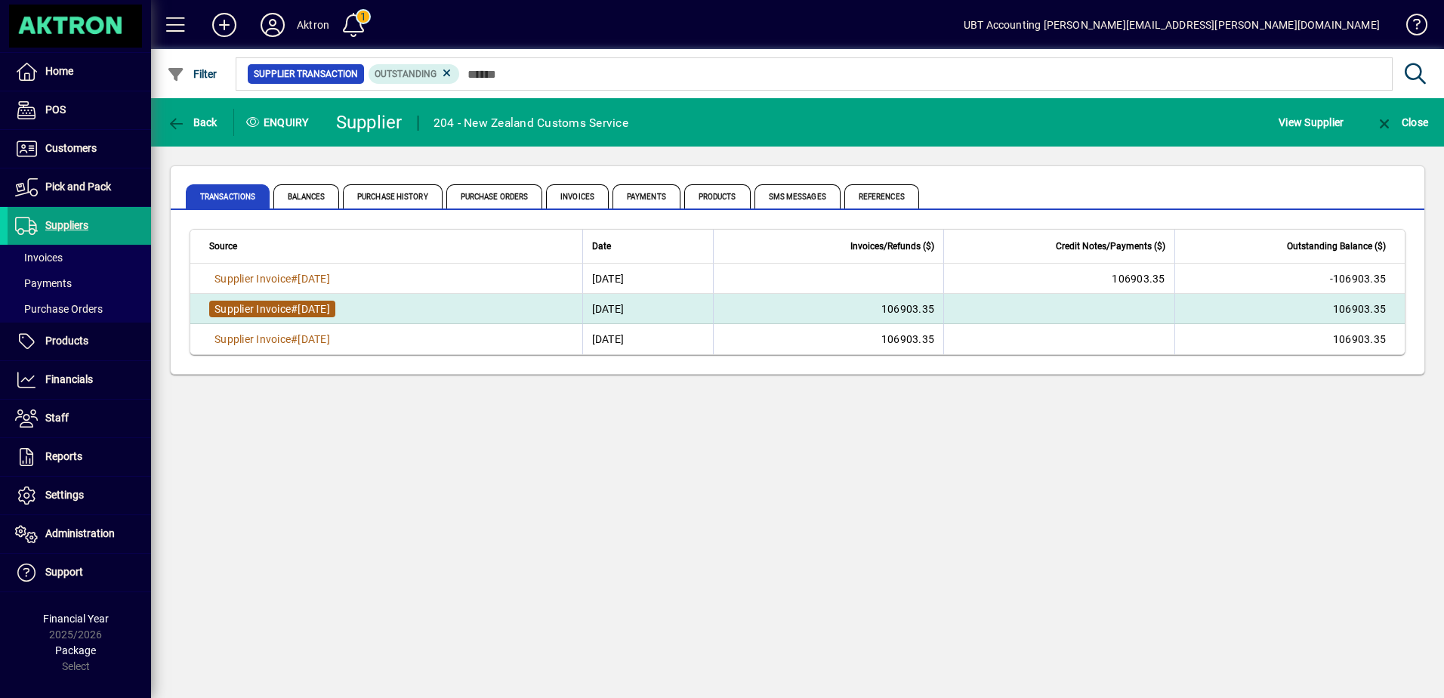
click at [325, 312] on span "[DATE]" at bounding box center [314, 309] width 32 height 12
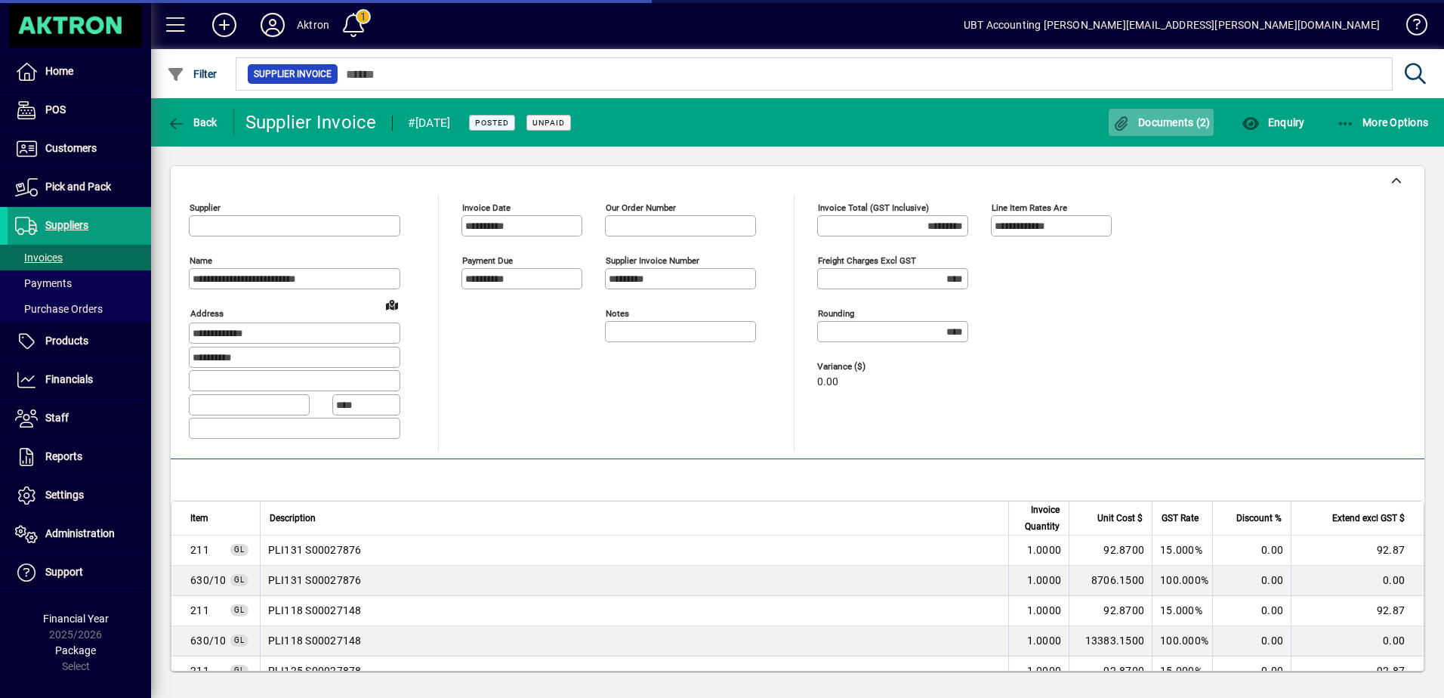
type input "**********"
click at [1167, 115] on span "button" at bounding box center [1162, 122] width 106 height 36
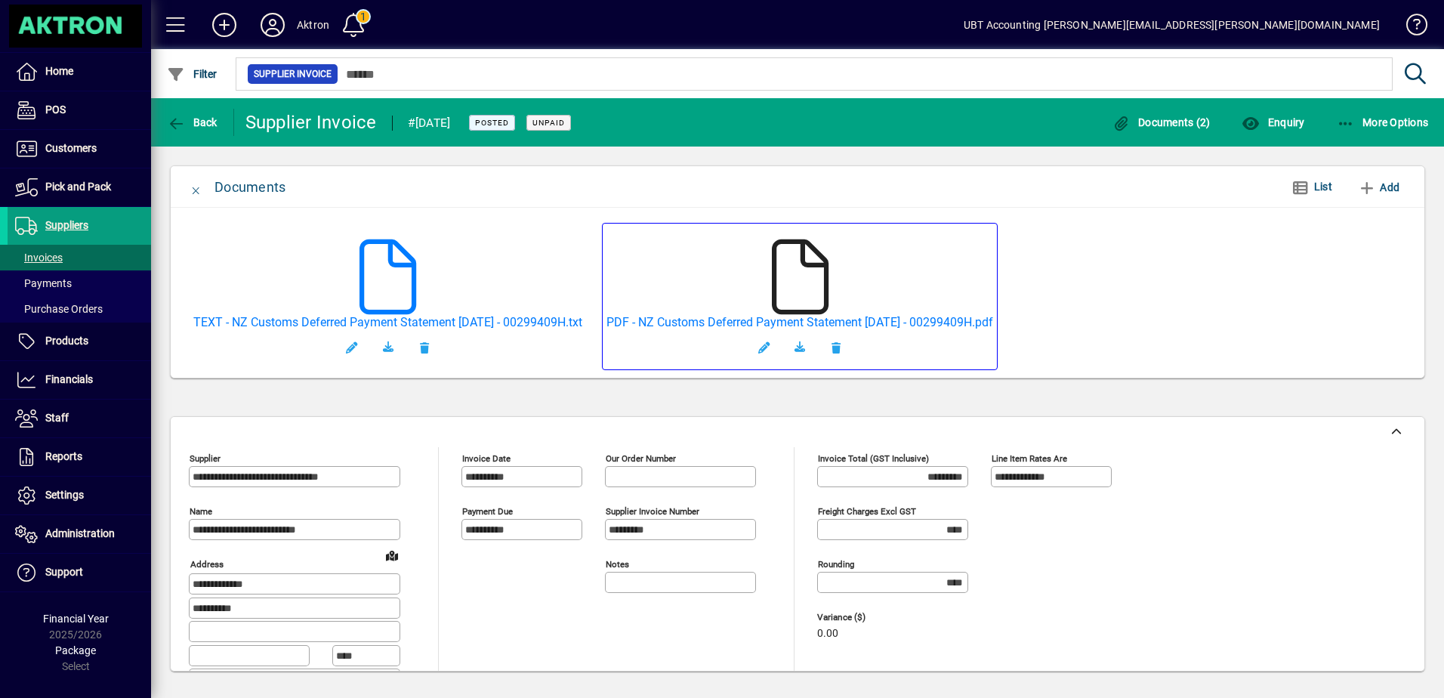
click at [837, 272] on icon at bounding box center [800, 277] width 76 height 76
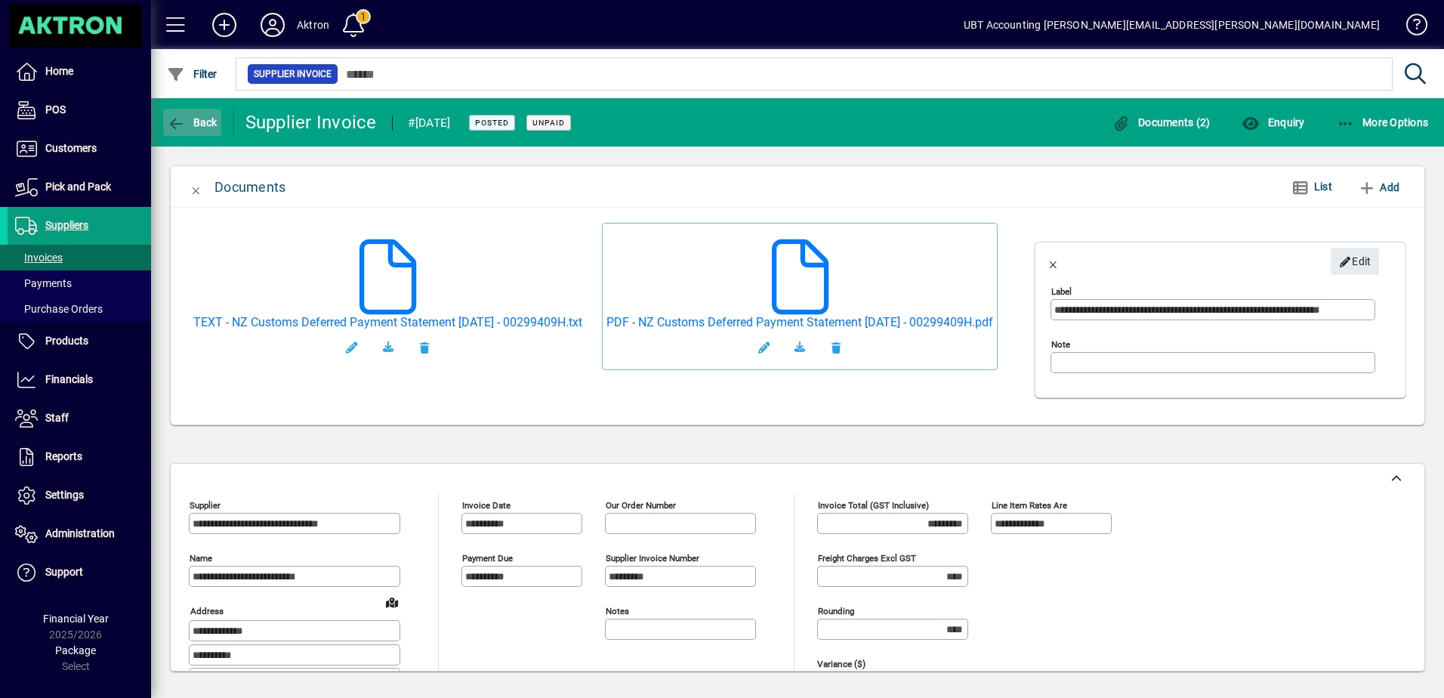
click at [195, 119] on span "Back" at bounding box center [192, 122] width 51 height 12
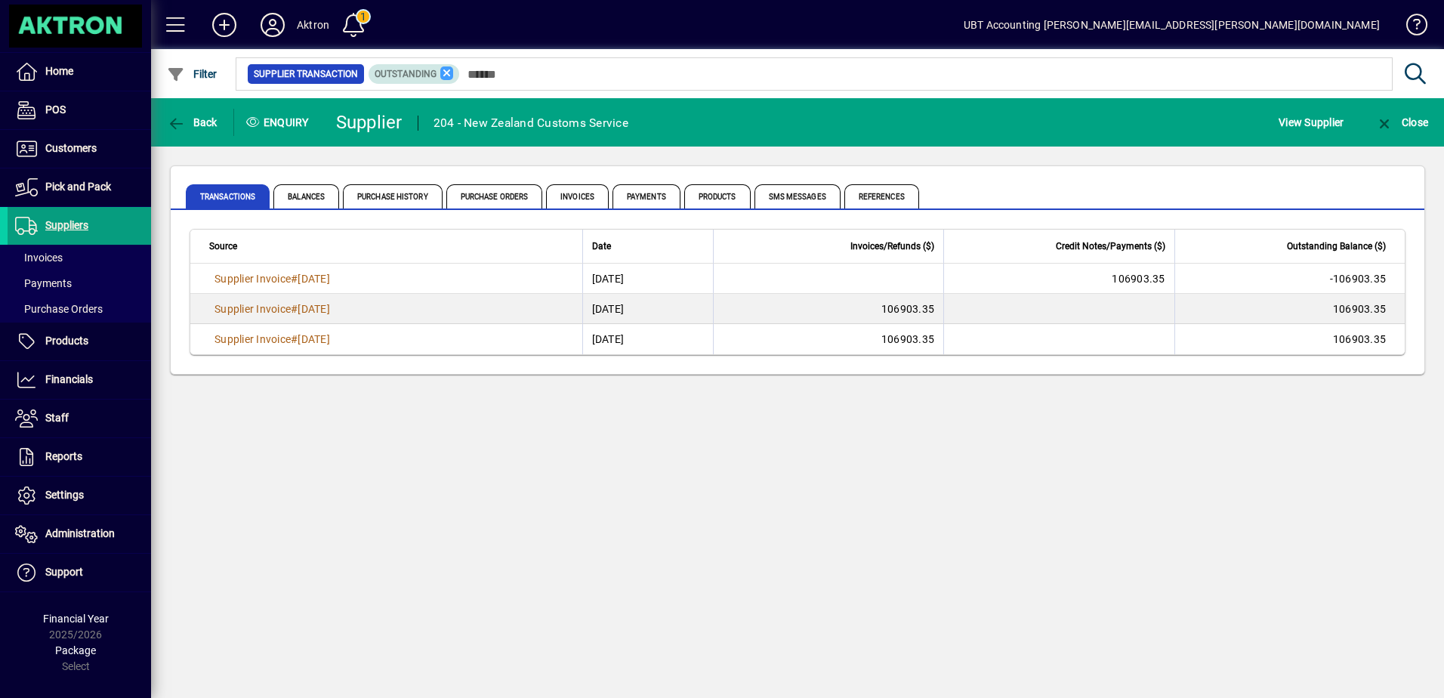
click at [441, 71] on icon at bounding box center [447, 73] width 14 height 14
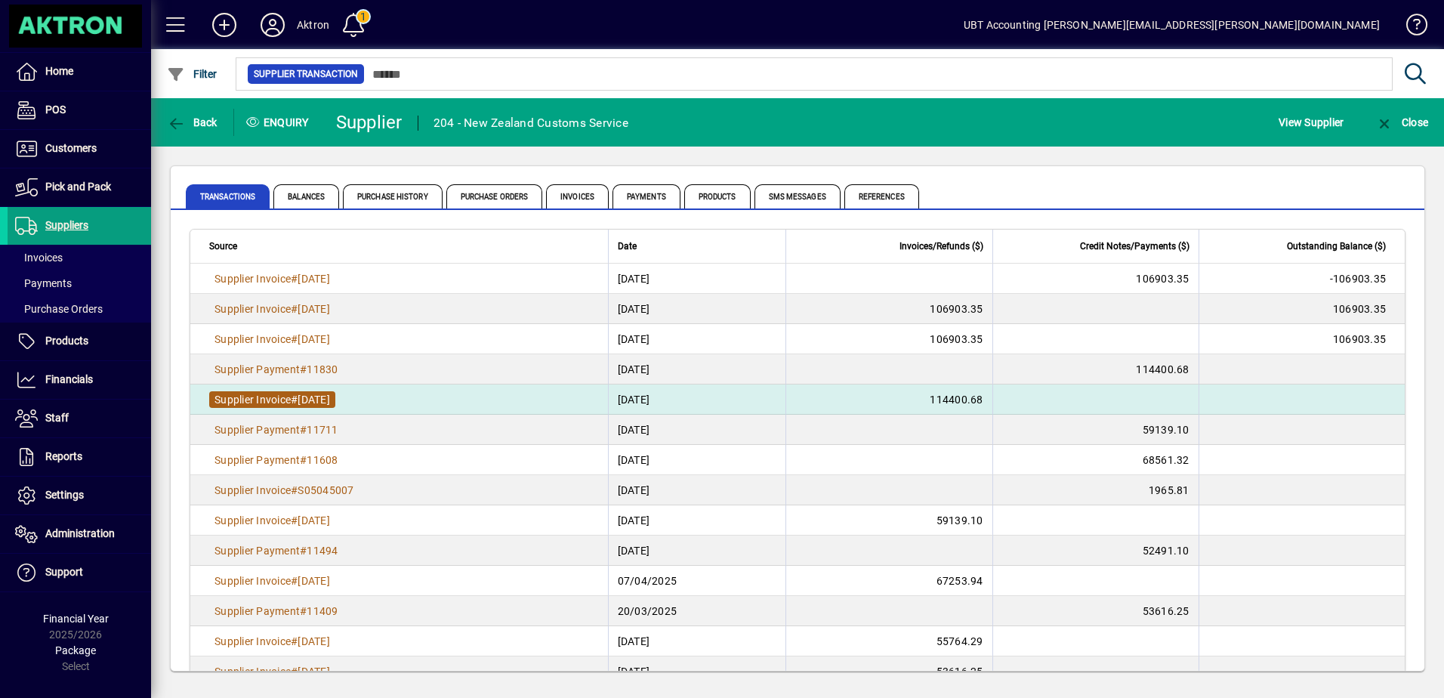
click at [298, 393] on span "#" at bounding box center [294, 399] width 7 height 12
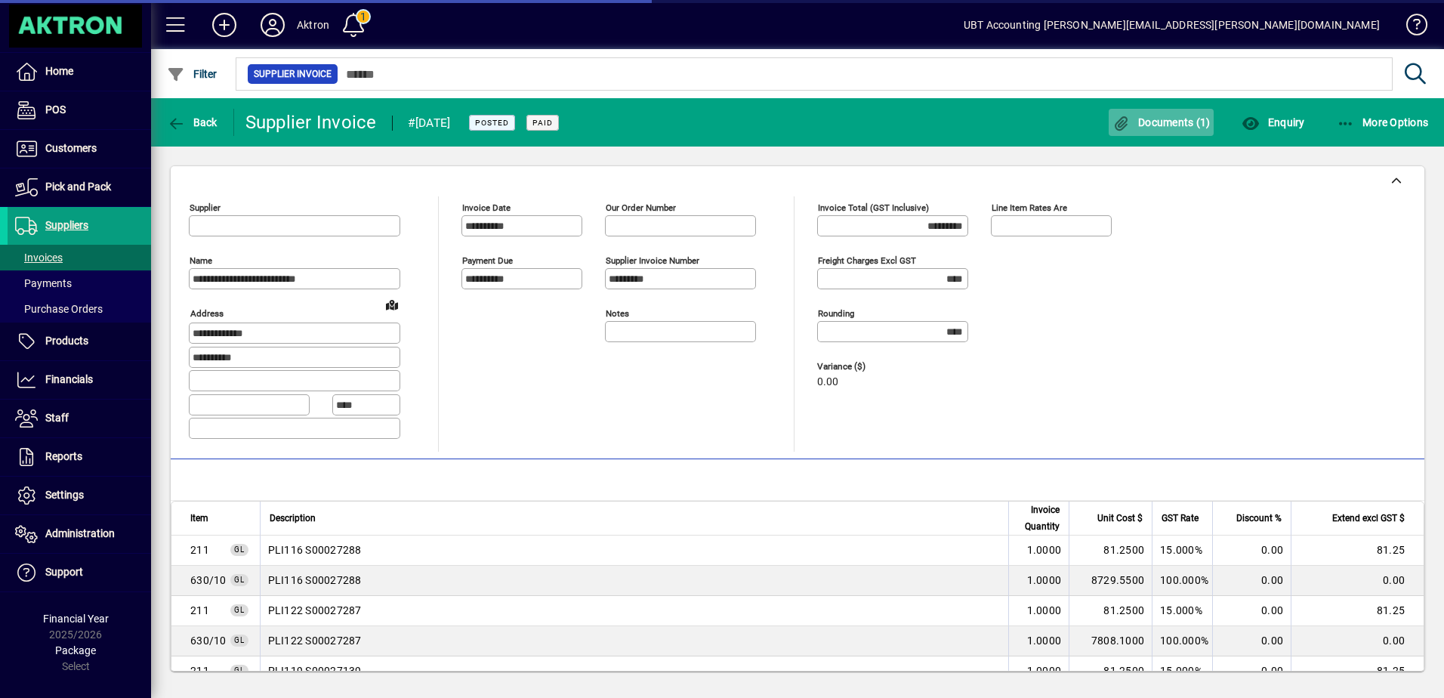
type input "**********"
click at [1158, 125] on span "Documents (1)" at bounding box center [1161, 122] width 98 height 12
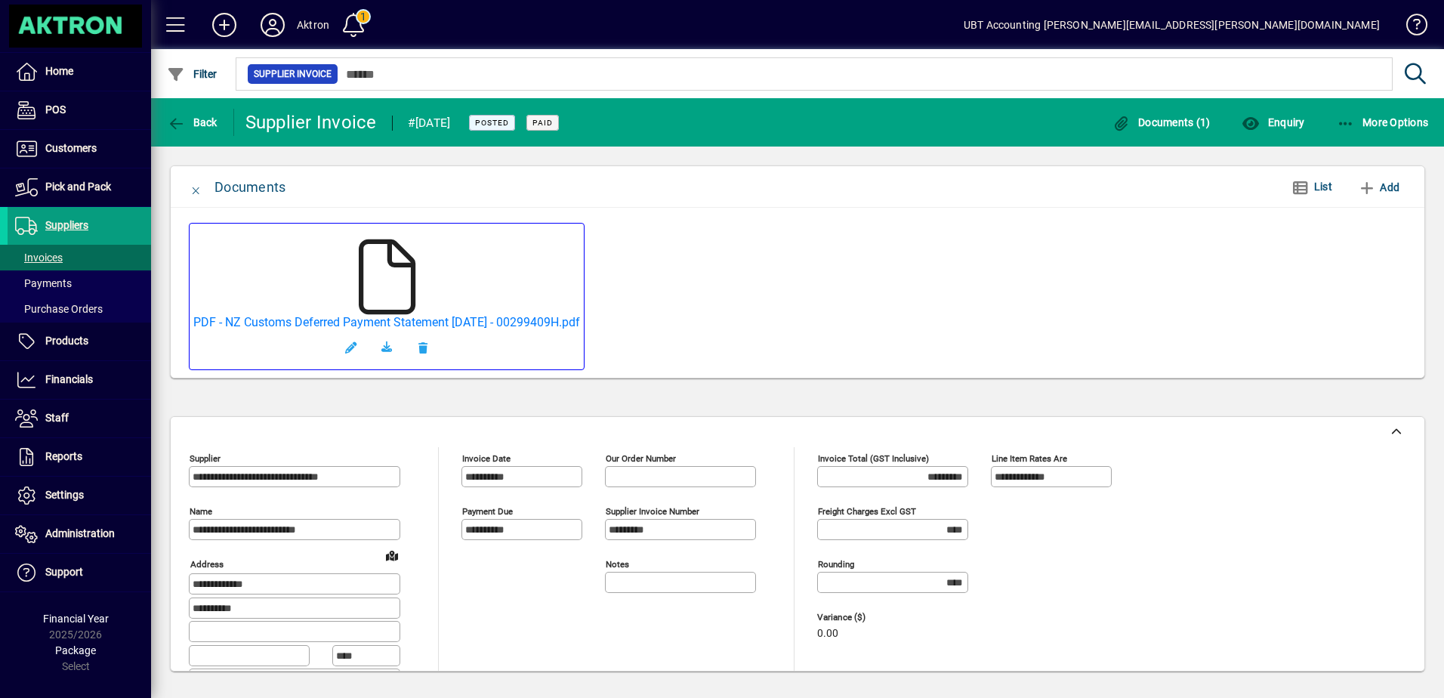
click at [377, 283] on icon at bounding box center [387, 277] width 76 height 76
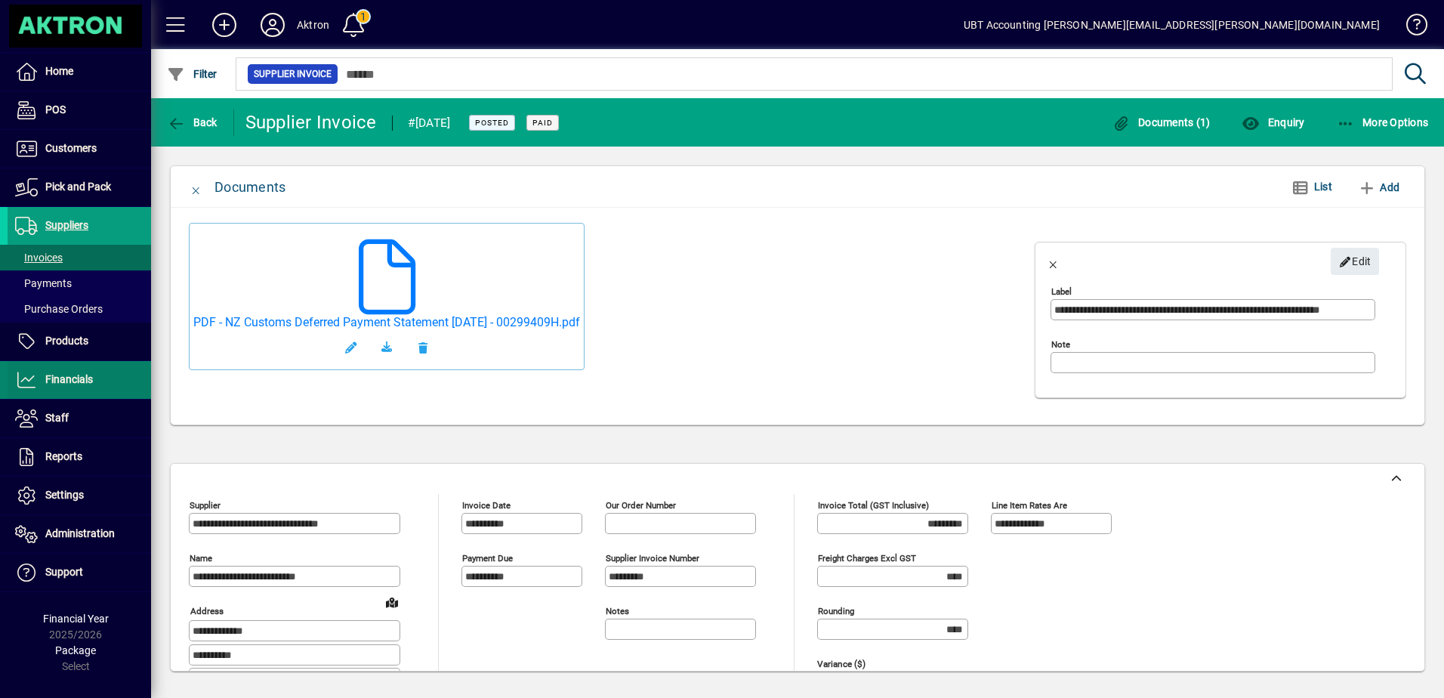
click at [91, 384] on span "Financials" at bounding box center [69, 379] width 48 height 12
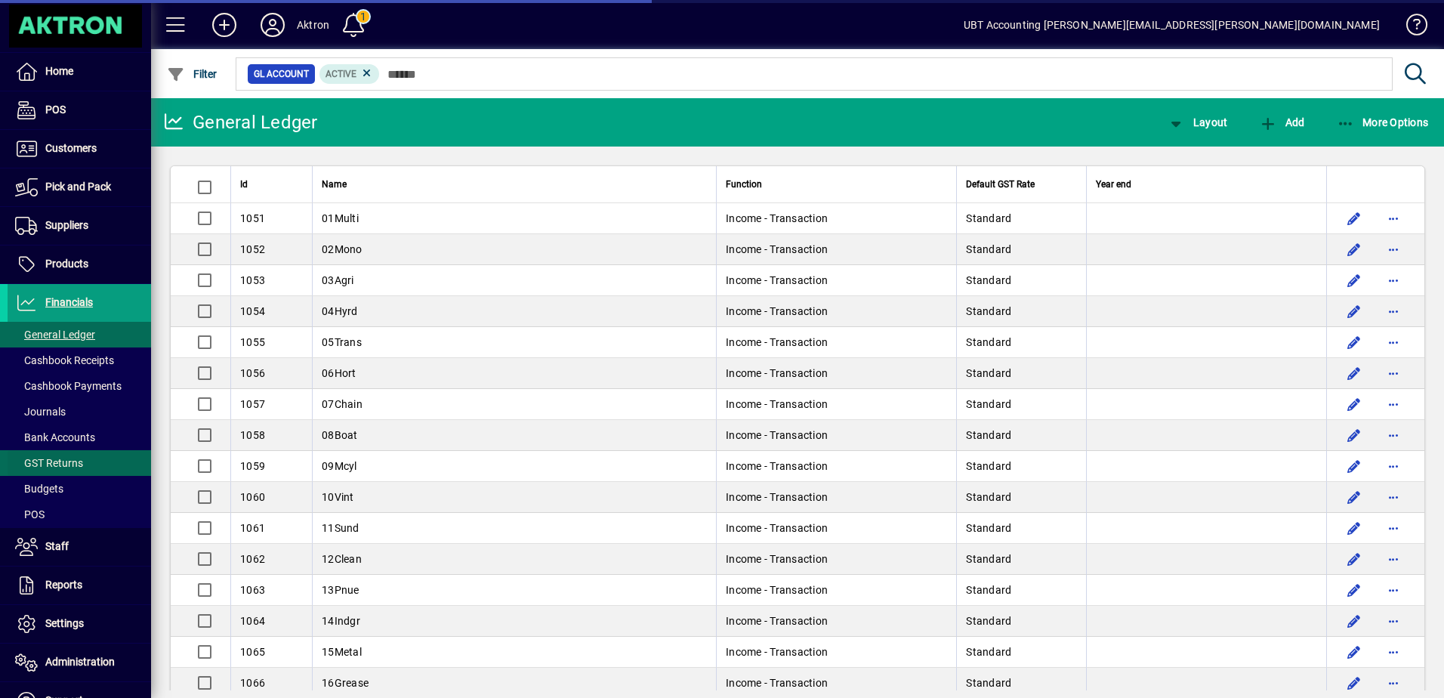
click at [91, 433] on span "Bank Accounts" at bounding box center [55, 437] width 80 height 12
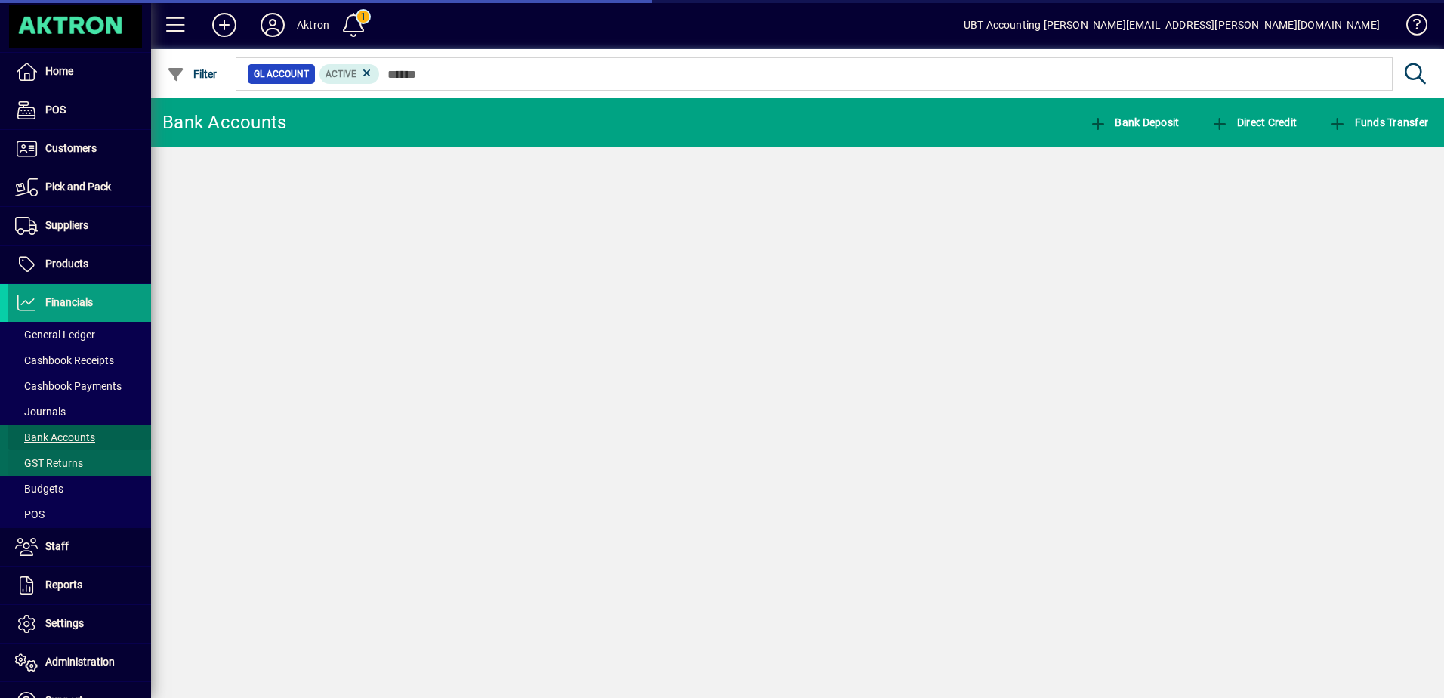
click at [85, 452] on link "GST Returns" at bounding box center [79, 463] width 143 height 26
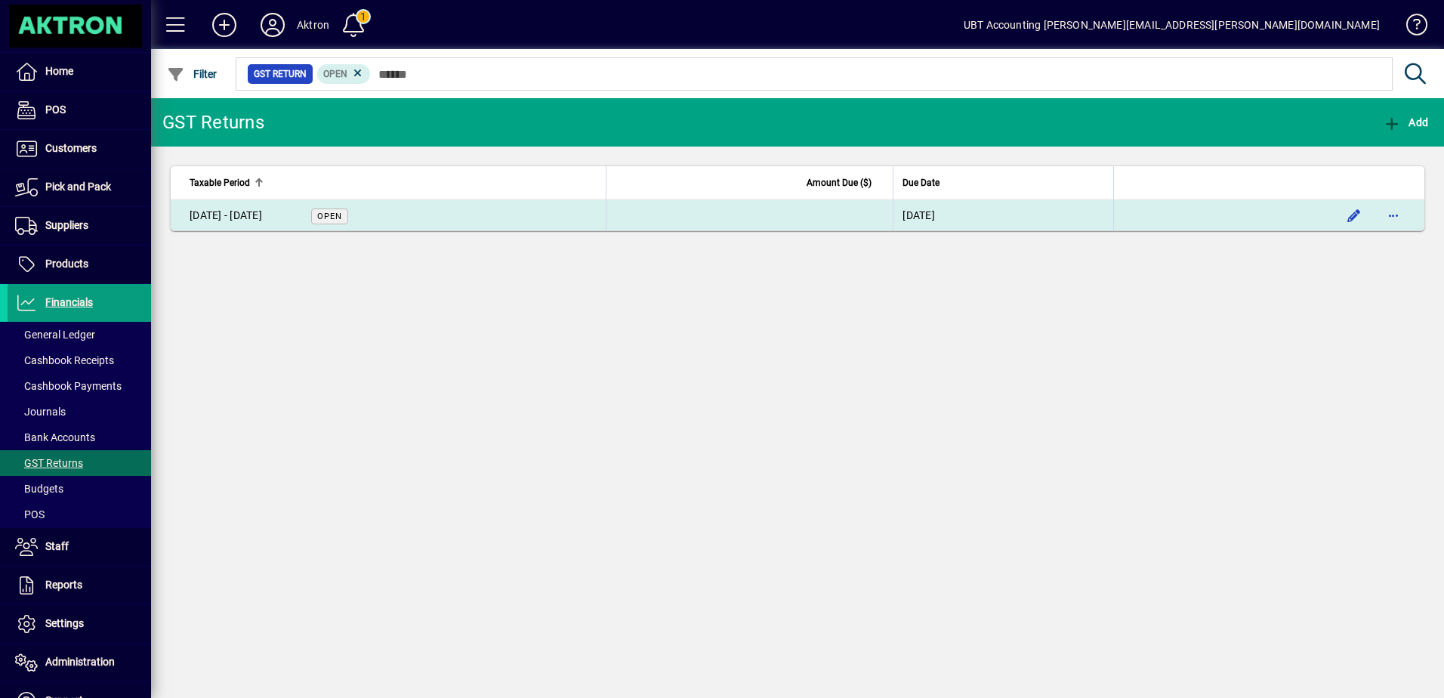
click at [457, 223] on td "[DATE] - [DATE] Open" at bounding box center [388, 215] width 435 height 30
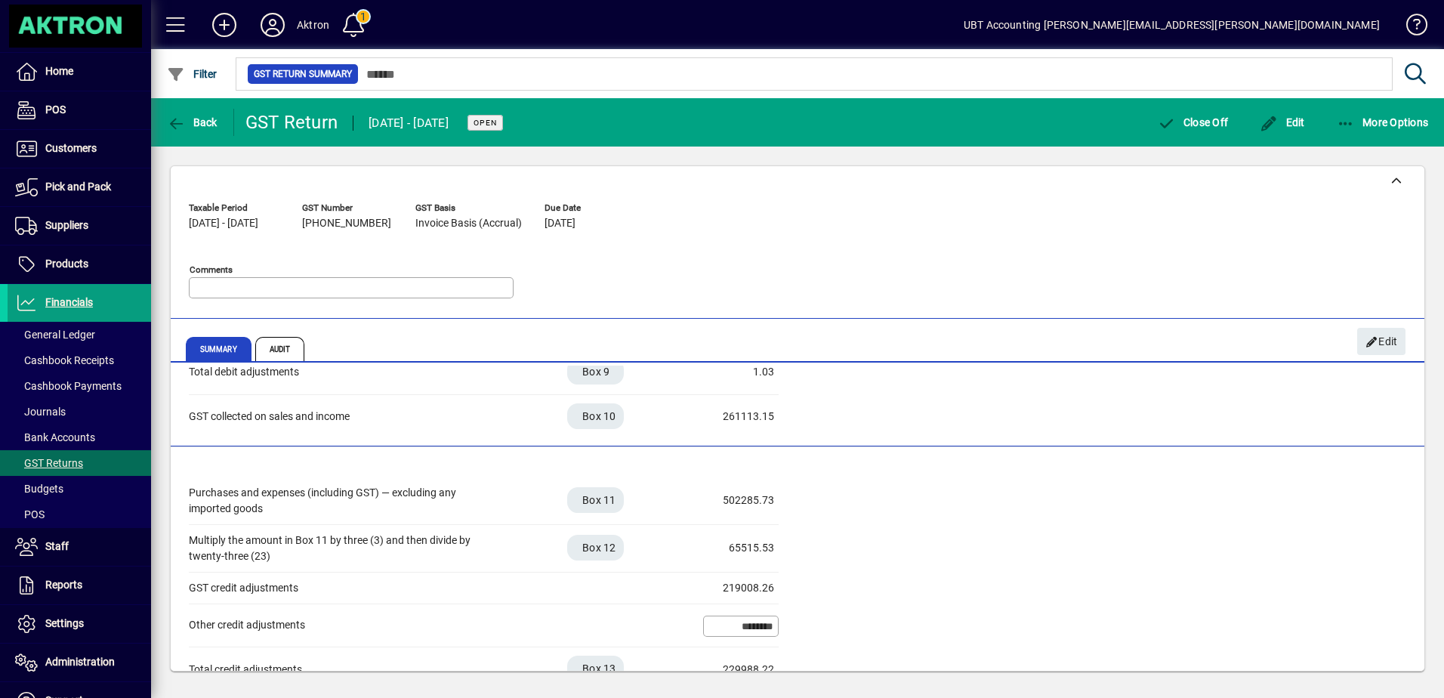
scroll to position [442, 0]
